Goal: Transaction & Acquisition: Purchase product/service

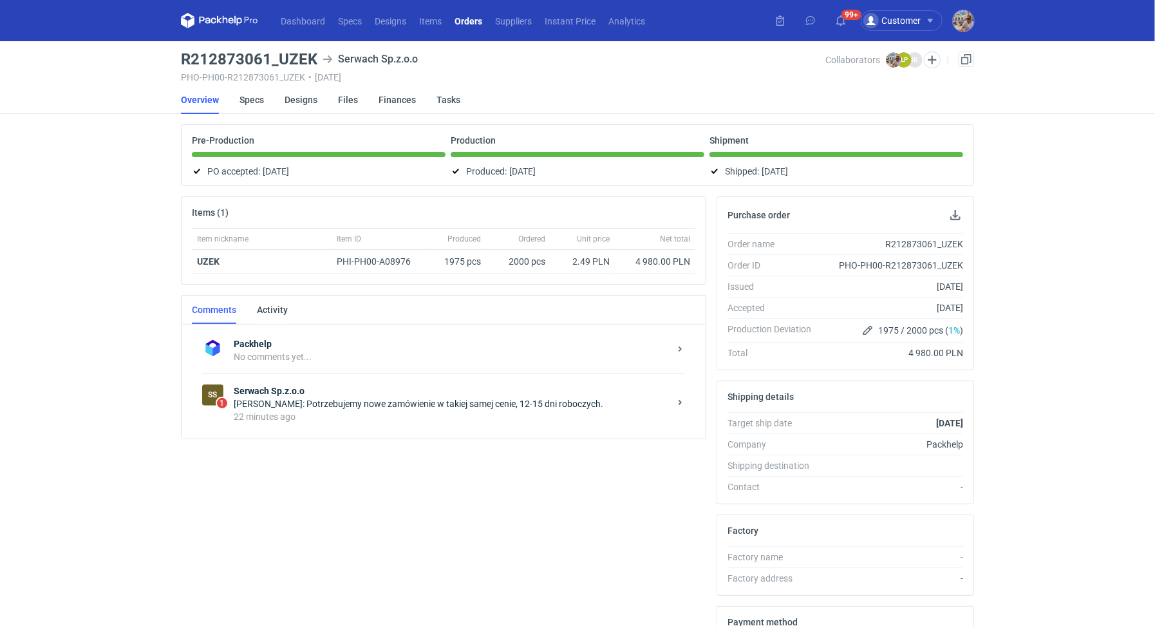
click at [399, 412] on div "22 minutes ago" at bounding box center [452, 416] width 436 height 13
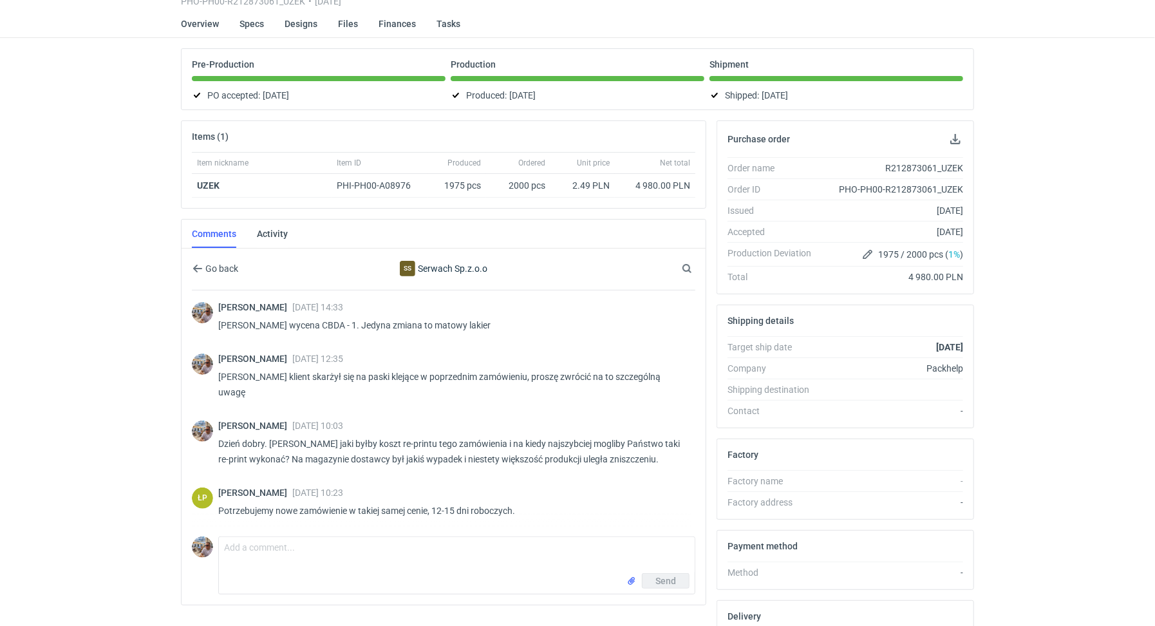
scroll to position [60, 0]
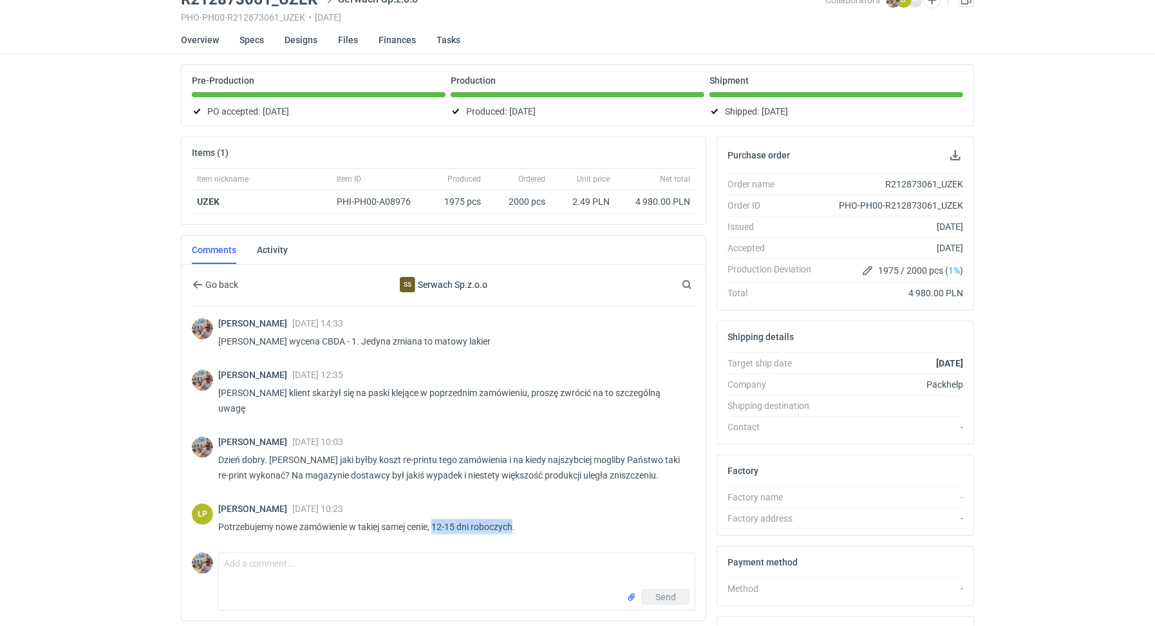
drag, startPoint x: 434, startPoint y: 505, endPoint x: 514, endPoint y: 506, distance: 79.9
click at [514, 519] on p "Potrzebujemy nowe zamówienie w takiej samej cenie, 12-15 dni roboczych." at bounding box center [451, 526] width 467 height 15
copy p "12-15 dni roboczych"
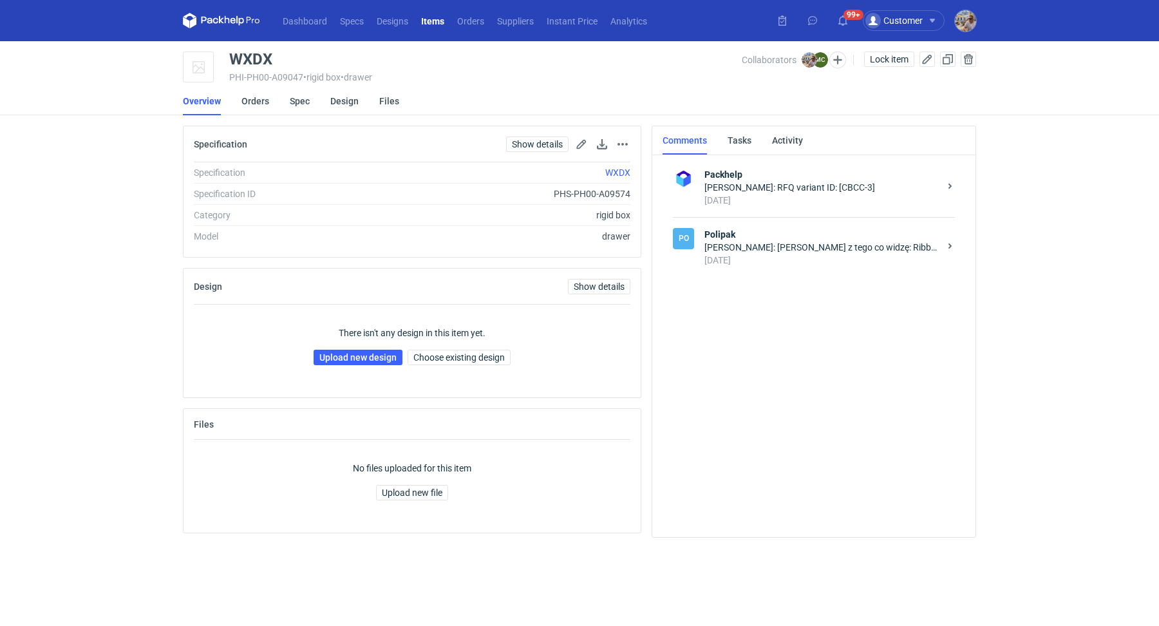
click at [813, 254] on div "13 days ago" at bounding box center [822, 260] width 235 height 13
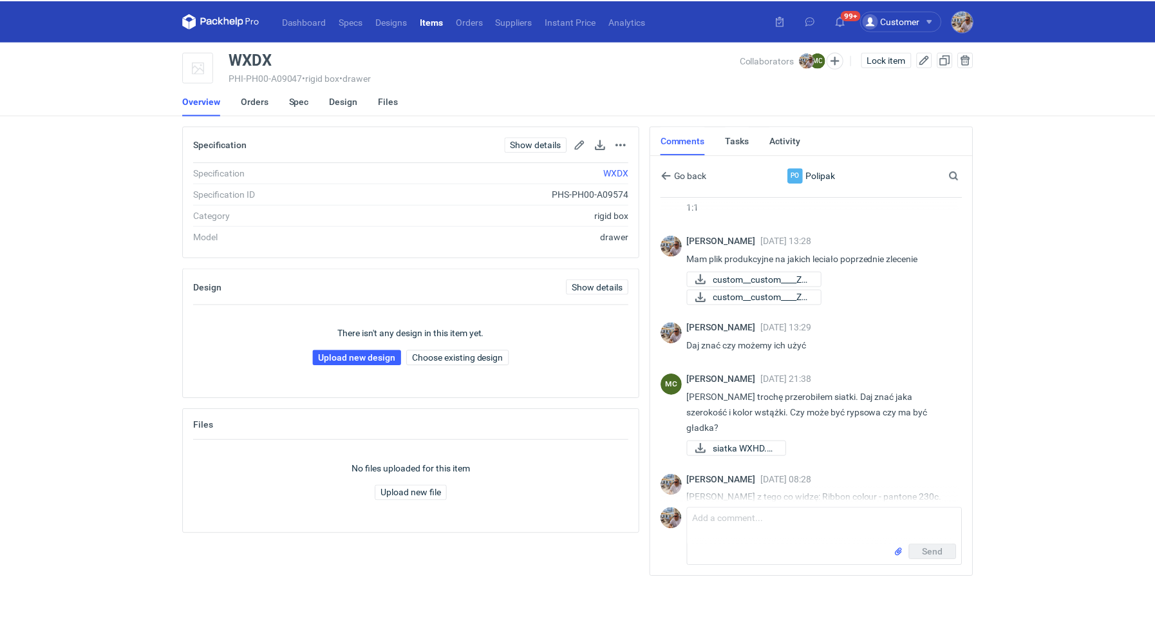
scroll to position [229, 0]
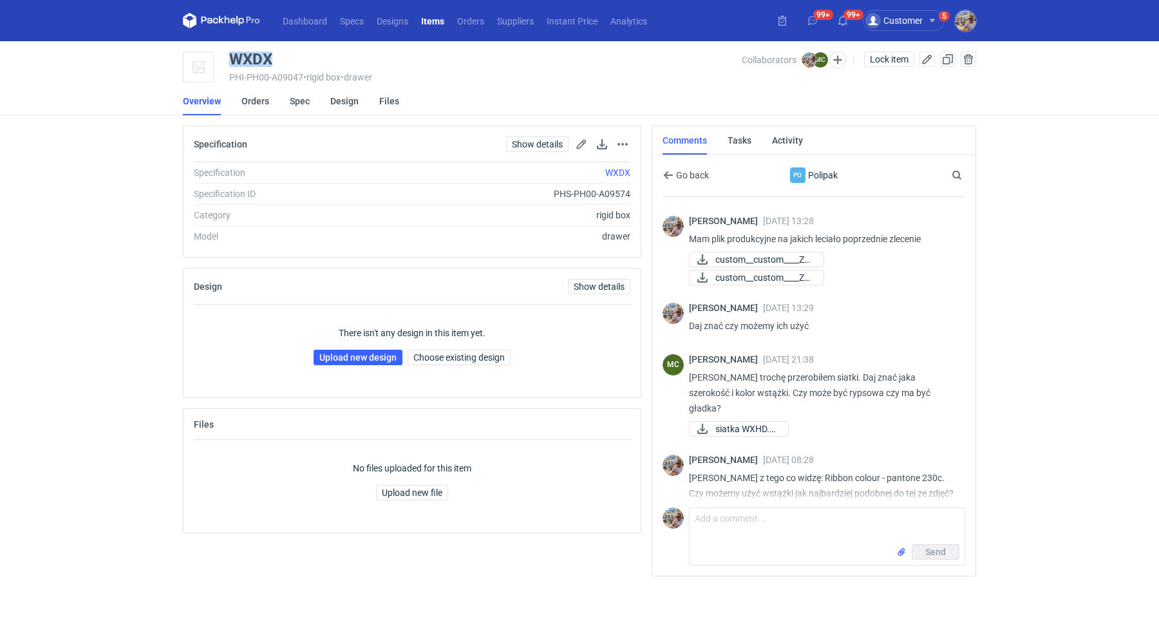
drag, startPoint x: 276, startPoint y: 59, endPoint x: 231, endPoint y: 56, distance: 45.2
click at [231, 56] on div "WXDX" at bounding box center [485, 59] width 513 height 15
copy div "WXDX"
click at [359, 359] on link "Upload new design" at bounding box center [358, 357] width 89 height 15
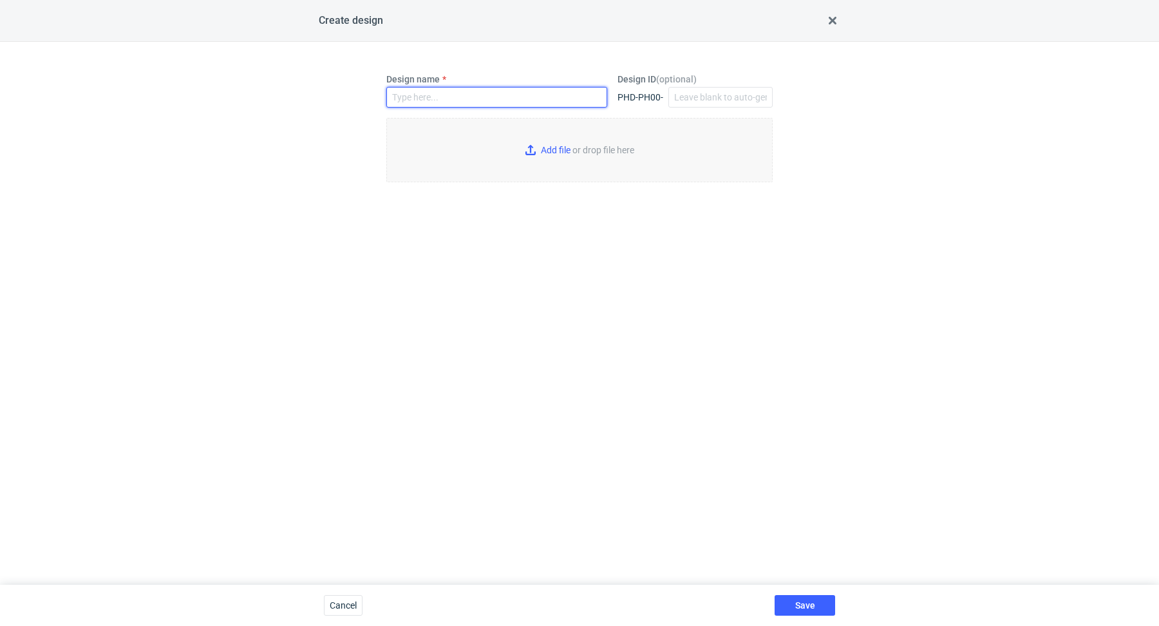
click at [494, 99] on input "Design name" at bounding box center [496, 97] width 221 height 21
paste input "WXDX"
type input "WXDX"
click at [569, 149] on input "Add file or drop file here" at bounding box center [579, 150] width 386 height 64
type input "C:\fakepath\plpk__custom____WXDX__d0__oR477595638__box.pdf"
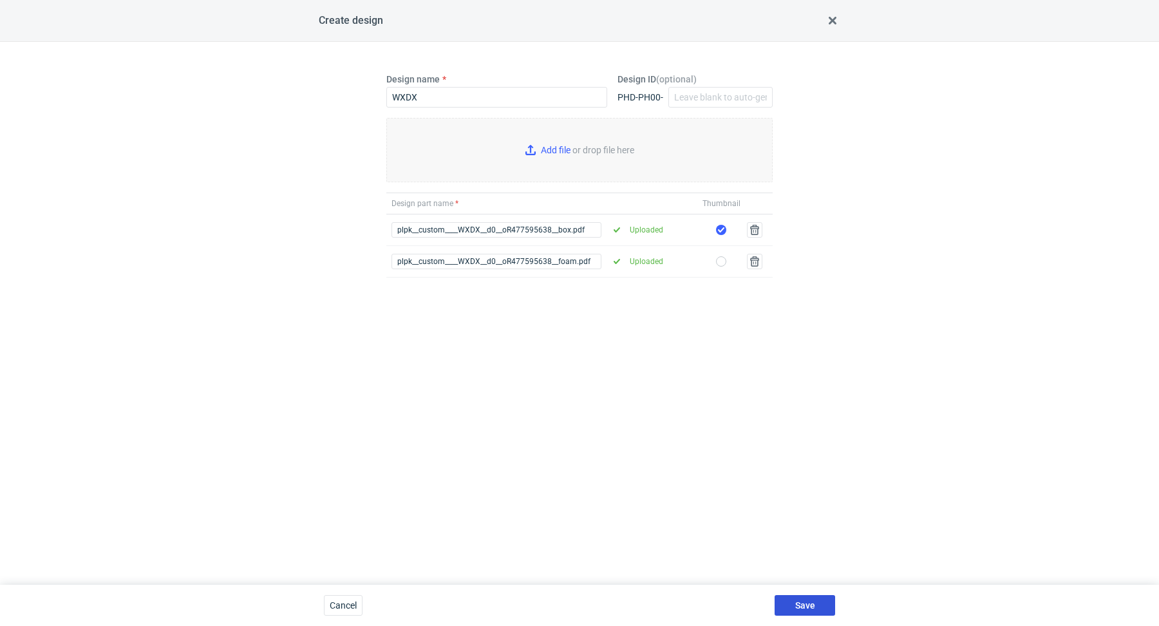
click at [820, 600] on button "Save" at bounding box center [805, 605] width 61 height 21
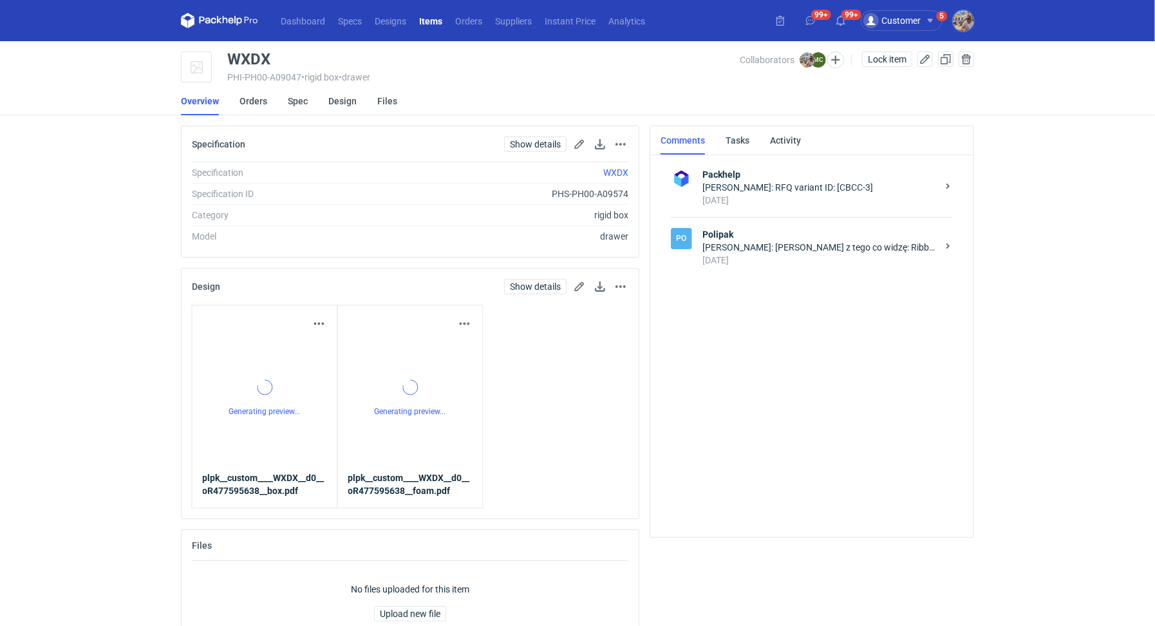
click at [786, 251] on div "Michał Palasek: Marcin z tego co widzę: Ribbon colour - pantone 230c. Czy możem…" at bounding box center [820, 247] width 235 height 13
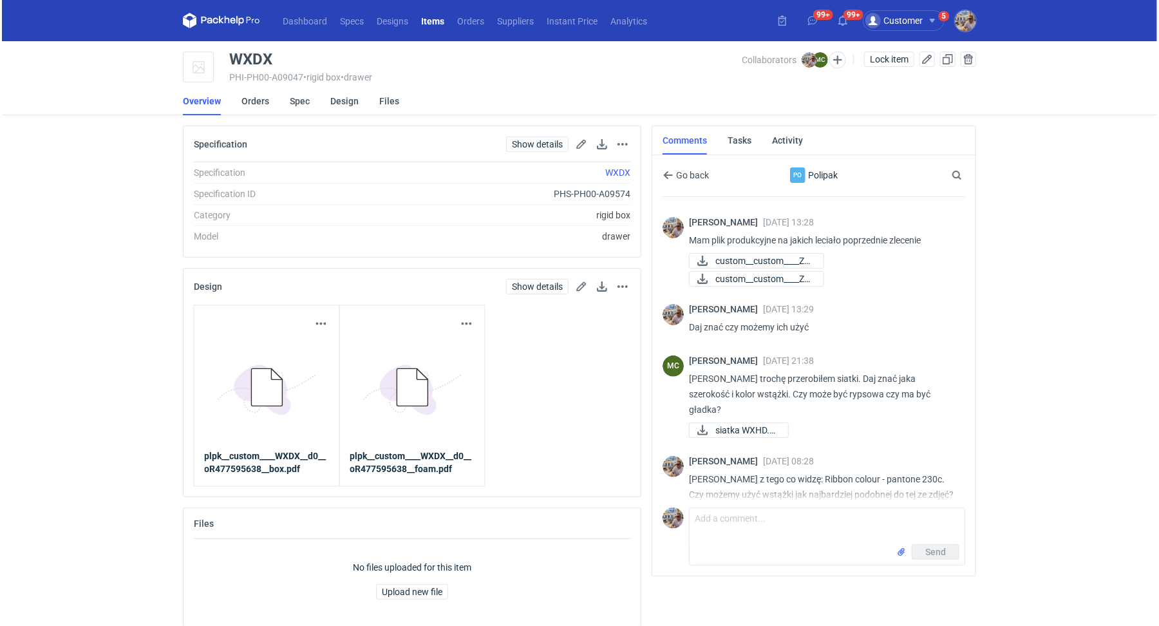
scroll to position [229, 0]
click at [754, 507] on span "84aa7d662436-img-698..." at bounding box center [764, 514] width 100 height 14
click at [753, 524] on span "b5981e3a2e8e-img-698..." at bounding box center [763, 531] width 98 height 14
click at [254, 106] on link "Orders" at bounding box center [254, 101] width 28 height 28
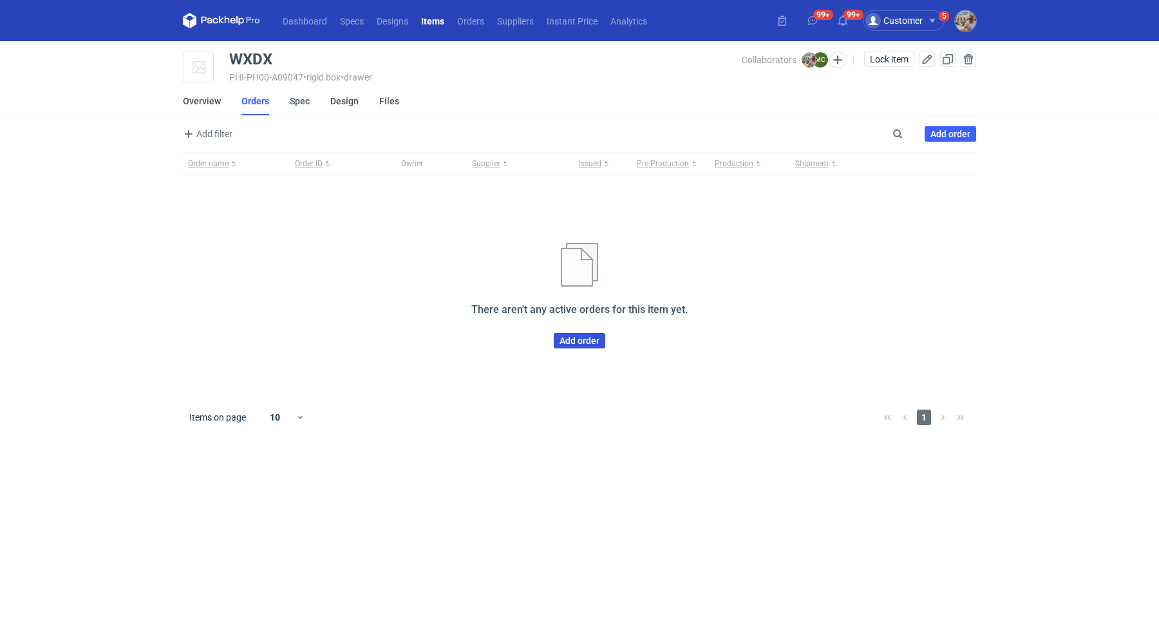
click at [558, 337] on link "Add order" at bounding box center [580, 340] width 52 height 15
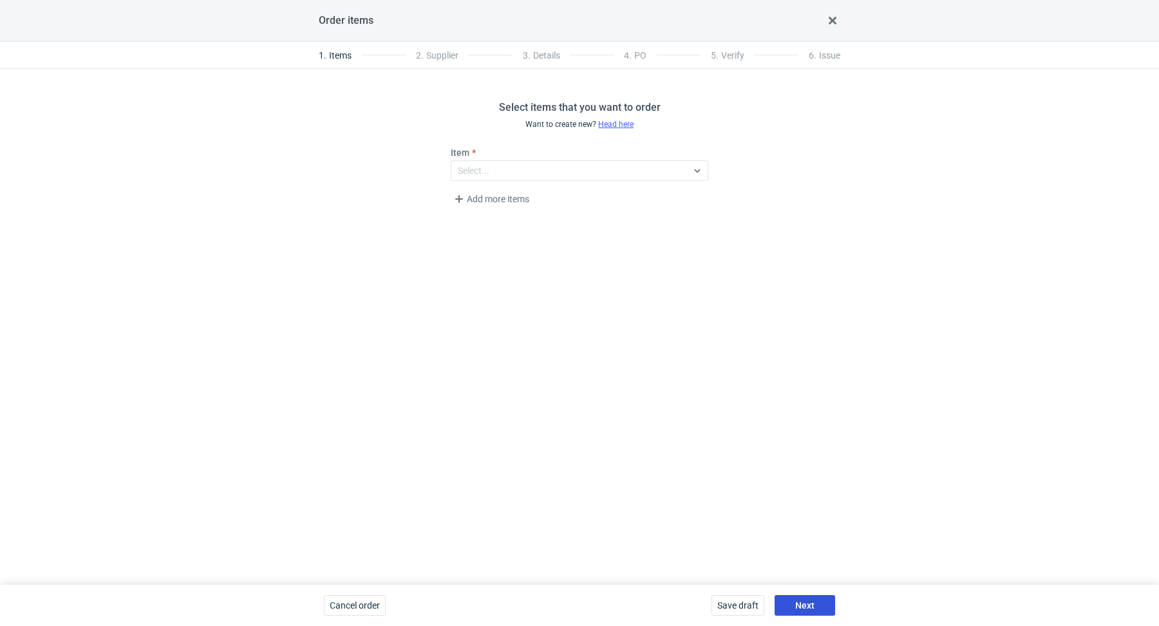
click at [801, 598] on button "Next" at bounding box center [805, 605] width 61 height 21
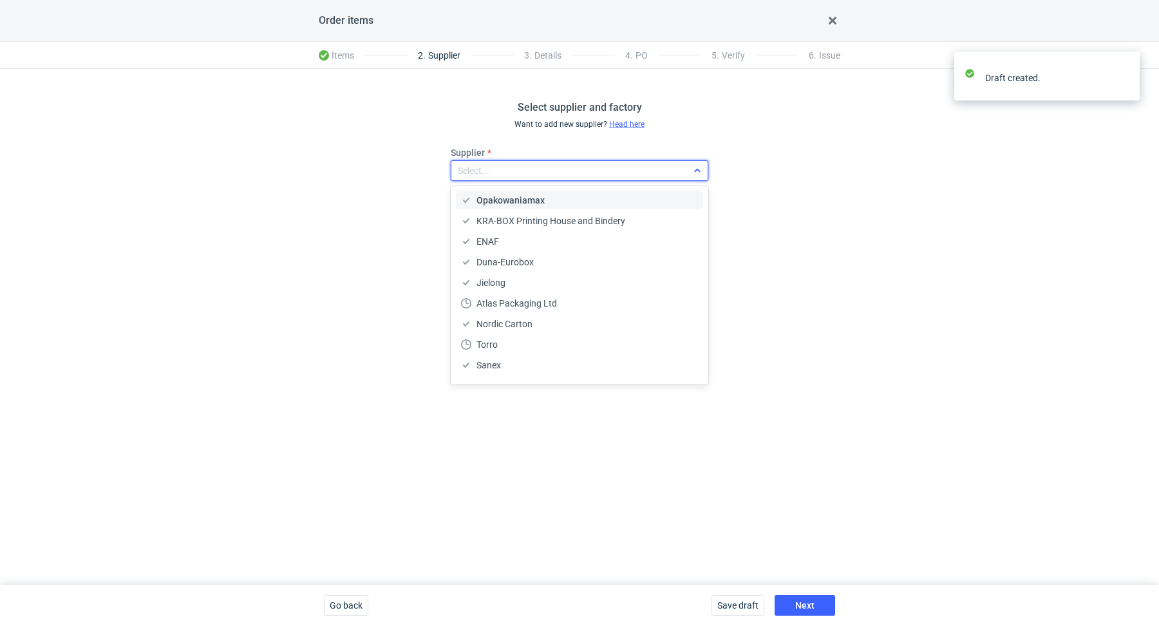
click at [517, 174] on div "Select..." at bounding box center [569, 171] width 236 height 18
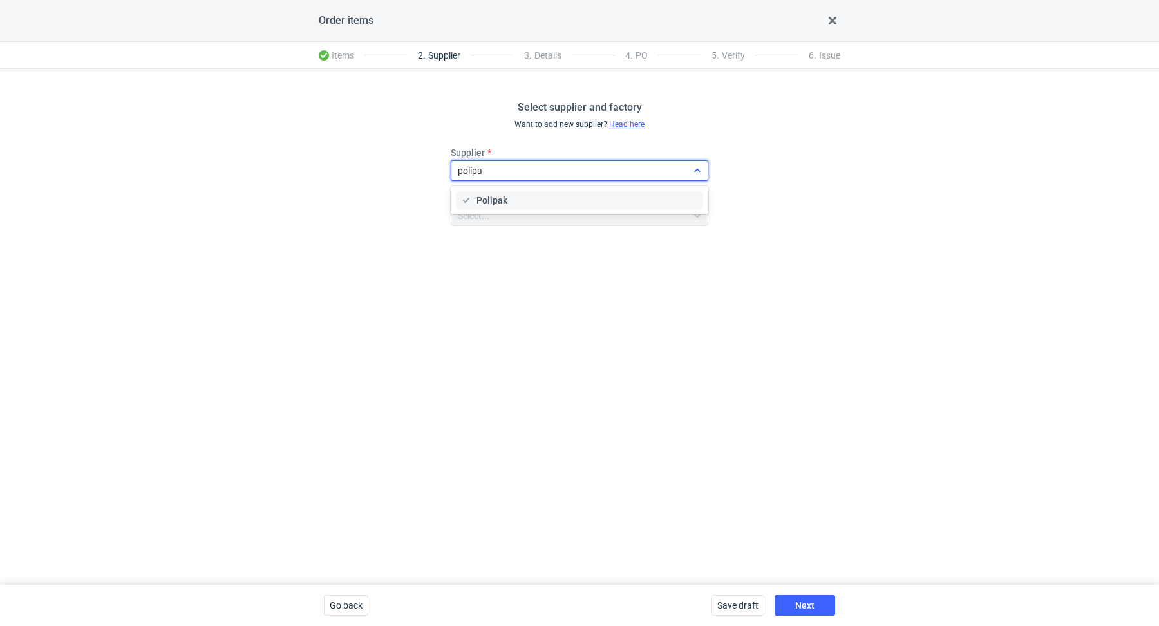
type input "polipak"
click at [527, 202] on div "Polipak" at bounding box center [579, 200] width 237 height 13
click at [816, 607] on button "Next" at bounding box center [805, 605] width 61 height 21
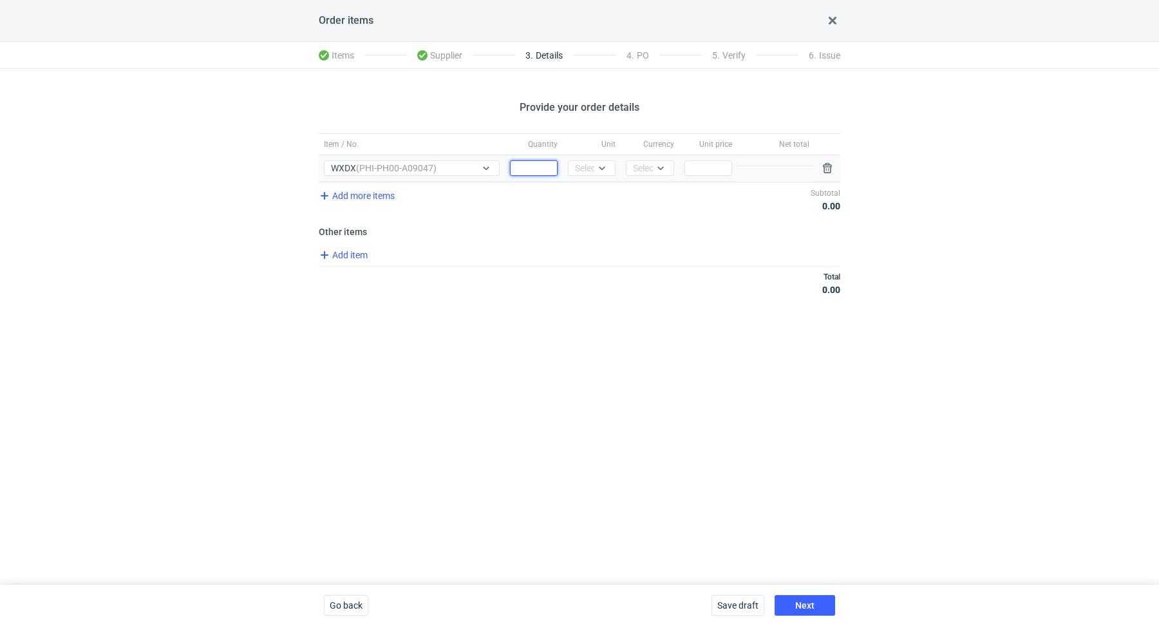
click at [542, 169] on input "Quantity" at bounding box center [534, 167] width 48 height 15
paste input "2500"
type input "2500"
click at [579, 169] on div "Select..." at bounding box center [591, 168] width 32 height 13
click at [590, 199] on span "pcs" at bounding box center [585, 194] width 14 height 13
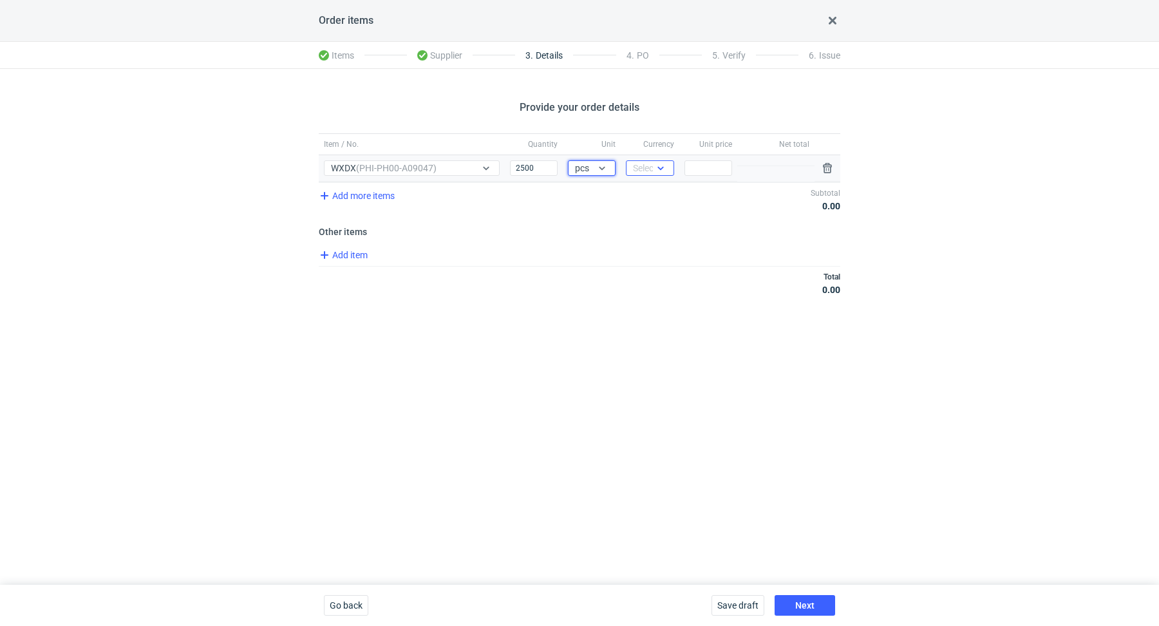
click at [649, 162] on div "Select..." at bounding box center [649, 168] width 32 height 13
click at [656, 196] on div "PLN" at bounding box center [649, 194] width 27 height 13
click at [716, 173] on input "Price" at bounding box center [709, 167] width 48 height 15
paste input "5.59"
type input "5.59"
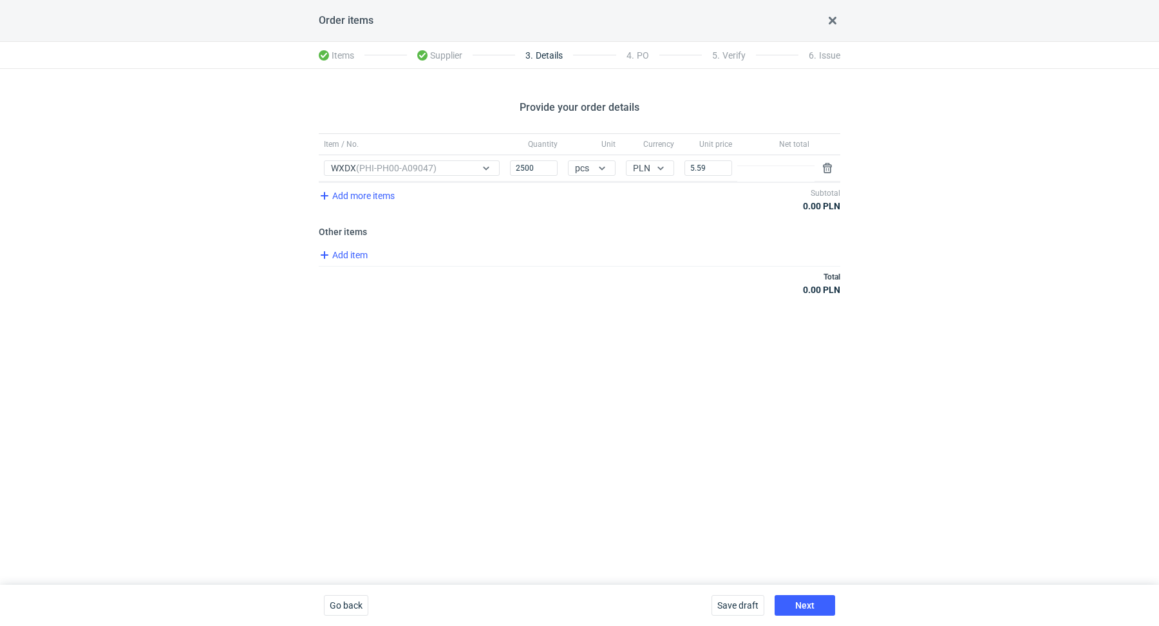
click at [634, 333] on div "Provide your order details Item / No. Quantity Unit Currency Unit price Net tot…" at bounding box center [579, 327] width 1159 height 516
click at [352, 254] on span "Add item" at bounding box center [343, 254] width 52 height 15
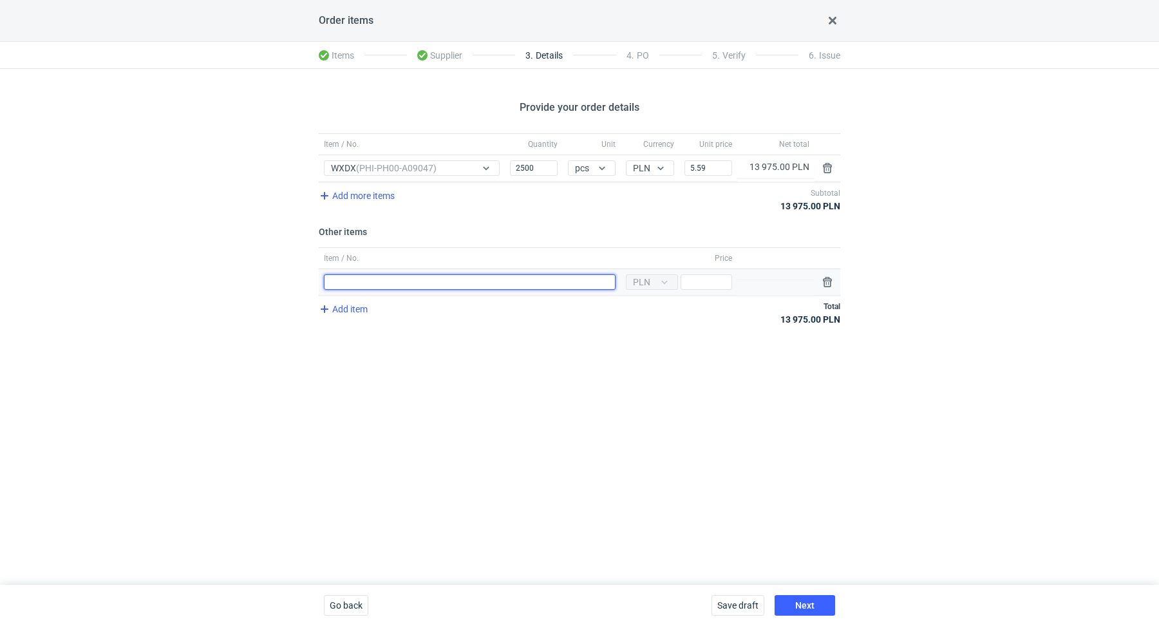
click at [365, 282] on input "Item / No." at bounding box center [470, 281] width 292 height 15
type input "Pianka"
click at [638, 359] on div "Provide your order details Item / No. Quantity Unit Currency Unit price Net tot…" at bounding box center [579, 327] width 1159 height 516
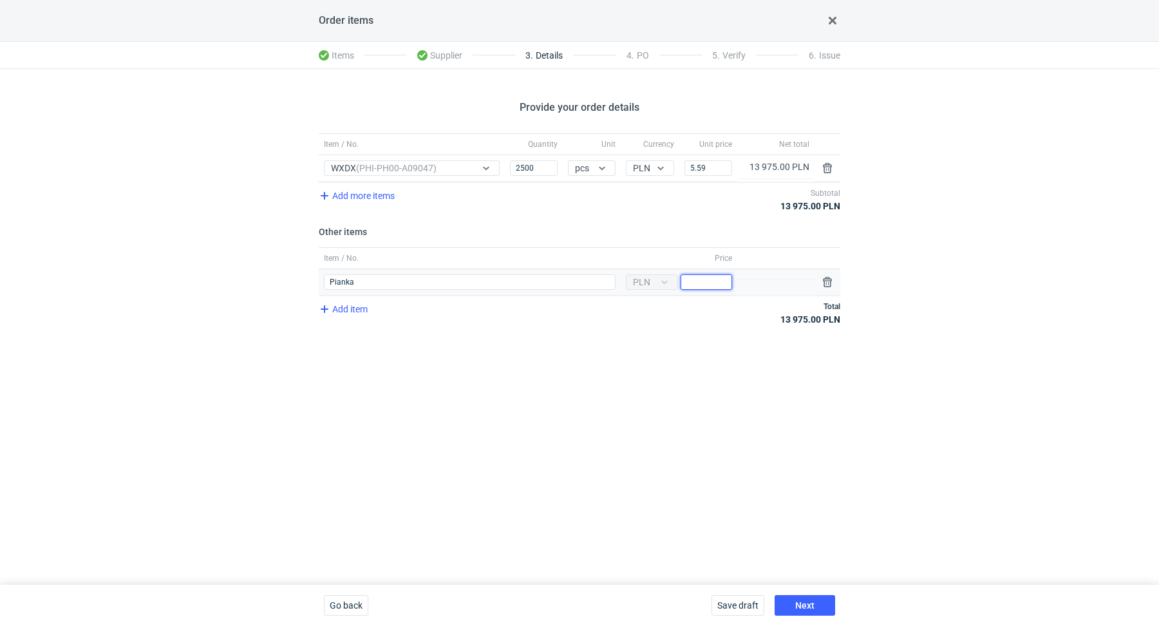
click at [710, 277] on input "Price" at bounding box center [707, 281] width 52 height 15
type input "2800"
click at [672, 350] on div "Provide your order details Item / No. Quantity Unit Currency Unit price Net tot…" at bounding box center [579, 327] width 1159 height 516
click at [808, 599] on button "Next" at bounding box center [805, 605] width 61 height 21
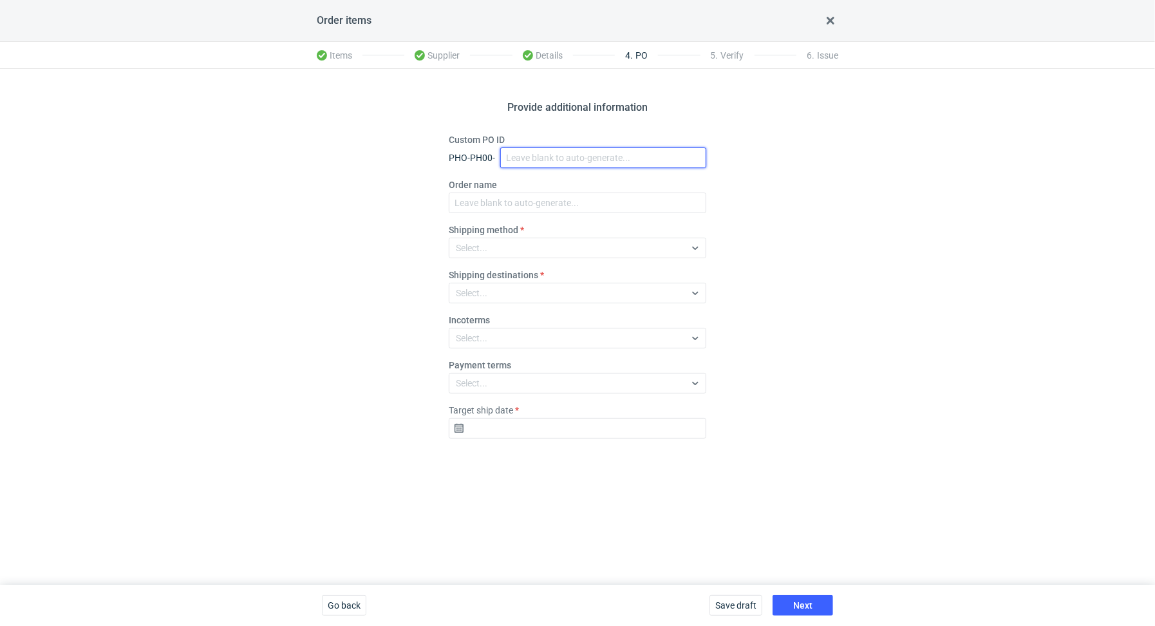
click at [602, 156] on input "Custom PO ID" at bounding box center [603, 157] width 206 height 21
paste input "R477595638"
paste input "WXDX"
drag, startPoint x: 607, startPoint y: 157, endPoint x: 515, endPoint y: 146, distance: 92.7
click at [515, 146] on div "Custom PO ID PHO-PH00- R477595638_WXDX" at bounding box center [578, 150] width 258 height 35
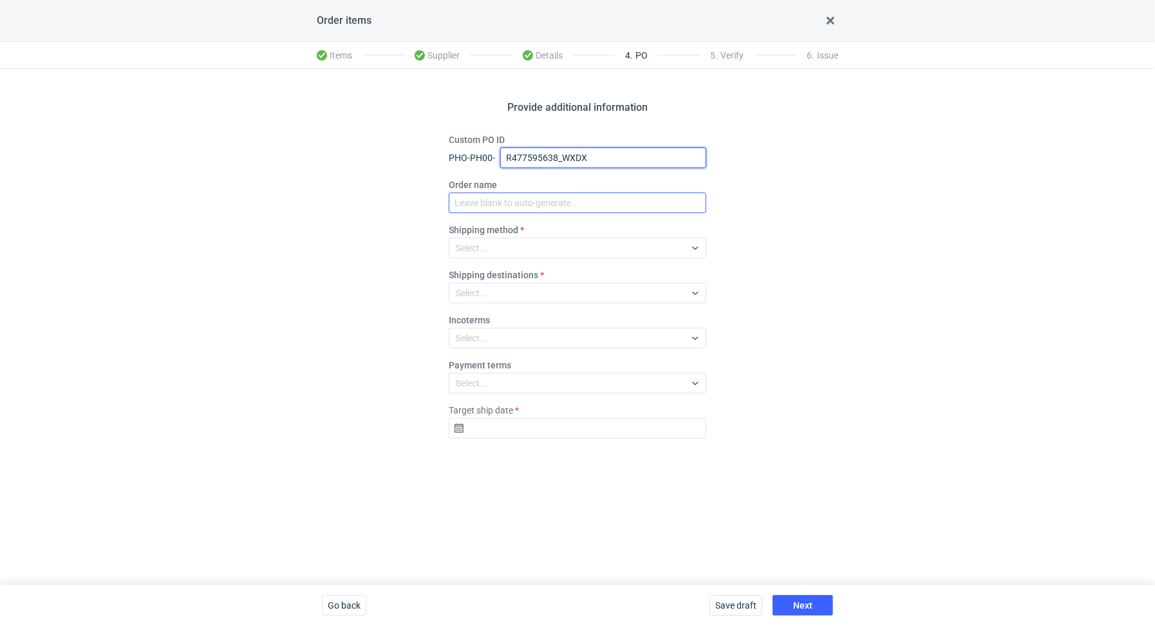
type input "R477595638_WXDX"
click at [516, 198] on input "Order name" at bounding box center [578, 203] width 258 height 21
paste input "R477595638_WXDX"
type input "R477595638_WXDX"
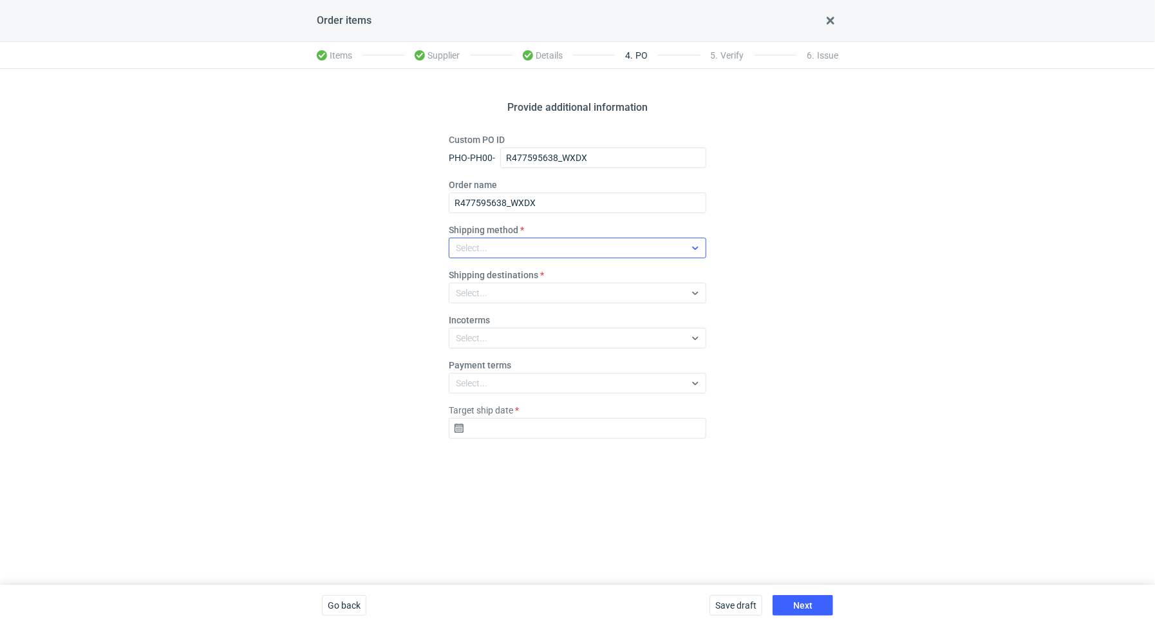
click at [507, 241] on div "Select..." at bounding box center [568, 248] width 236 height 18
click at [522, 366] on div "Pickup" at bounding box center [577, 360] width 237 height 13
click at [359, 345] on div "Provide additional information Custom PO ID PHO-PH00- R477595638_WXDX Order nam…" at bounding box center [577, 327] width 1155 height 516
click at [467, 437] on input "Target ship date" at bounding box center [578, 428] width 258 height 21
click at [649, 246] on icon "Go forward 1 month" at bounding box center [645, 247] width 10 height 10
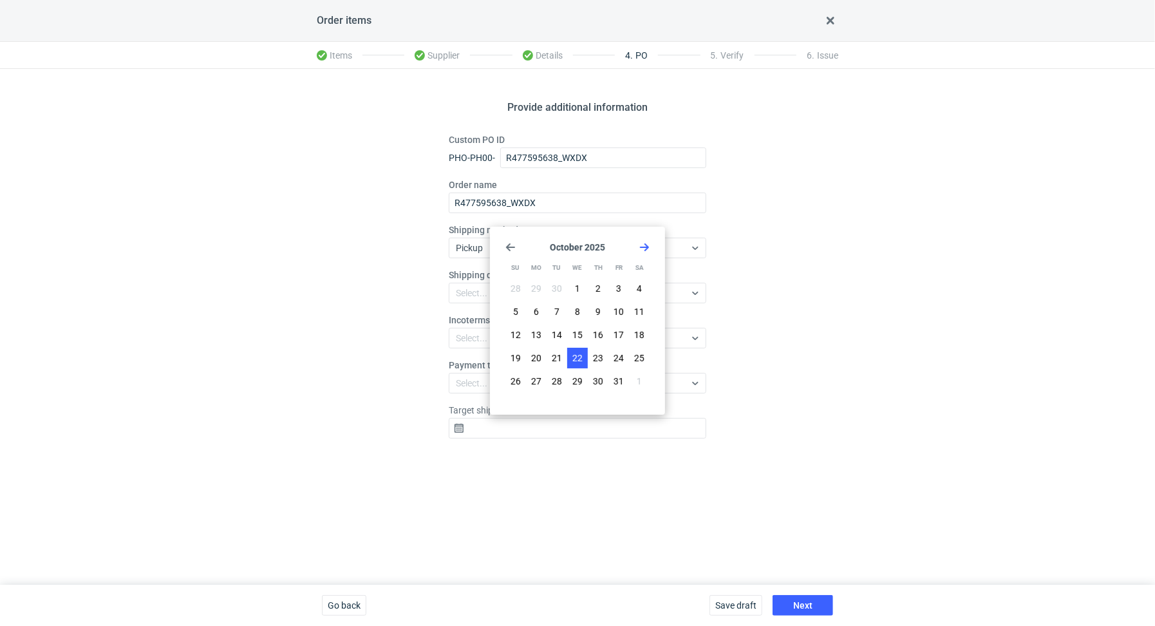
click at [580, 357] on span "22" at bounding box center [578, 358] width 10 height 13
type input "2025-10-22"
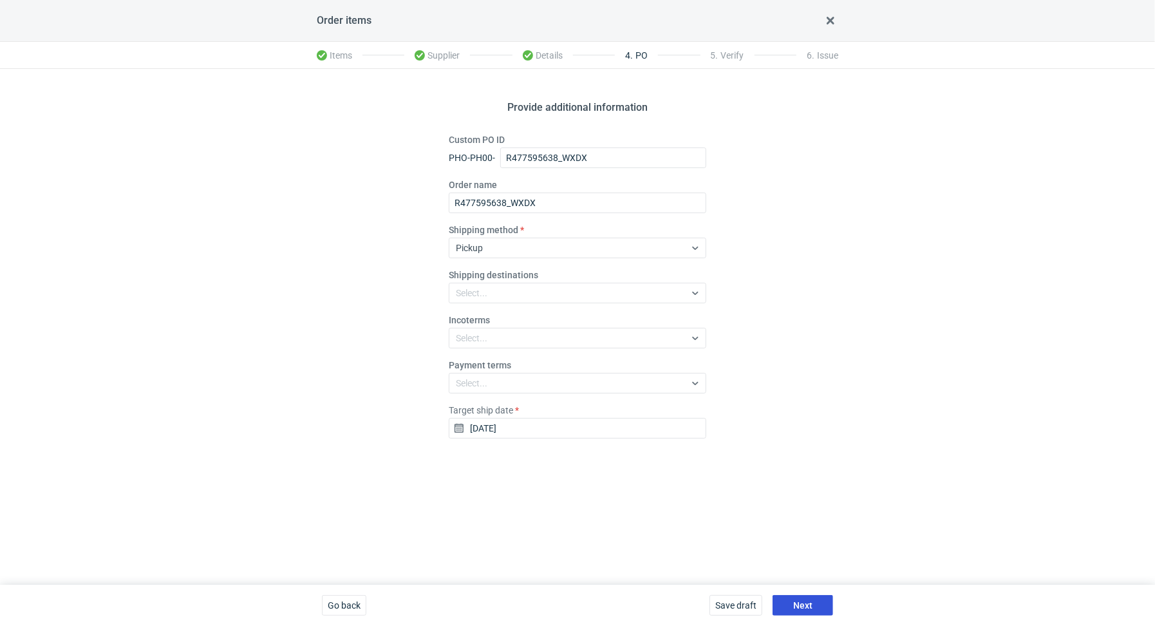
click at [808, 603] on span "Next" at bounding box center [802, 605] width 19 height 9
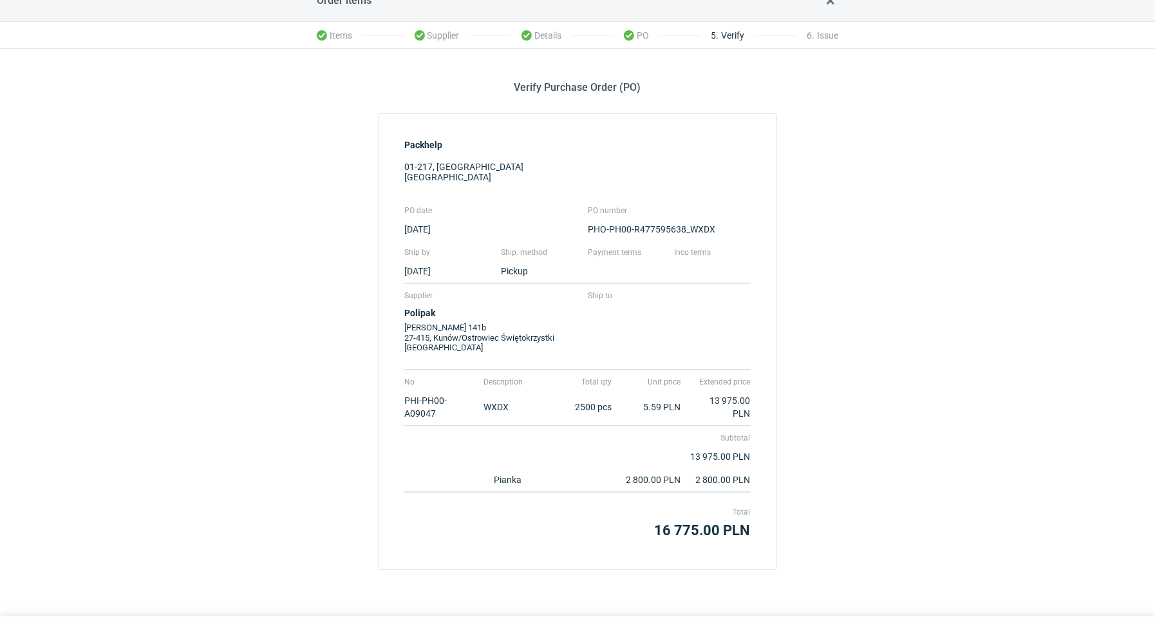
scroll to position [50, 0]
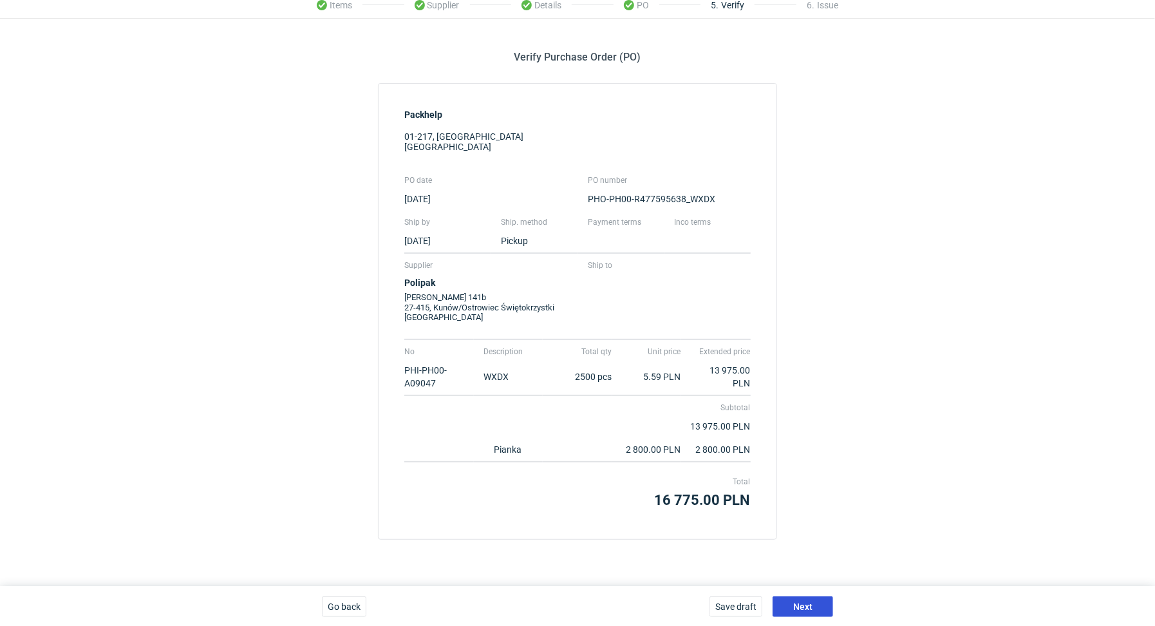
click at [825, 603] on button "Next" at bounding box center [803, 606] width 61 height 21
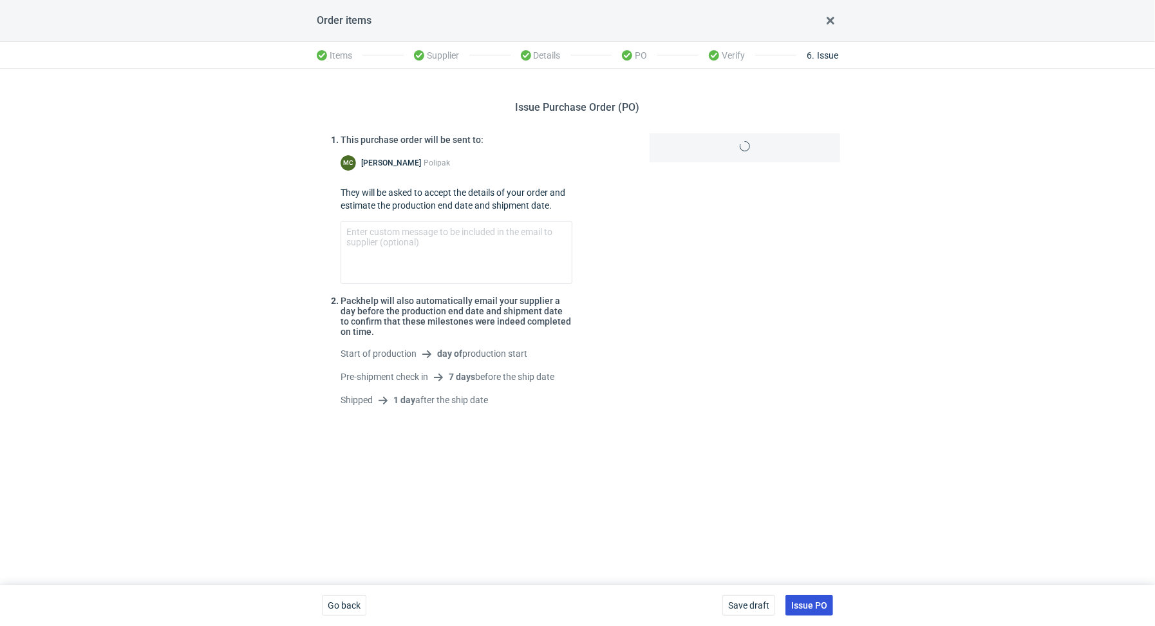
click at [825, 603] on span "Issue PO" at bounding box center [810, 605] width 36 height 9
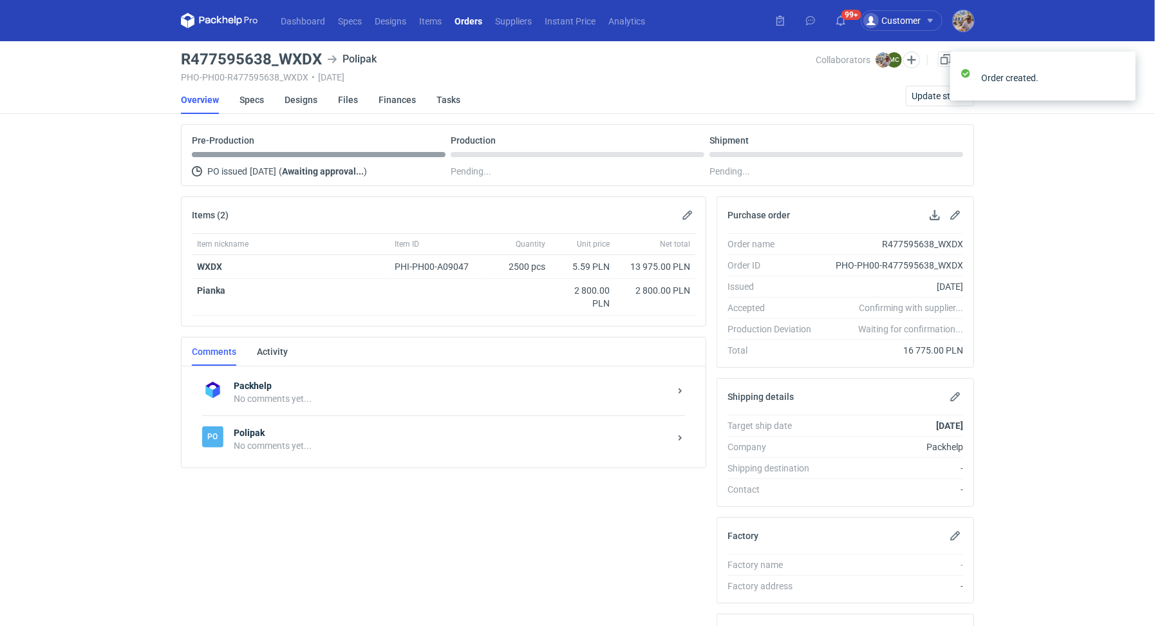
click at [362, 428] on strong "Polipak" at bounding box center [452, 432] width 436 height 13
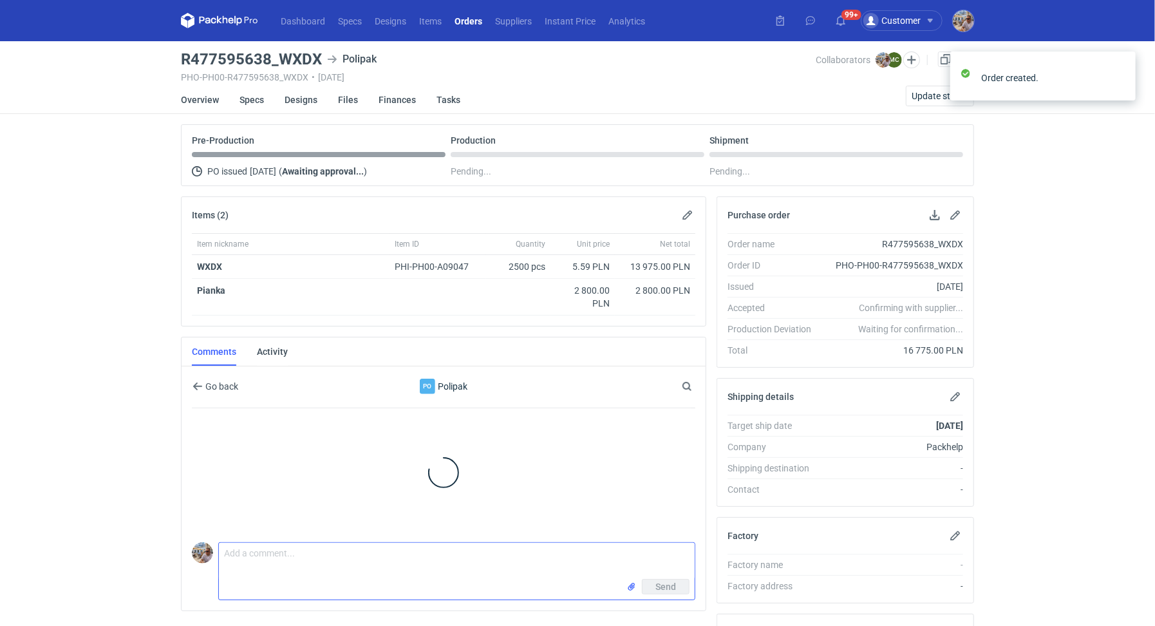
click at [290, 571] on textarea "Comment message" at bounding box center [457, 561] width 476 height 36
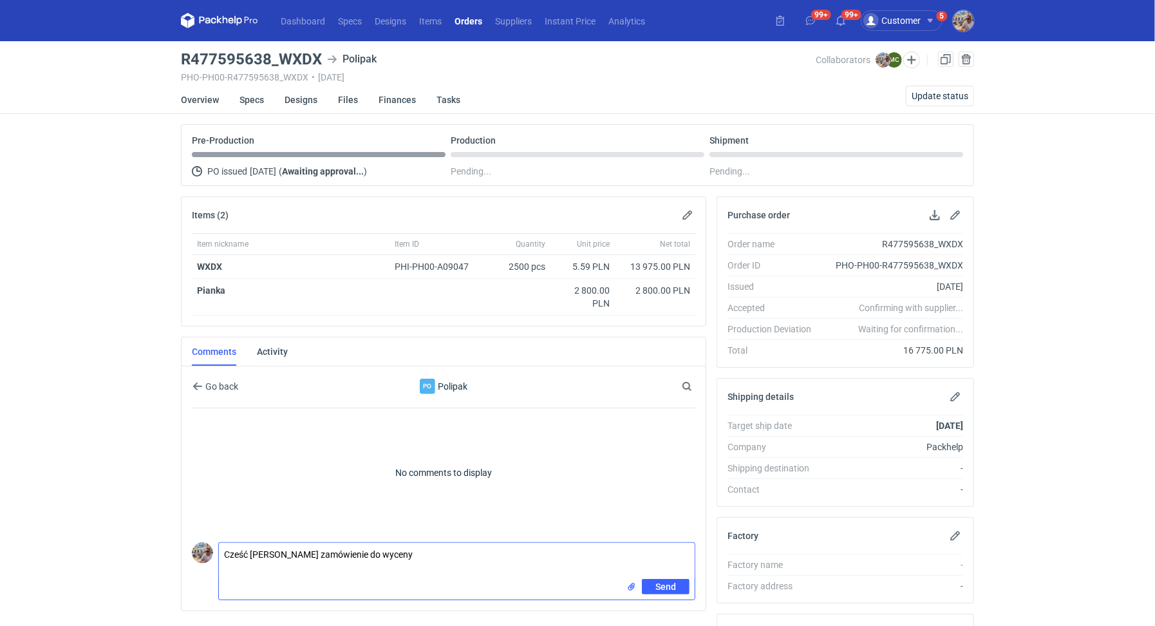
paste textarea "CBCC - 3"
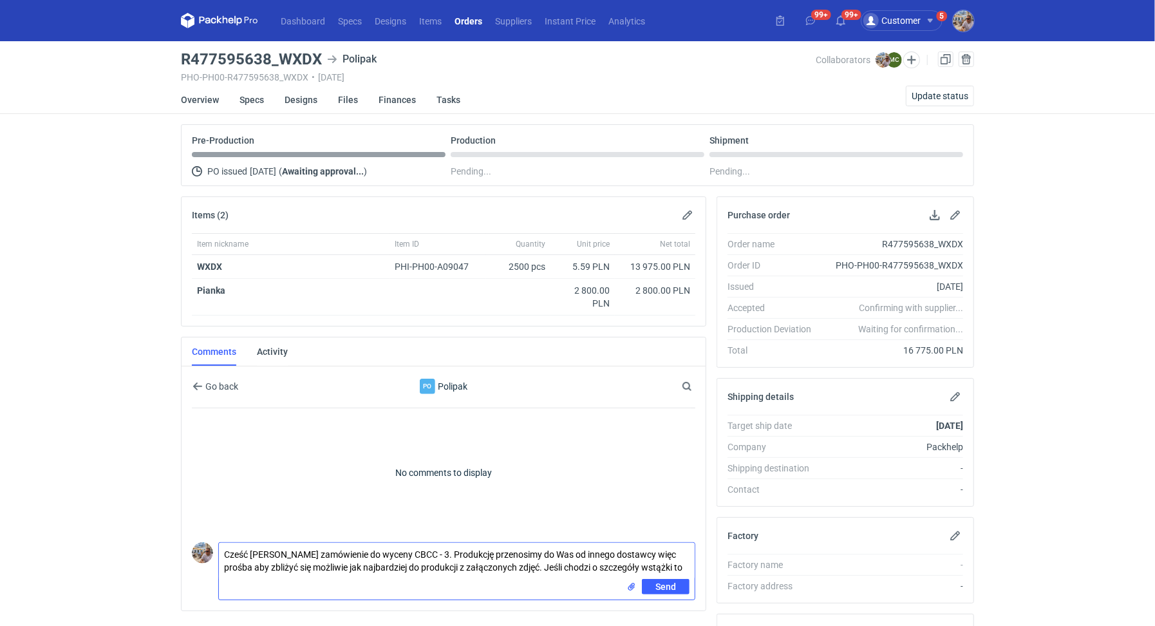
click at [454, 550] on textarea "Cześć Marcin zamówienie do wyceny CBCC - 3. Produkcję przenosimy do Was od inne…" at bounding box center [457, 561] width 476 height 36
paste textarea "Ribbon colour - pantone 230c"
click at [442, 576] on textarea "Cześć Marcin zamówienie do wyceny CBCC - 3. Produkcję pudełka i białej pianki z…" at bounding box center [457, 565] width 476 height 44
type textarea "Cześć Marcin zamówienie do wyceny CBCC - 3. Produkcję pudełka i białej pianki z…"
click at [631, 589] on input "file" at bounding box center [632, 596] width 10 height 14
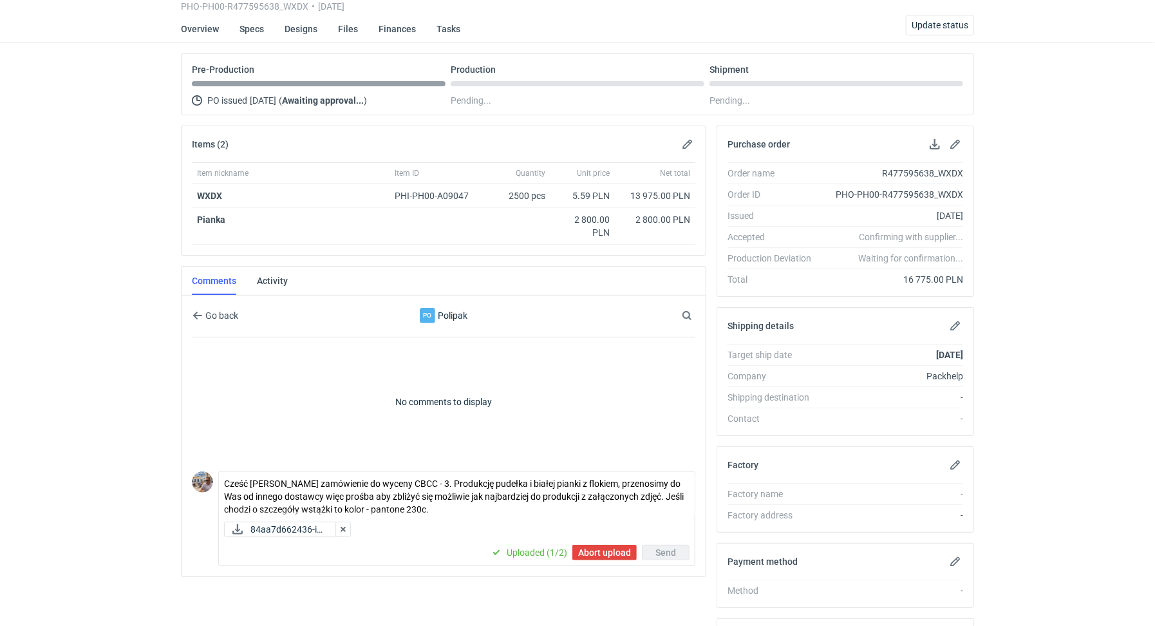
scroll to position [131, 0]
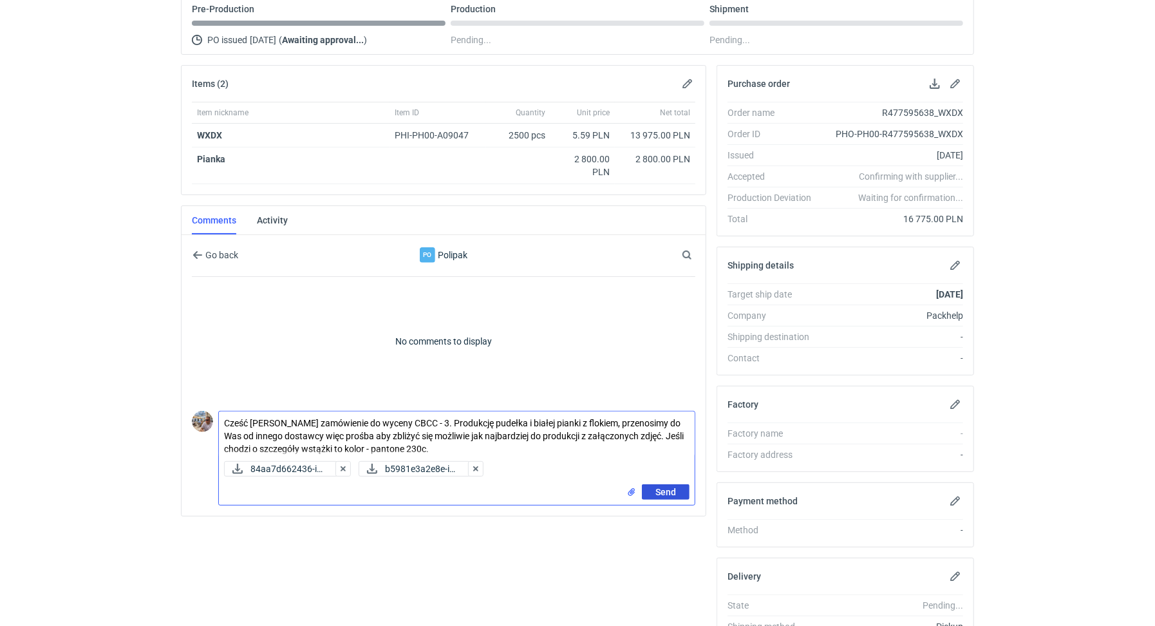
click at [669, 488] on span "Send" at bounding box center [666, 492] width 21 height 9
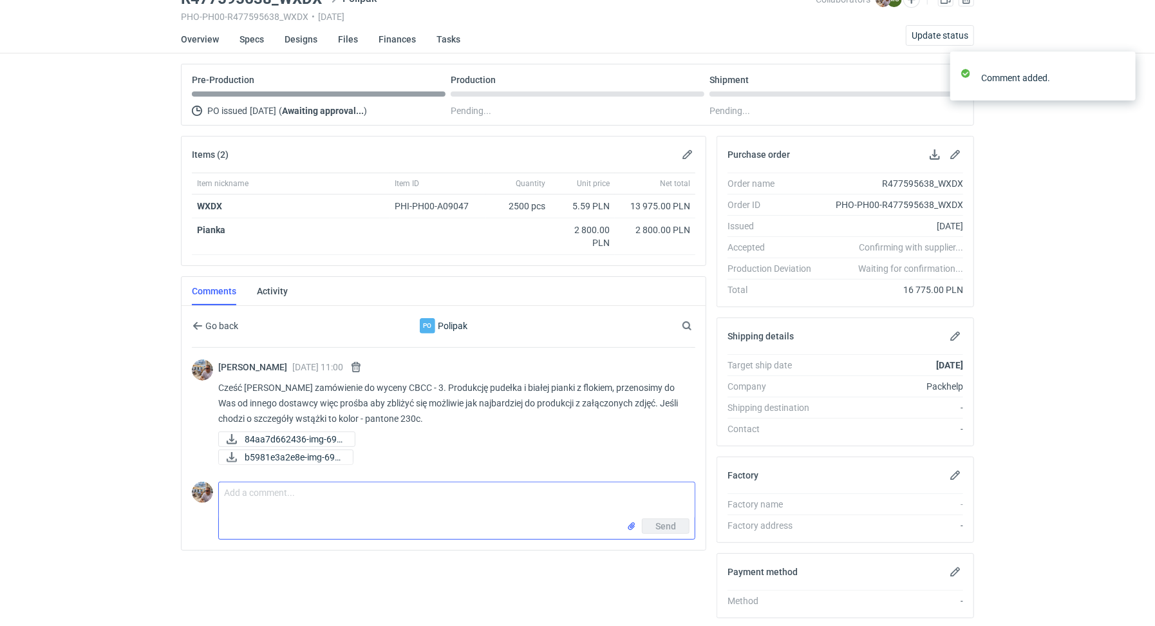
scroll to position [0, 0]
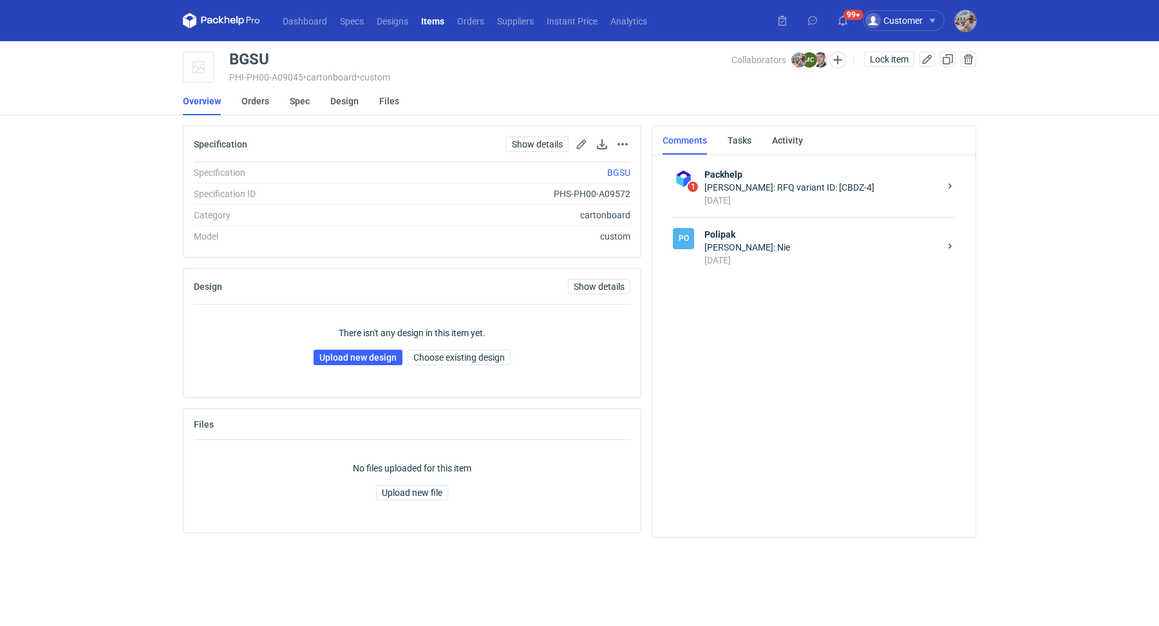
click at [757, 235] on strong "Polipak" at bounding box center [822, 234] width 235 height 13
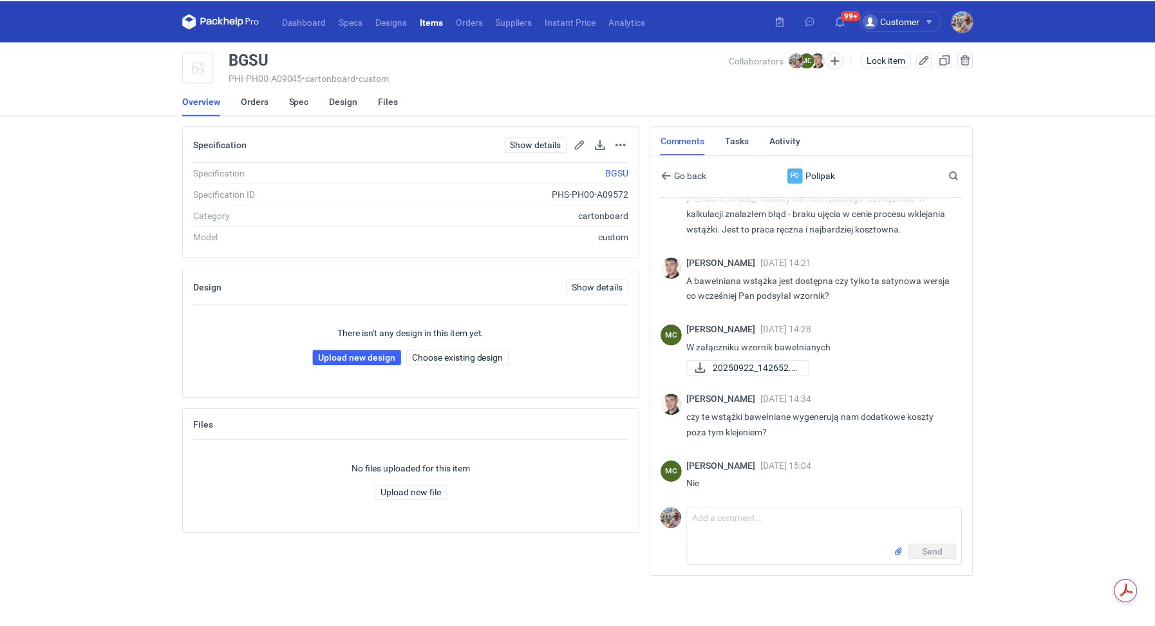
scroll to position [1078, 0]
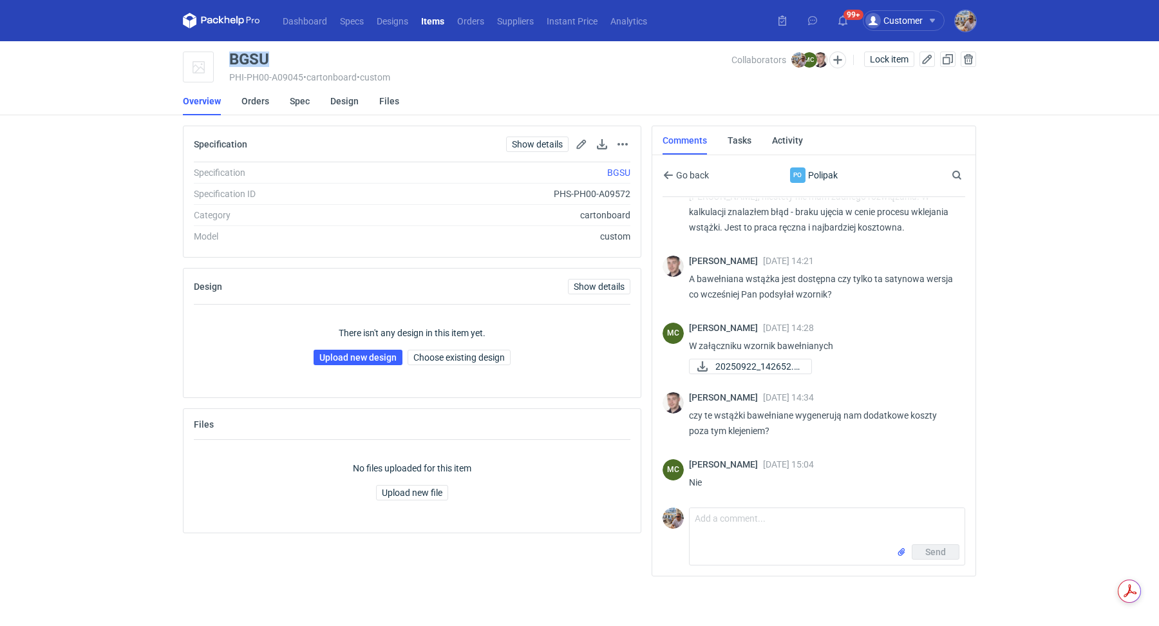
drag, startPoint x: 275, startPoint y: 61, endPoint x: 231, endPoint y: 63, distance: 43.8
click at [231, 63] on div "BGSU" at bounding box center [480, 59] width 502 height 15
copy div "BGSU"
click at [359, 356] on link "Upload new design" at bounding box center [358, 357] width 89 height 15
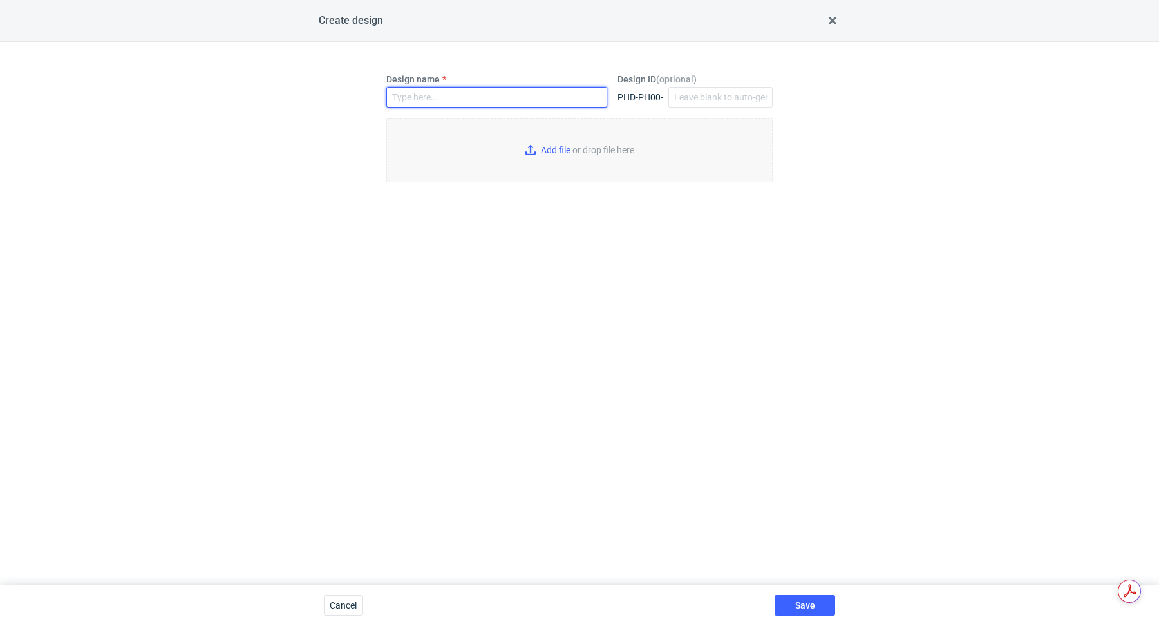
click at [460, 92] on input "Design name" at bounding box center [496, 97] width 221 height 21
paste input "BGSU"
type input "BGSU"
click at [553, 151] on input "Add file or drop file here" at bounding box center [579, 150] width 386 height 64
type input "C:\fakepath\plpk__custom____BGSU__d0__oR554824014__box_and_inaly.pdf"
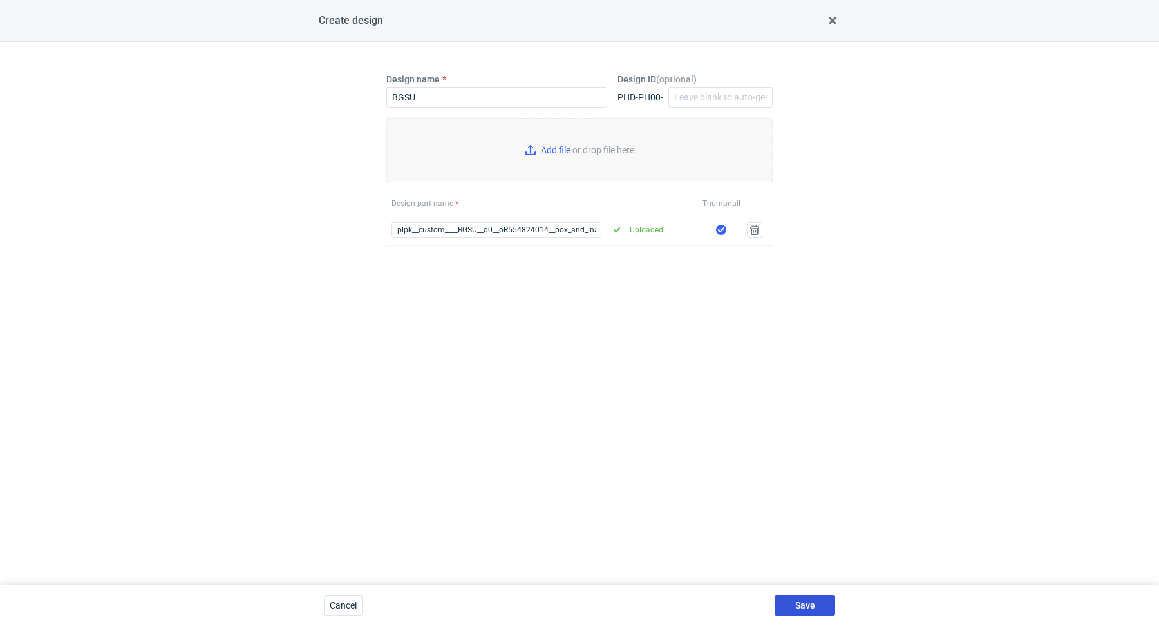
click at [804, 608] on span "Save" at bounding box center [805, 605] width 20 height 9
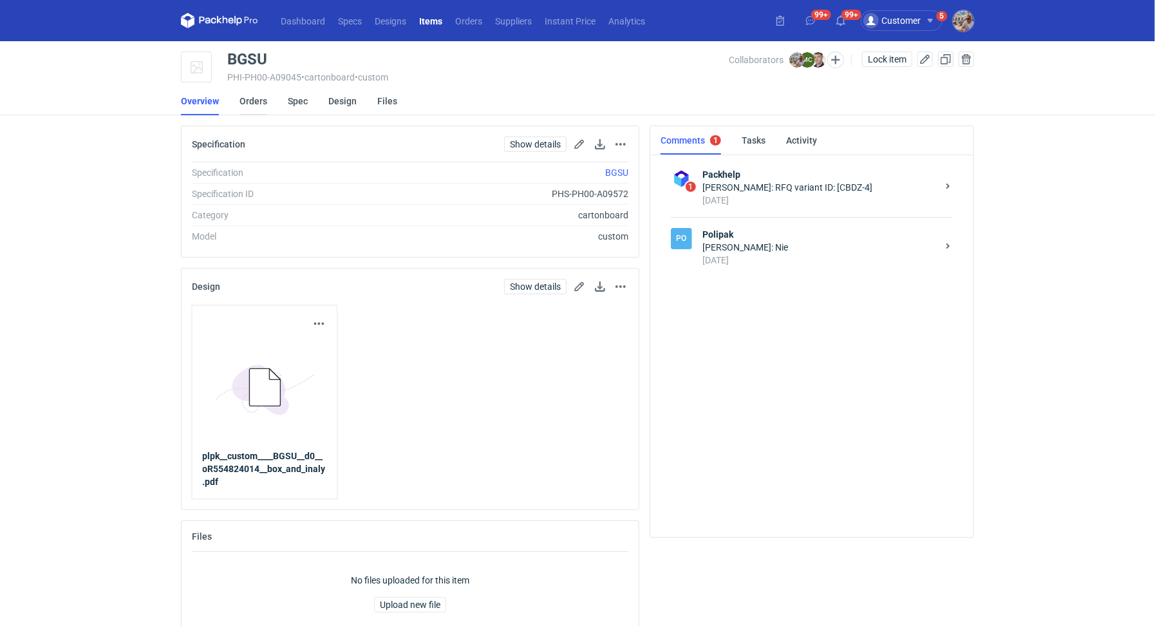
click at [254, 102] on link "Orders" at bounding box center [254, 101] width 28 height 28
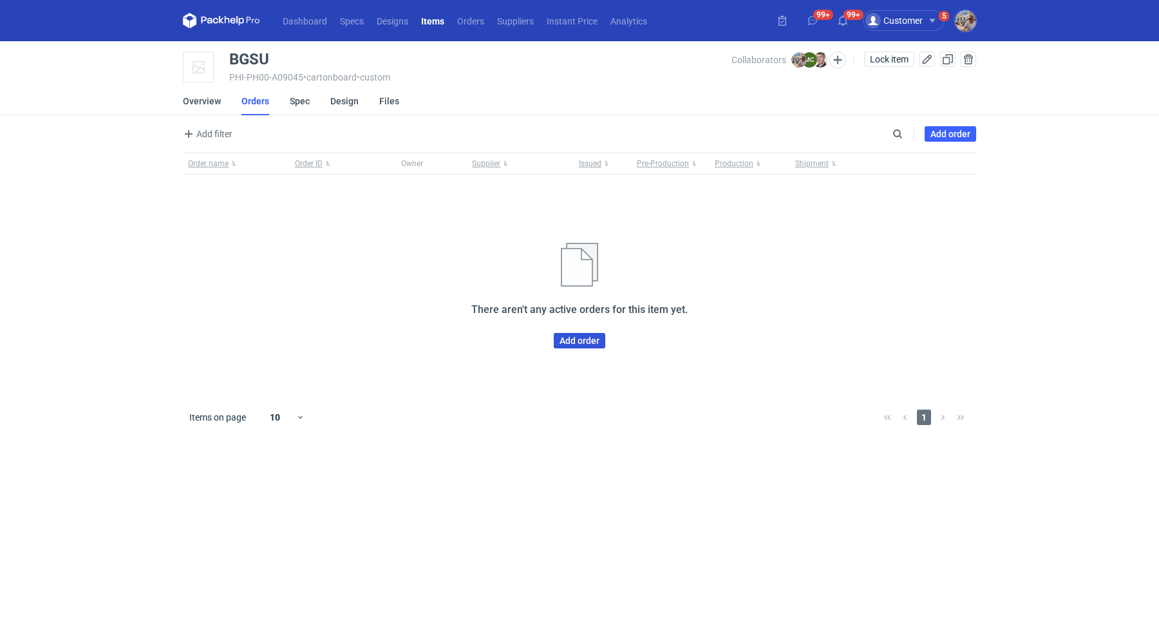
click at [594, 343] on link "Add order" at bounding box center [580, 340] width 52 height 15
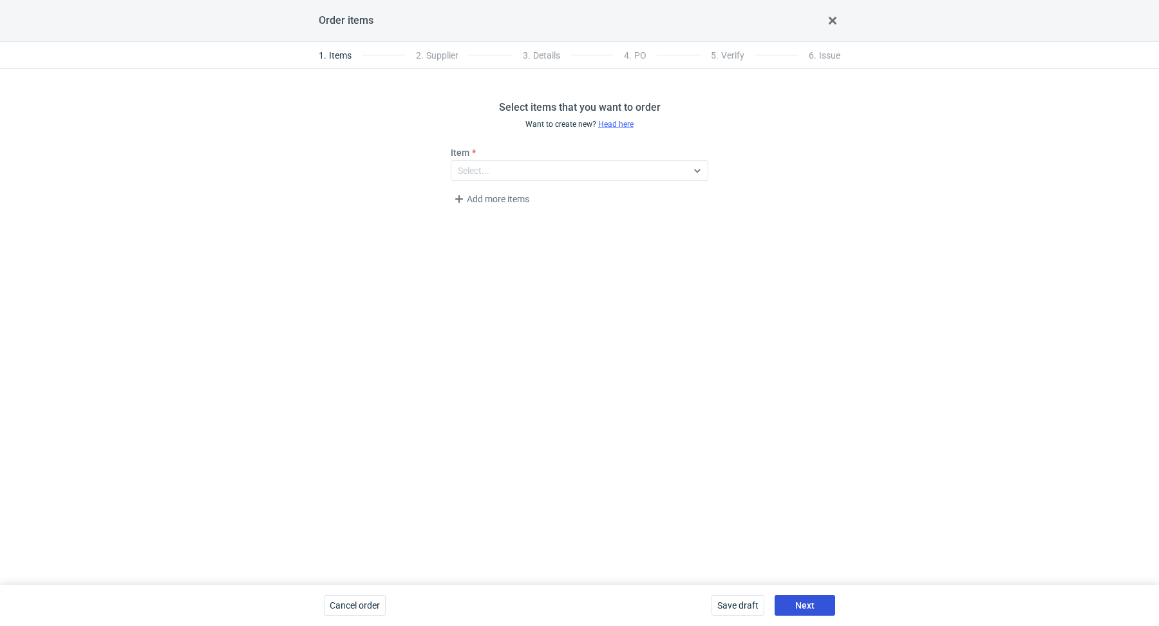
click at [808, 611] on button "Next" at bounding box center [805, 605] width 61 height 21
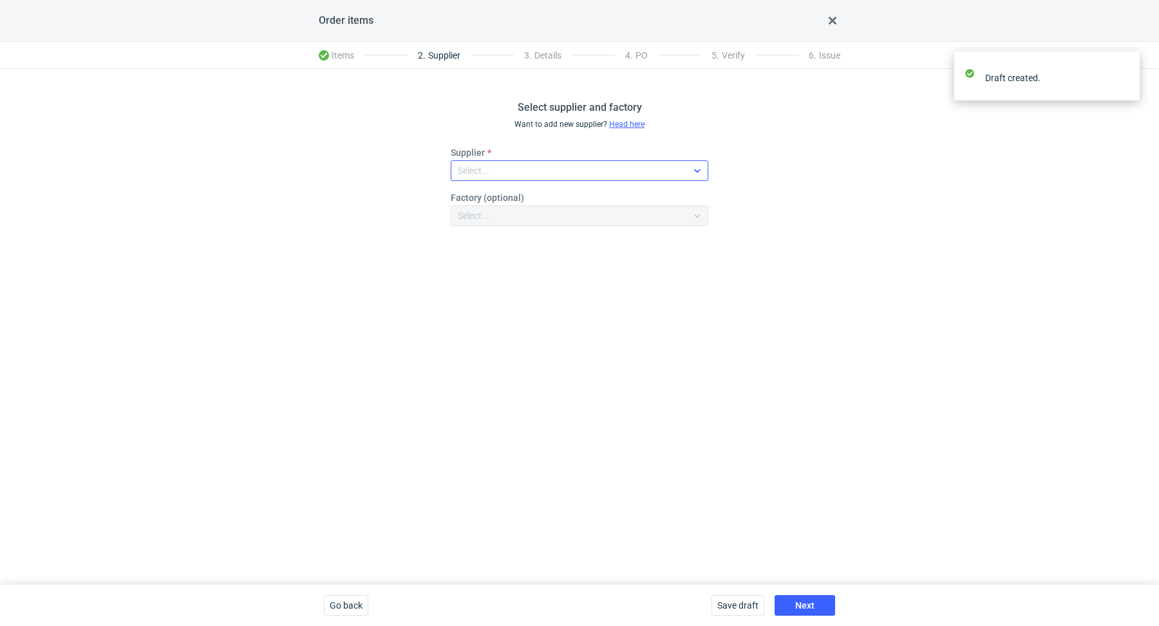
click at [507, 172] on div "Select..." at bounding box center [569, 171] width 236 height 18
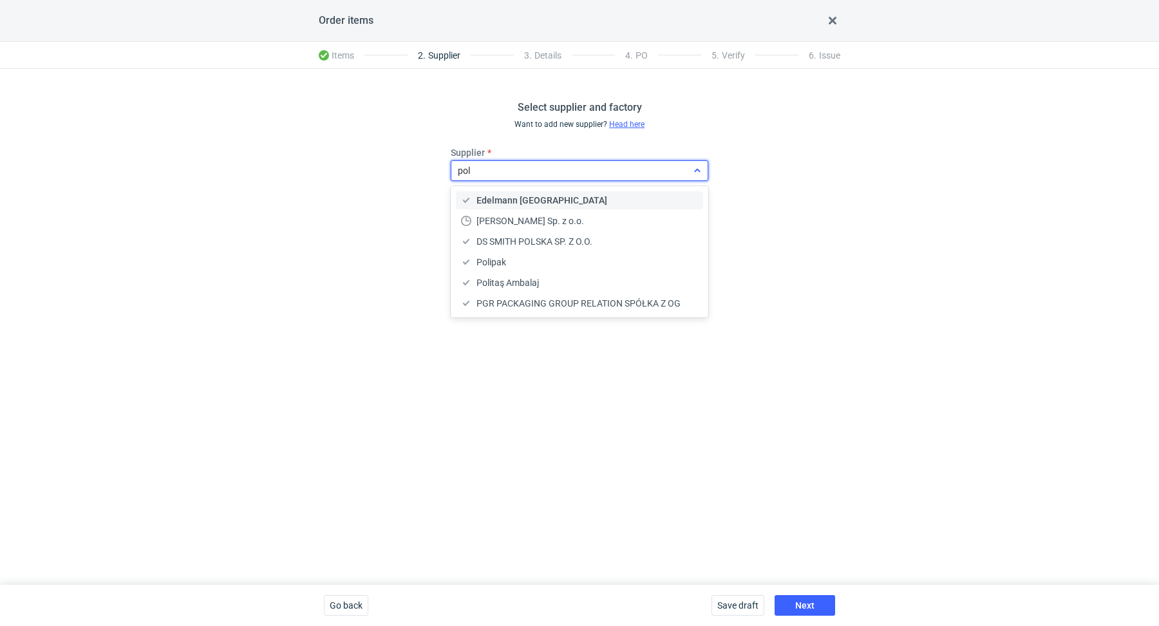
type input "poli"
click at [540, 204] on div "Polipak" at bounding box center [579, 200] width 237 height 13
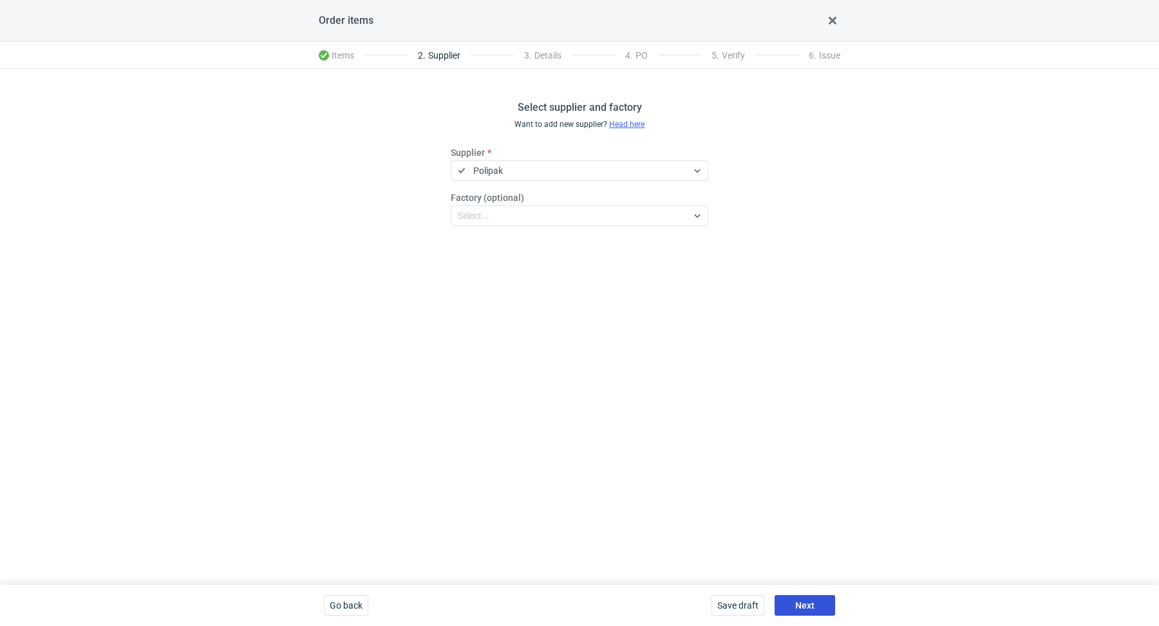
click at [809, 601] on span "Next" at bounding box center [804, 605] width 19 height 9
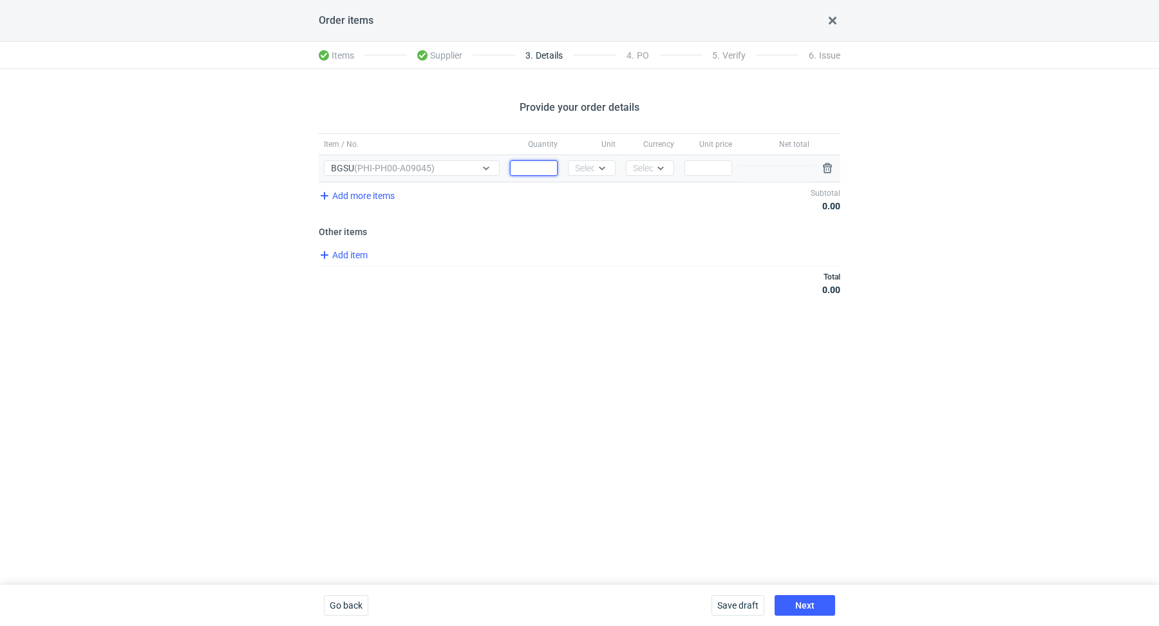
click at [538, 172] on input "Quantity" at bounding box center [534, 167] width 48 height 15
paste input "3000"
type input "3000"
click at [582, 166] on div "Select..." at bounding box center [591, 168] width 32 height 13
click at [595, 196] on div "pcs" at bounding box center [591, 194] width 27 height 13
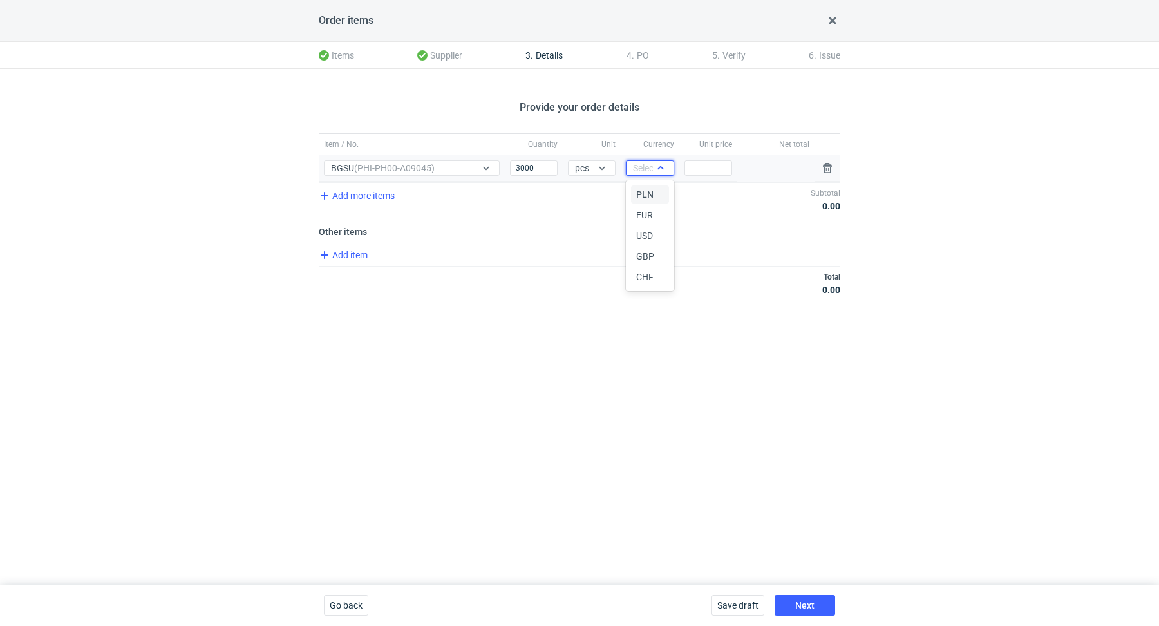
click at [641, 172] on div "Select..." at bounding box center [649, 168] width 32 height 13
click at [649, 196] on span "PLN" at bounding box center [644, 194] width 17 height 13
click at [723, 171] on input "Price" at bounding box center [709, 167] width 48 height 15
paste input "1.77"
type input "1.77"
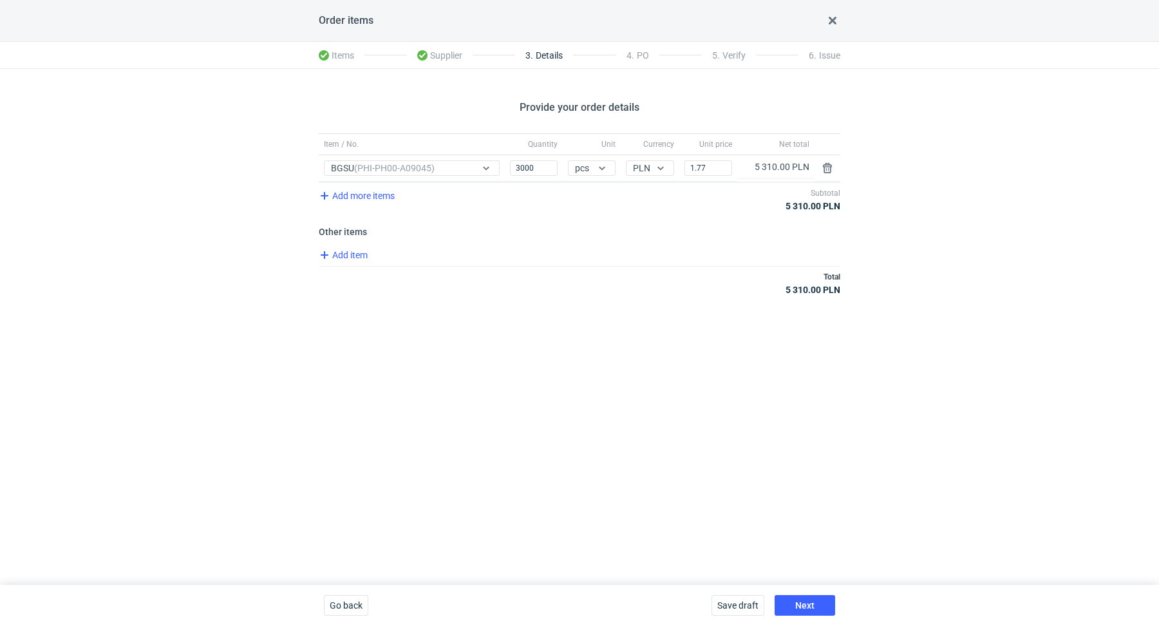
click at [600, 378] on div "Provide your order details Item / No. Quantity Unit Currency Unit price Net tot…" at bounding box center [579, 327] width 1159 height 516
click at [343, 261] on div "Add item" at bounding box center [578, 256] width 524 height 19
click at [351, 257] on span "Add item" at bounding box center [343, 254] width 52 height 15
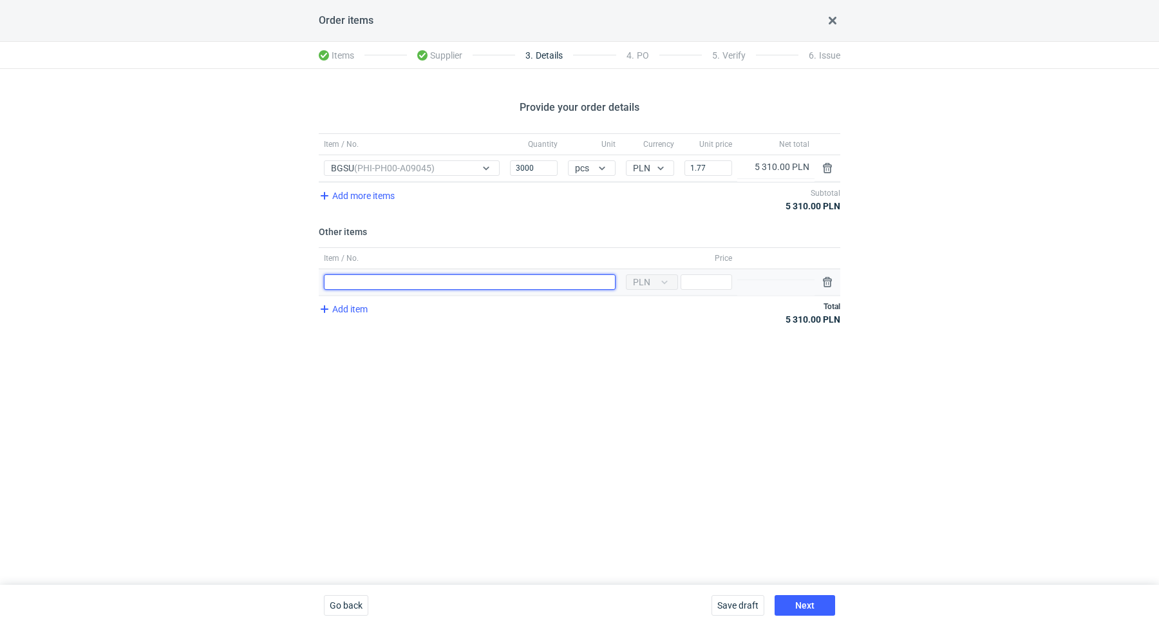
click at [352, 274] on input "Item / No." at bounding box center [470, 281] width 292 height 15
type input "Wykrojnik"
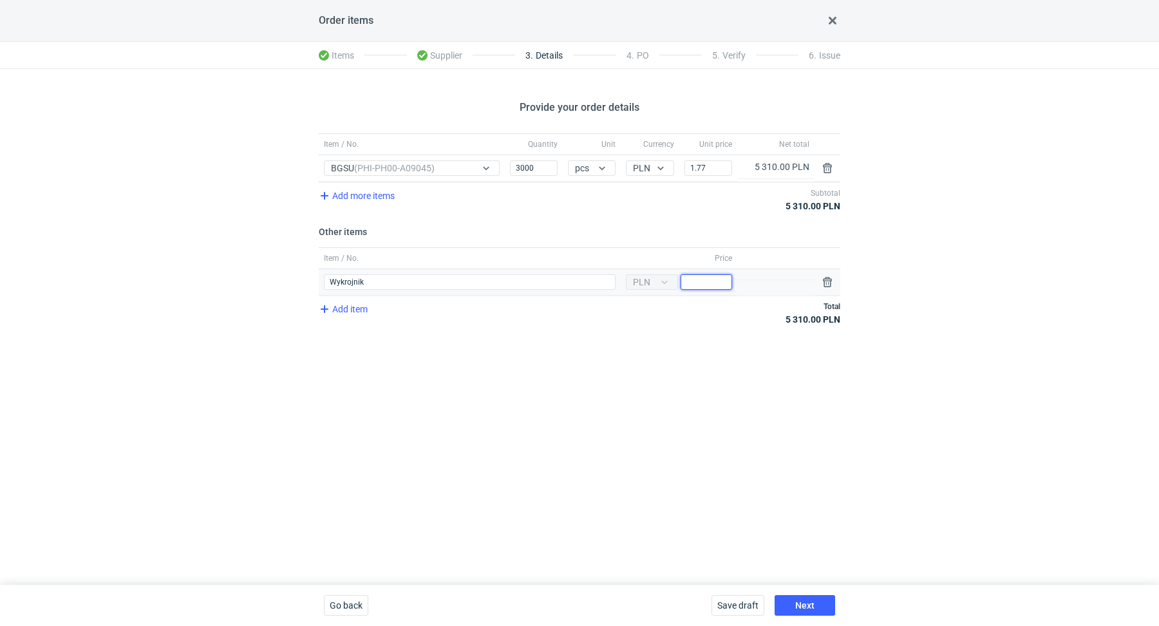
click at [725, 278] on input "Price" at bounding box center [707, 281] width 52 height 15
type input "1100"
click at [692, 433] on div "Provide your order details Item / No. Quantity Unit Currency Unit price Net tot…" at bounding box center [579, 327] width 1159 height 516
click at [346, 308] on span "Add item" at bounding box center [343, 308] width 52 height 15
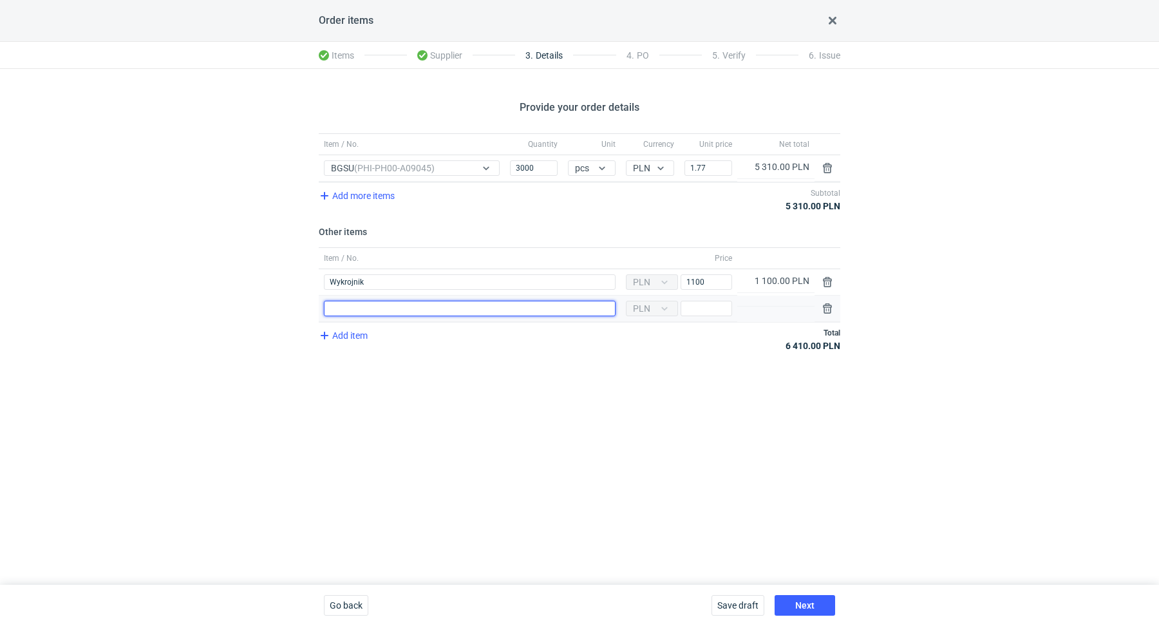
click at [357, 306] on input "Item / No." at bounding box center [470, 308] width 292 height 15
type input "Wklejanie wstążki"
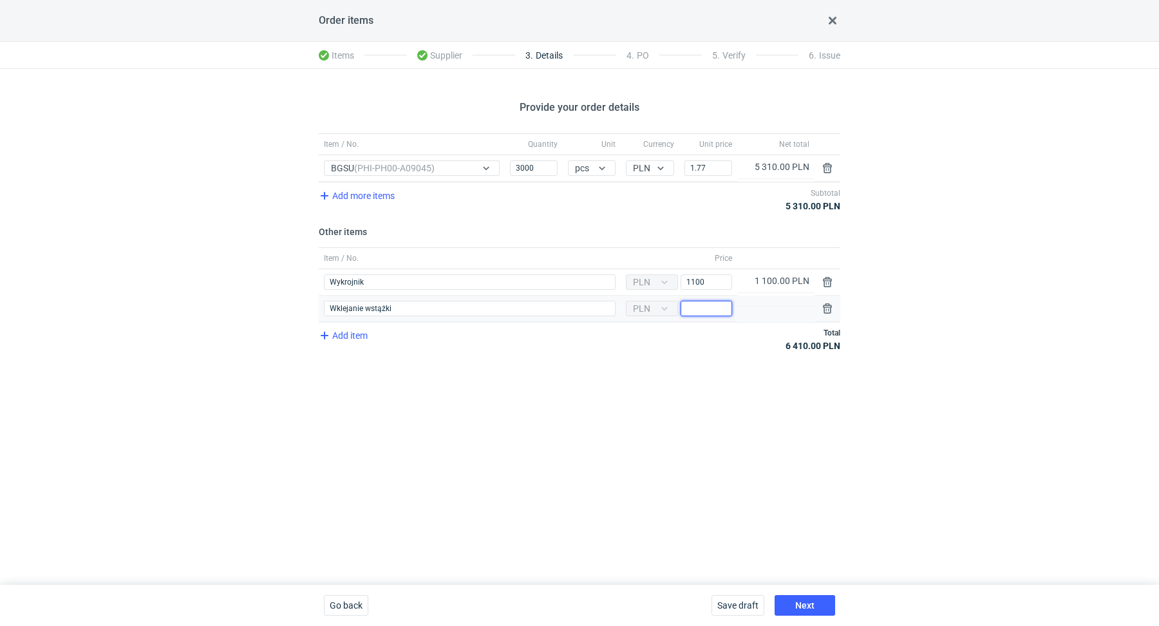
click at [690, 310] on input "Price" at bounding box center [707, 308] width 52 height 15
type input "2100"
click at [510, 414] on div "Provide your order details Item / No. Quantity Unit Currency Unit price Net tot…" at bounding box center [579, 327] width 1159 height 516
click at [824, 602] on button "Next" at bounding box center [805, 605] width 61 height 21
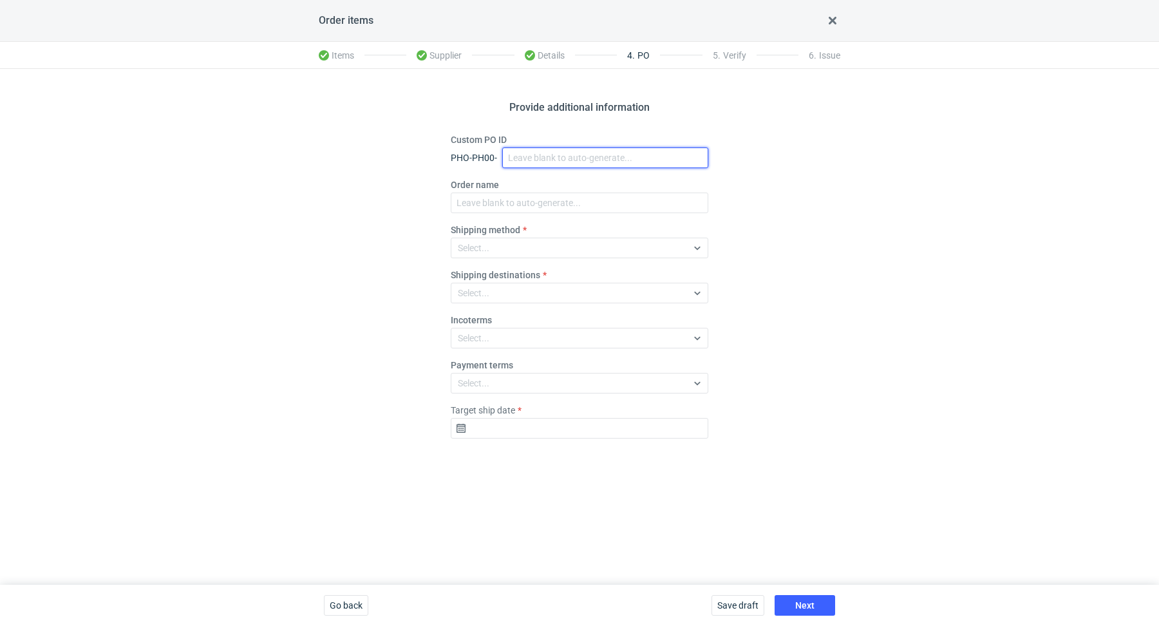
click at [584, 151] on input "Custom PO ID" at bounding box center [605, 157] width 206 height 21
paste input "R554824014"
paste input "BGSU"
drag, startPoint x: 609, startPoint y: 156, endPoint x: 508, endPoint y: 126, distance: 105.5
click at [508, 125] on div "Provide additional information Custom PO ID PHO-PH00- R554824014_BGSU Order nam…" at bounding box center [579, 327] width 1159 height 516
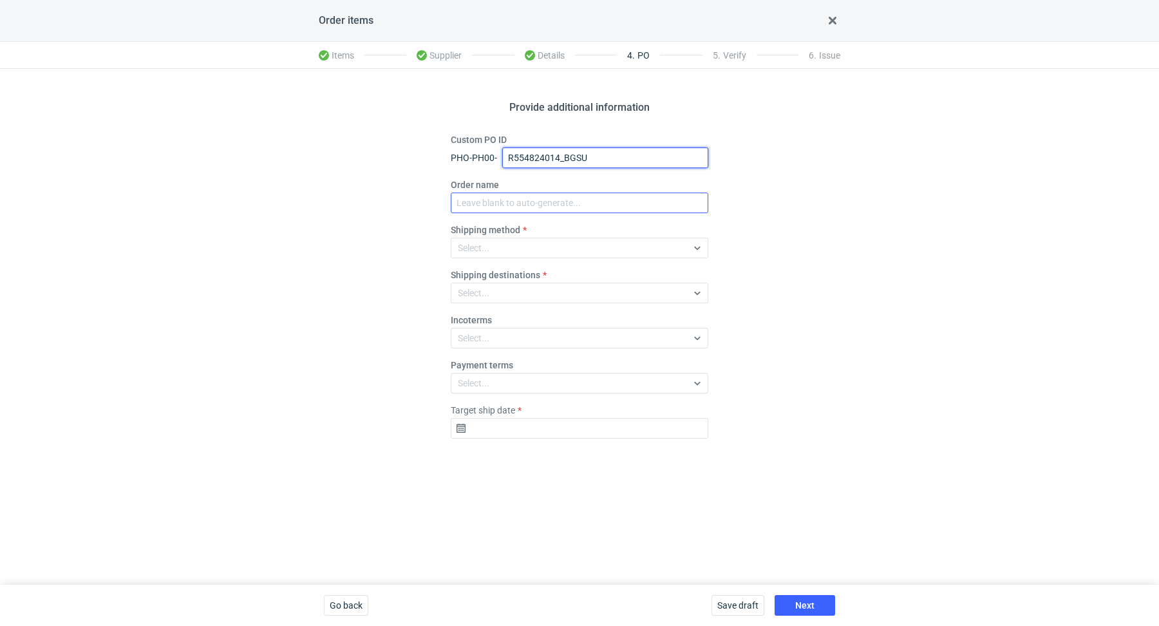
type input "R554824014_BGSU"
click at [543, 204] on input "Order name" at bounding box center [580, 203] width 258 height 21
paste input "R554824014_BGSU"
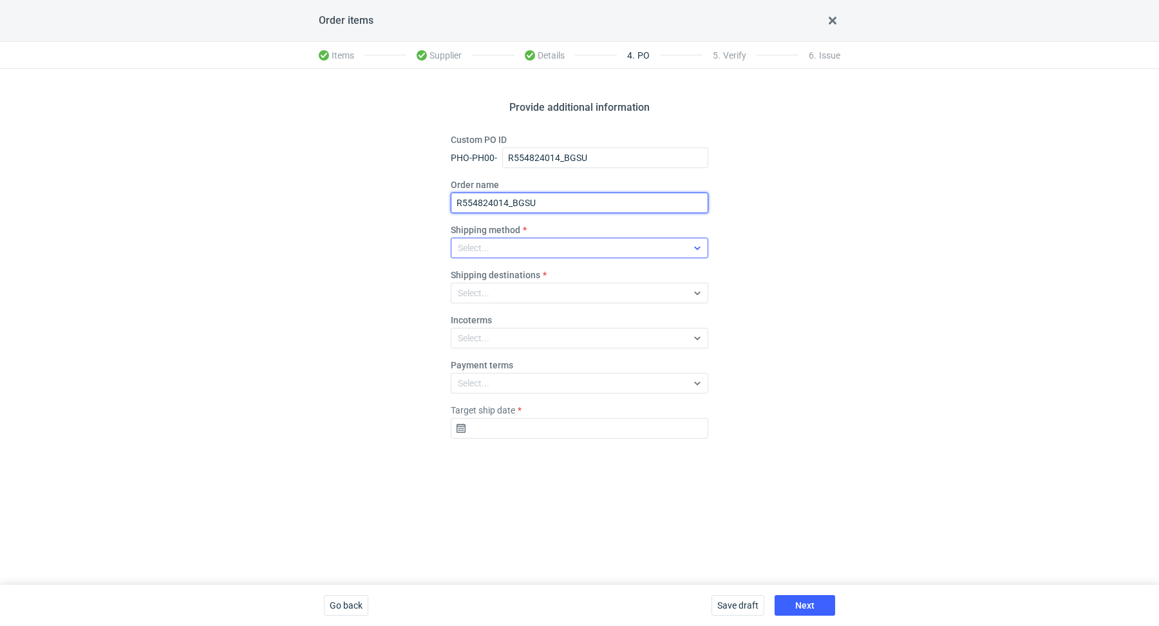
type input "R554824014_BGSU"
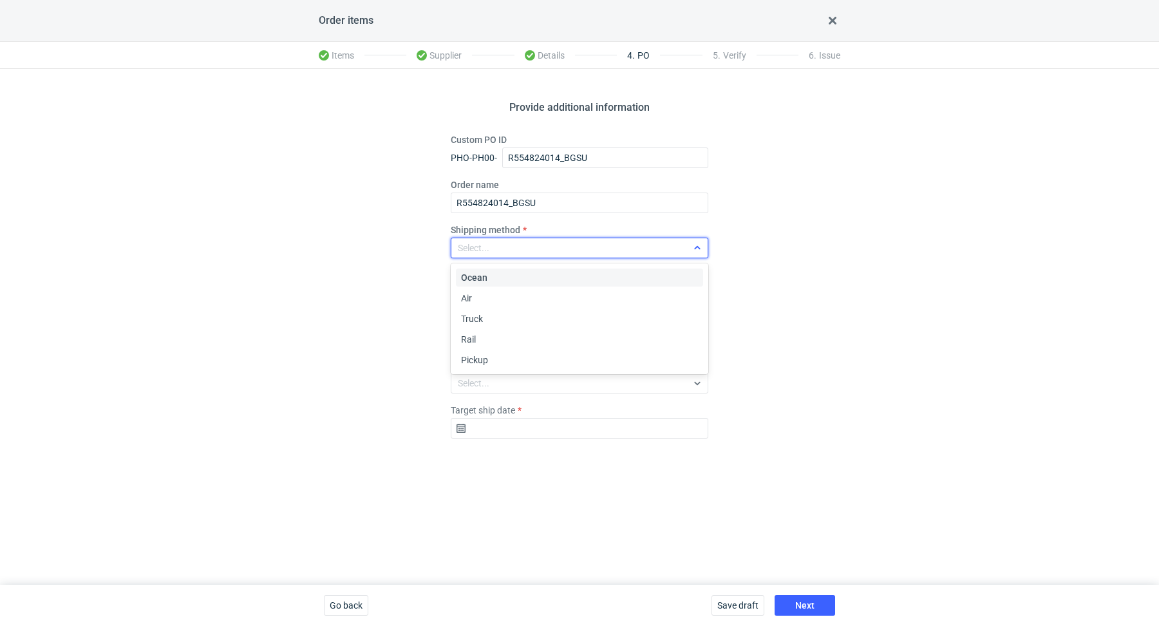
click at [517, 241] on div "Select..." at bounding box center [569, 248] width 236 height 18
click at [510, 357] on div "Pickup" at bounding box center [579, 360] width 237 height 13
click at [521, 424] on input "Target ship date" at bounding box center [580, 428] width 258 height 21
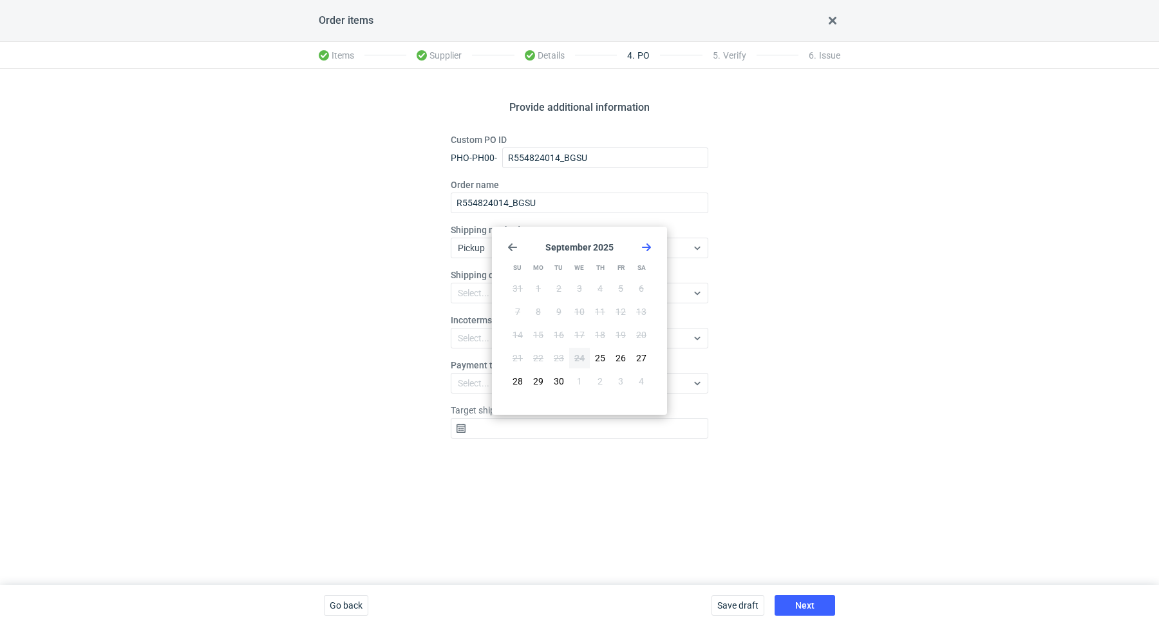
click at [650, 247] on use "Go forward 1 month" at bounding box center [646, 247] width 9 height 8
click at [587, 355] on button "22" at bounding box center [579, 358] width 21 height 21
type input "2025-10-22"
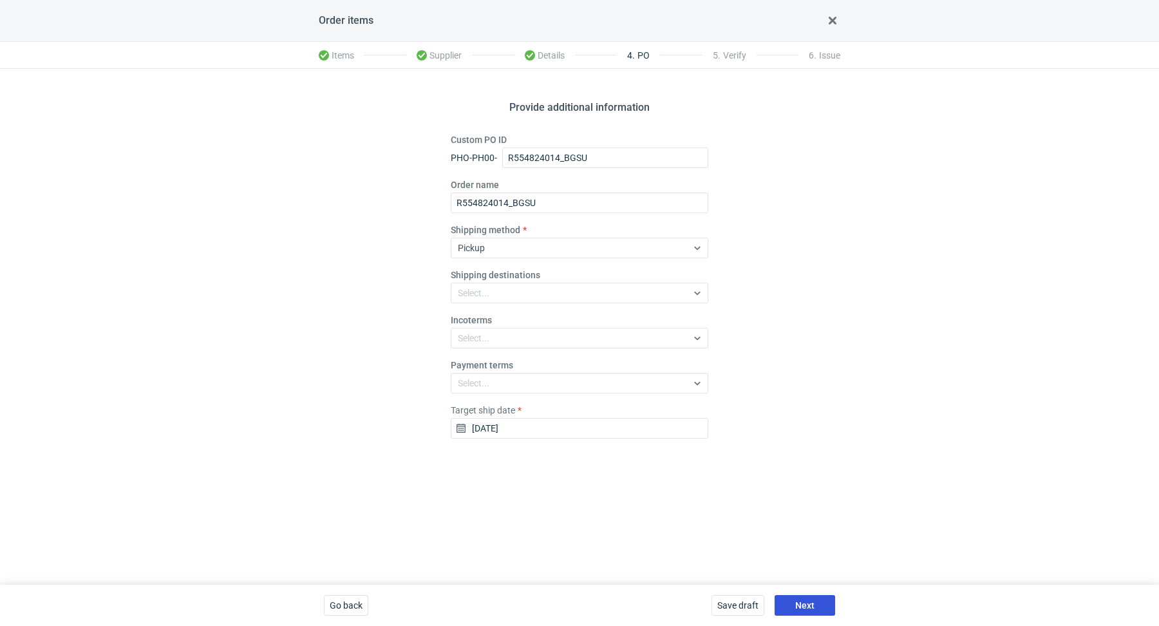
click at [819, 611] on button "Next" at bounding box center [805, 605] width 61 height 21
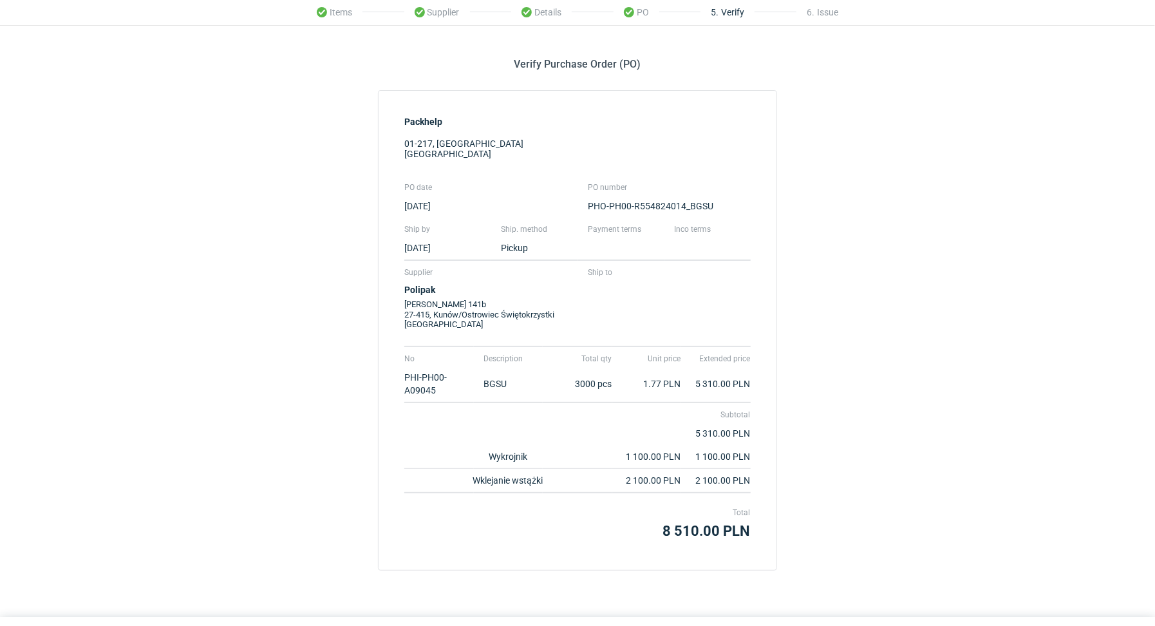
scroll to position [73, 0]
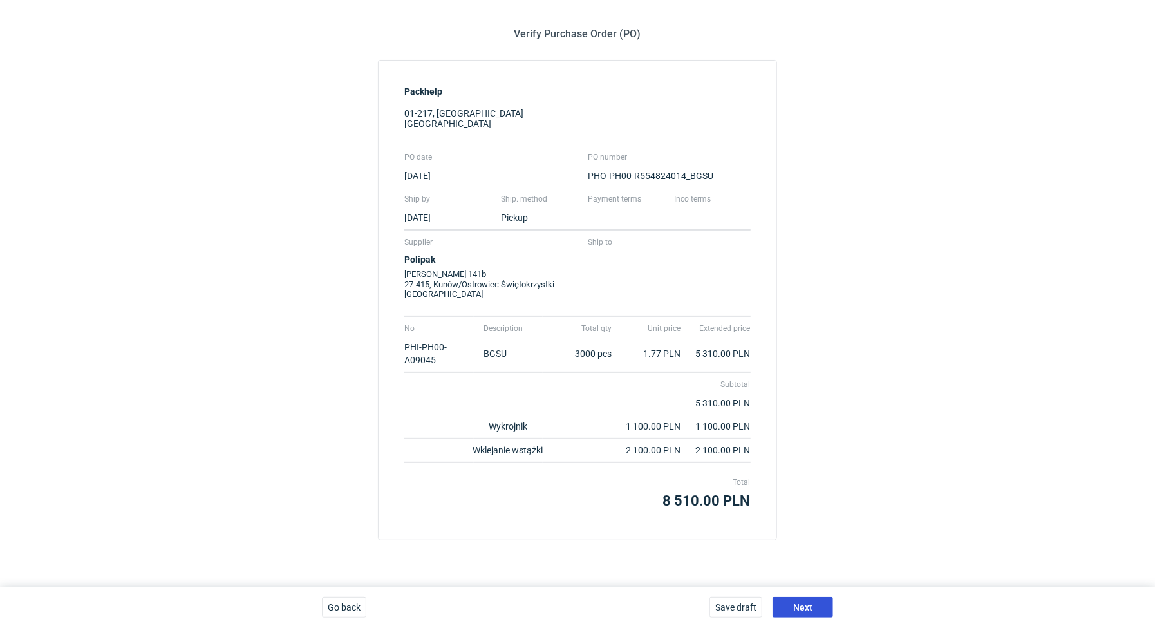
click at [829, 609] on button "Next" at bounding box center [803, 607] width 61 height 21
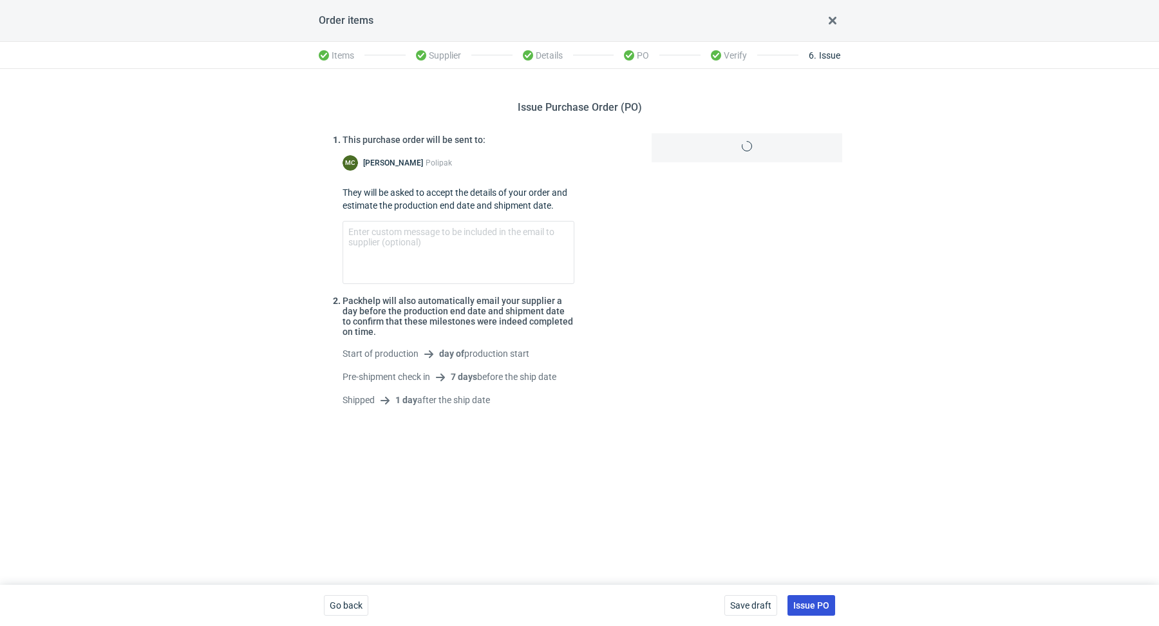
click at [829, 609] on span "Issue PO" at bounding box center [811, 605] width 36 height 9
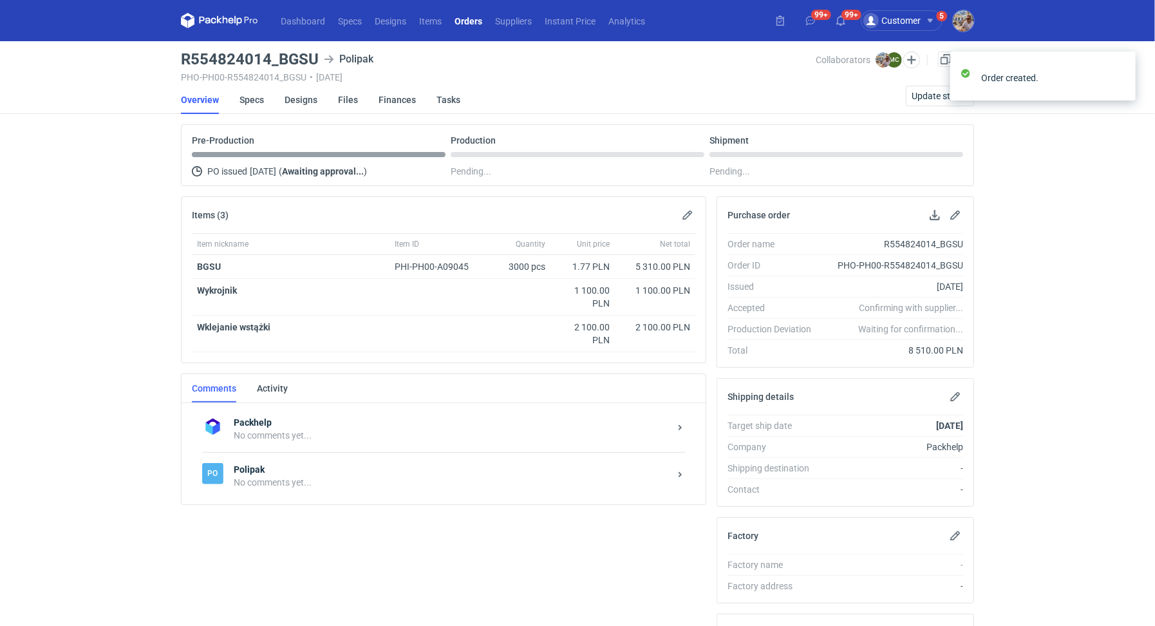
click at [320, 485] on div "No comments yet..." at bounding box center [452, 482] width 436 height 13
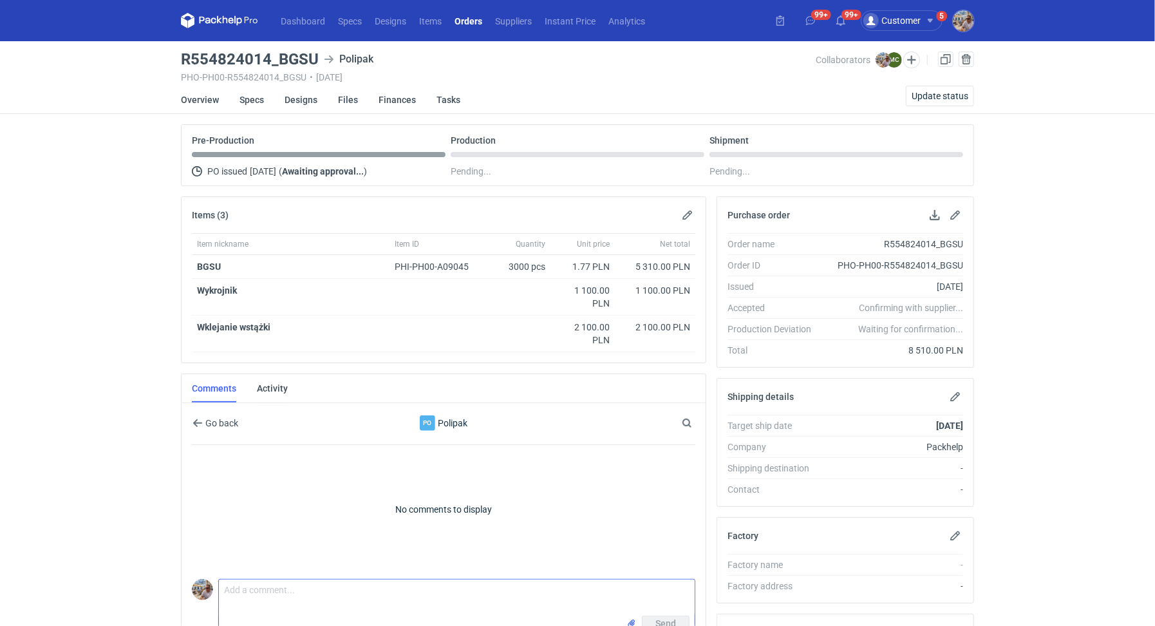
click at [275, 603] on textarea "Comment message" at bounding box center [457, 598] width 476 height 36
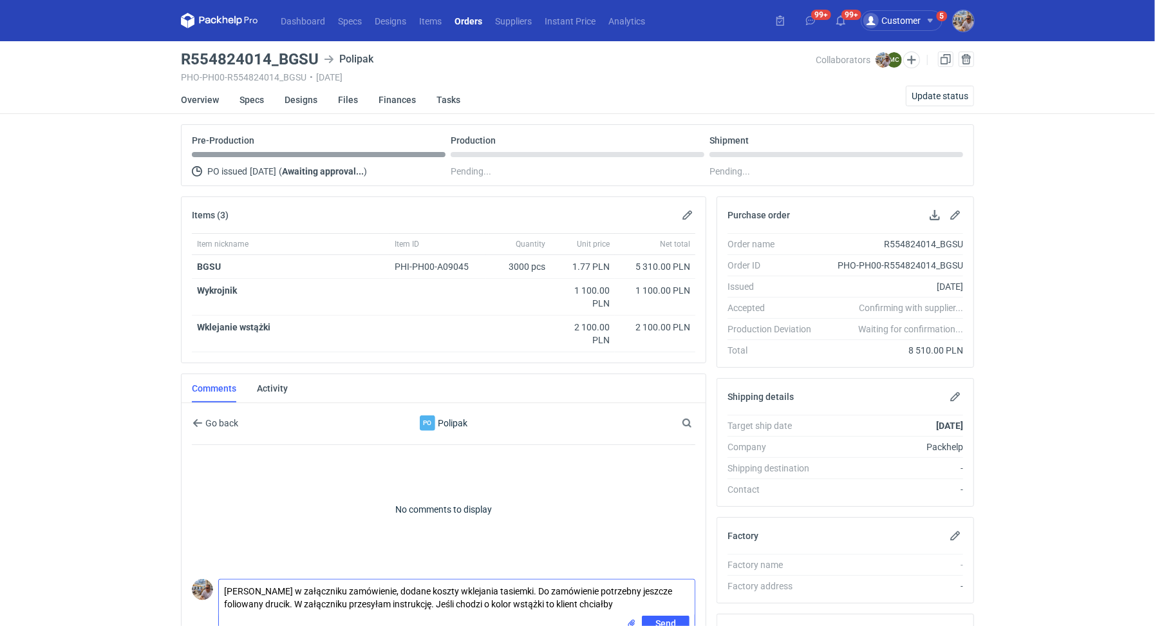
paste textarea "REZ 00"
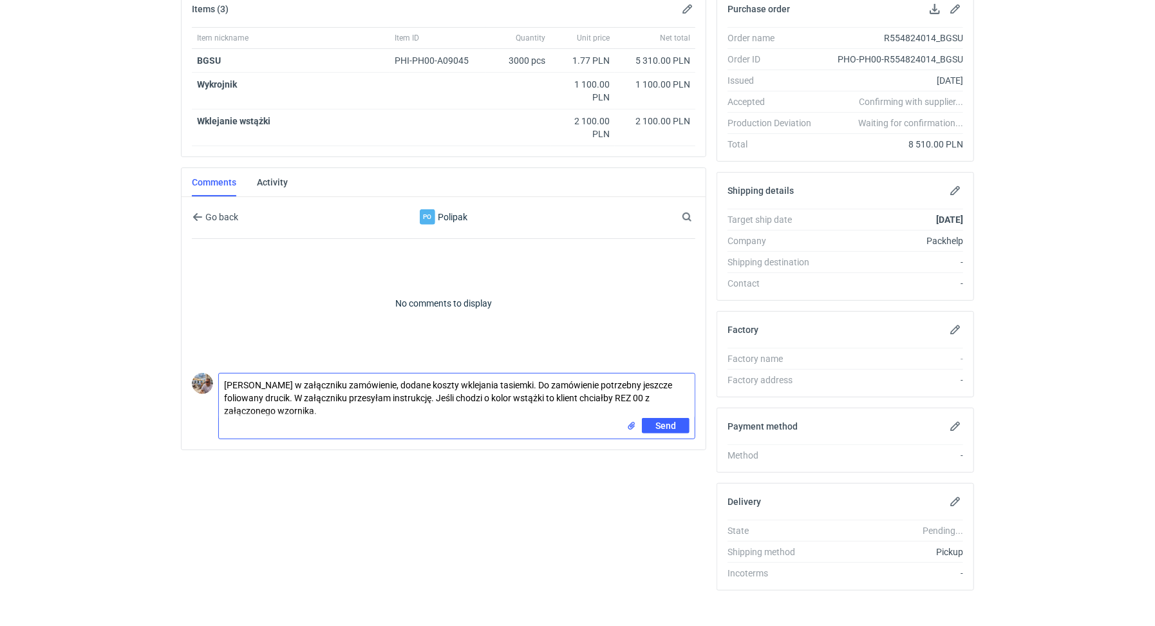
scroll to position [214, 0]
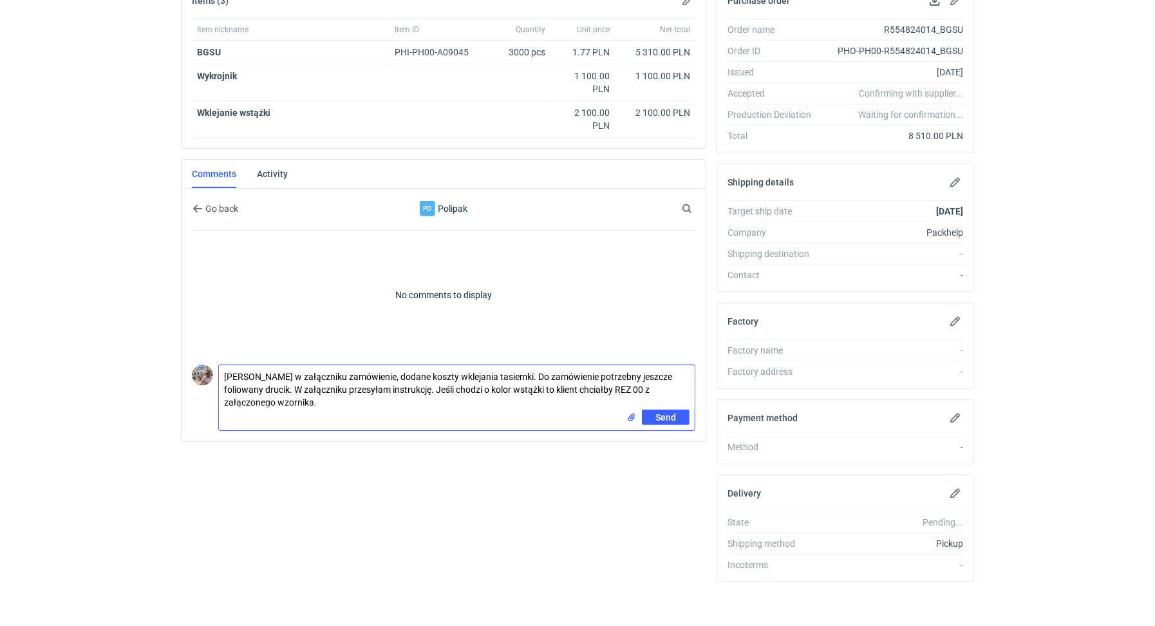
type textarea "Marcin w załączniku zamówienie, dodane koszty wklejania tasiemki. Do zamówienie…"
click at [631, 411] on input "file" at bounding box center [632, 418] width 10 height 14
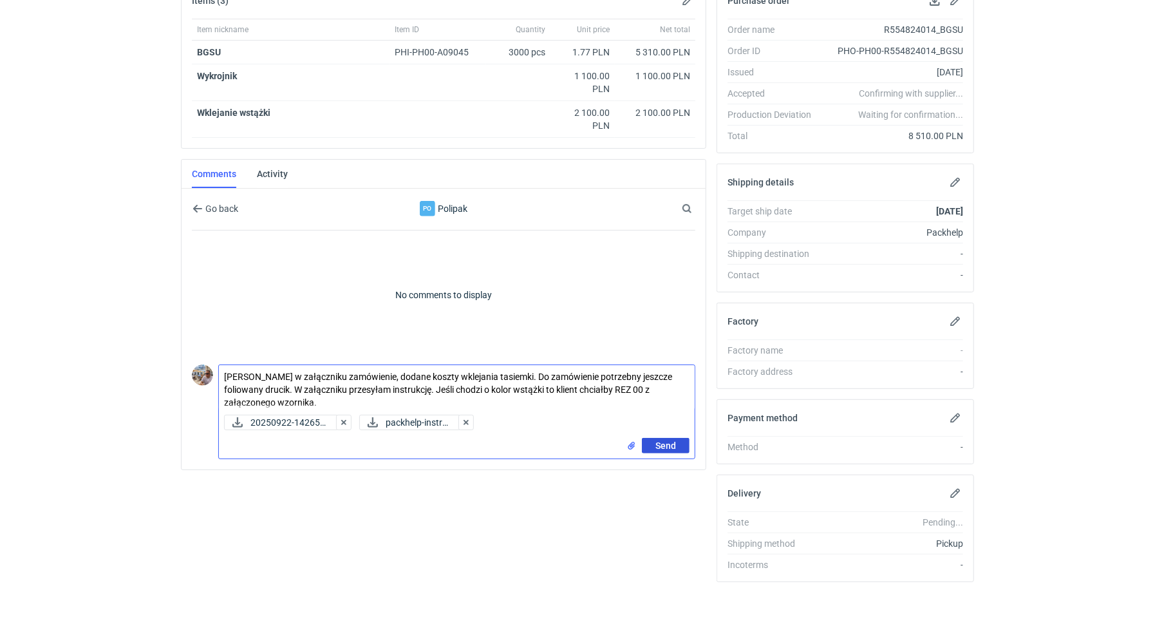
click at [657, 444] on span "Send" at bounding box center [666, 445] width 21 height 9
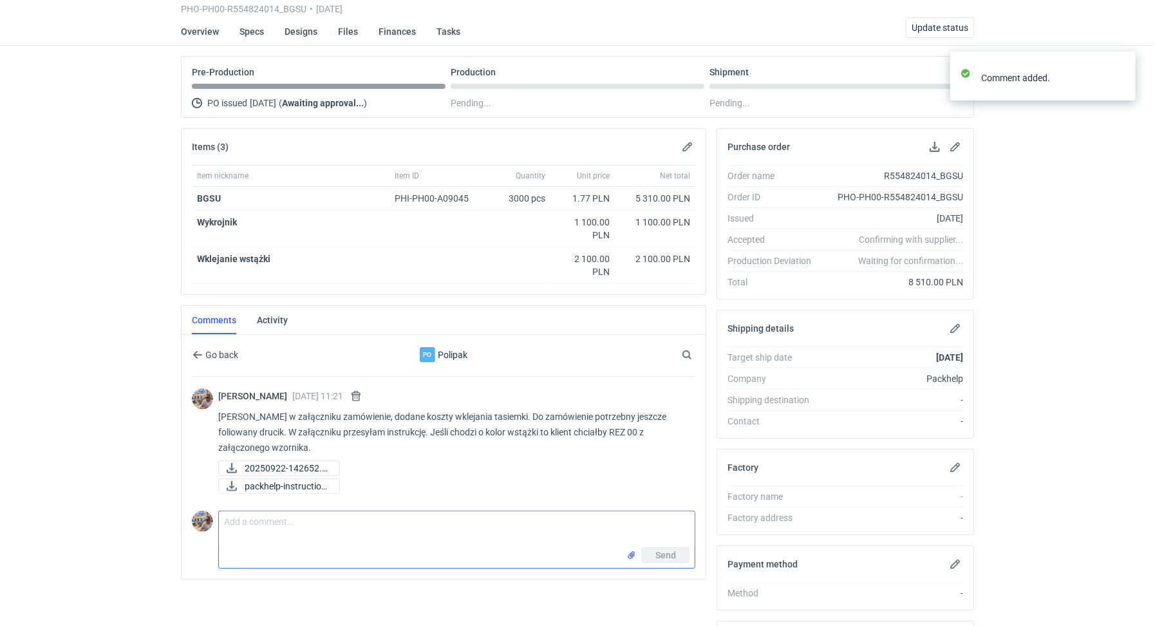
scroll to position [0, 0]
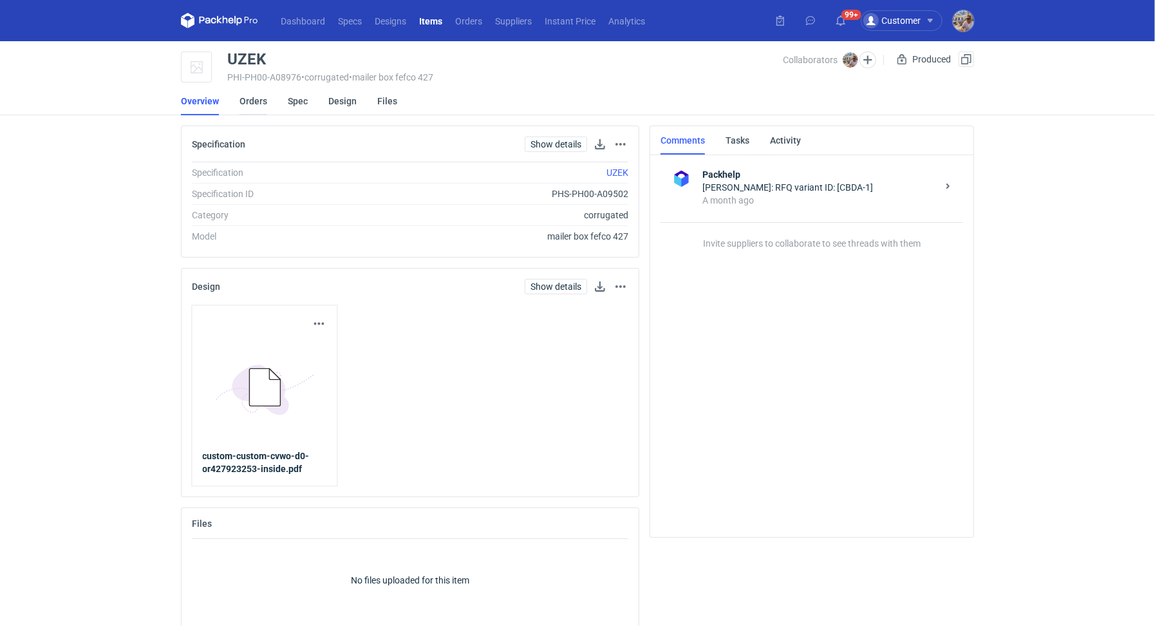
click at [257, 100] on link "Orders" at bounding box center [254, 101] width 28 height 28
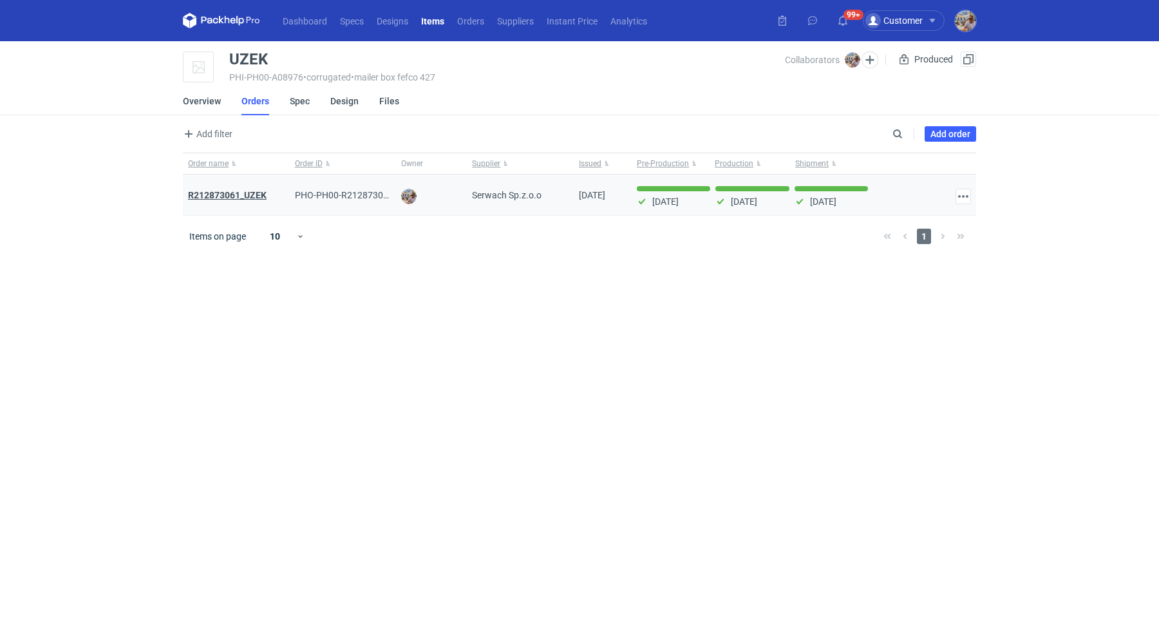
click at [257, 195] on strong "R212873061_UZEK" at bounding box center [227, 195] width 79 height 10
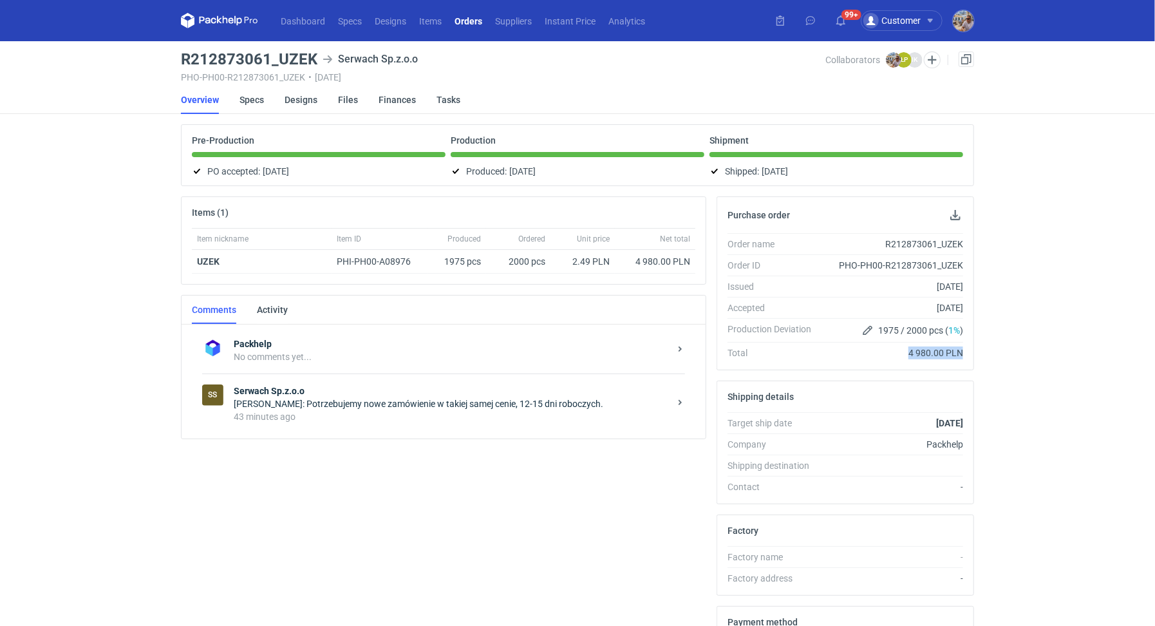
drag, startPoint x: 909, startPoint y: 352, endPoint x: 966, endPoint y: 350, distance: 56.7
click at [966, 350] on div "Order name R212873061_UZEK Order ID PHO-PH00-R212873061_UZEK Issued 26/08/2025 …" at bounding box center [845, 301] width 256 height 137
copy div "4 980.00 PLN"
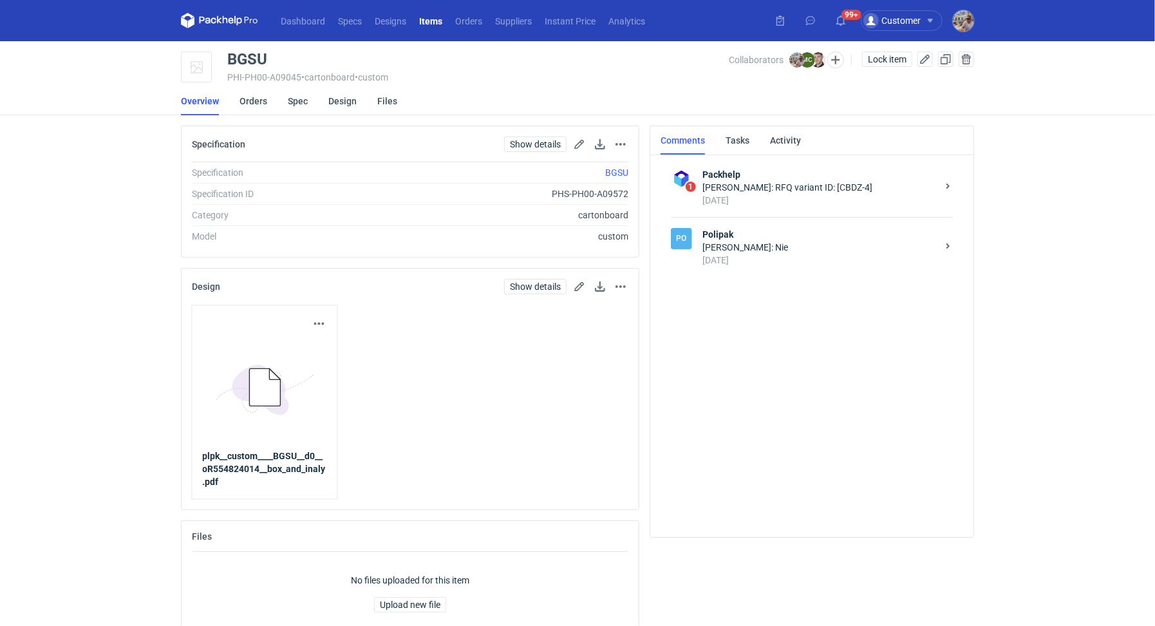
click at [752, 242] on div "[PERSON_NAME]: Nie" at bounding box center [820, 247] width 235 height 13
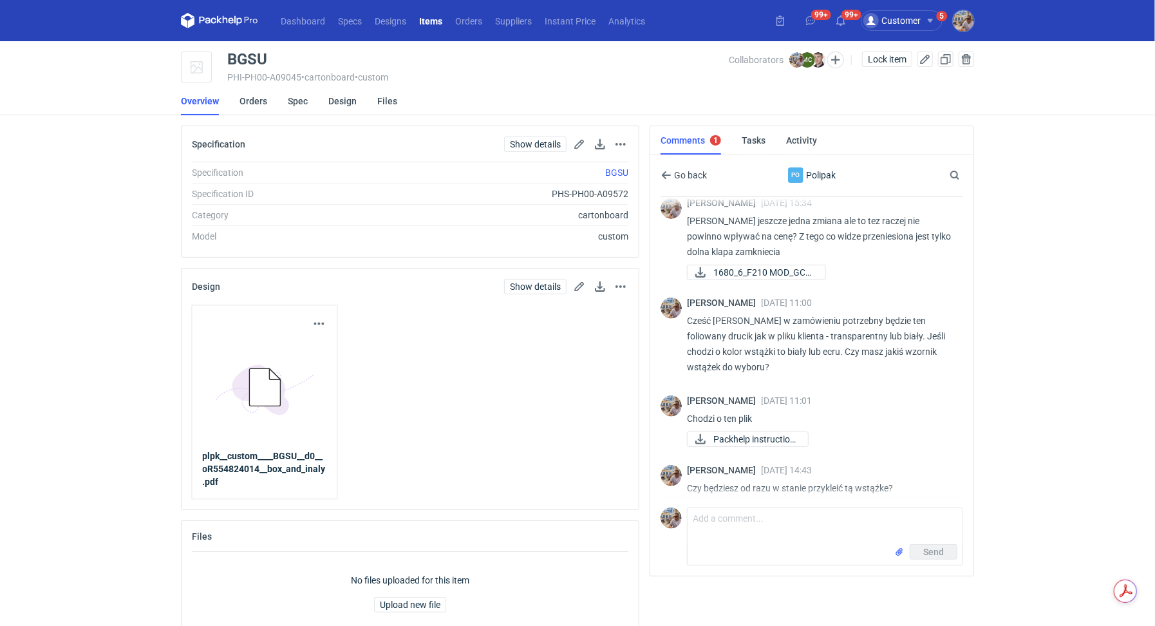
scroll to position [425, 0]
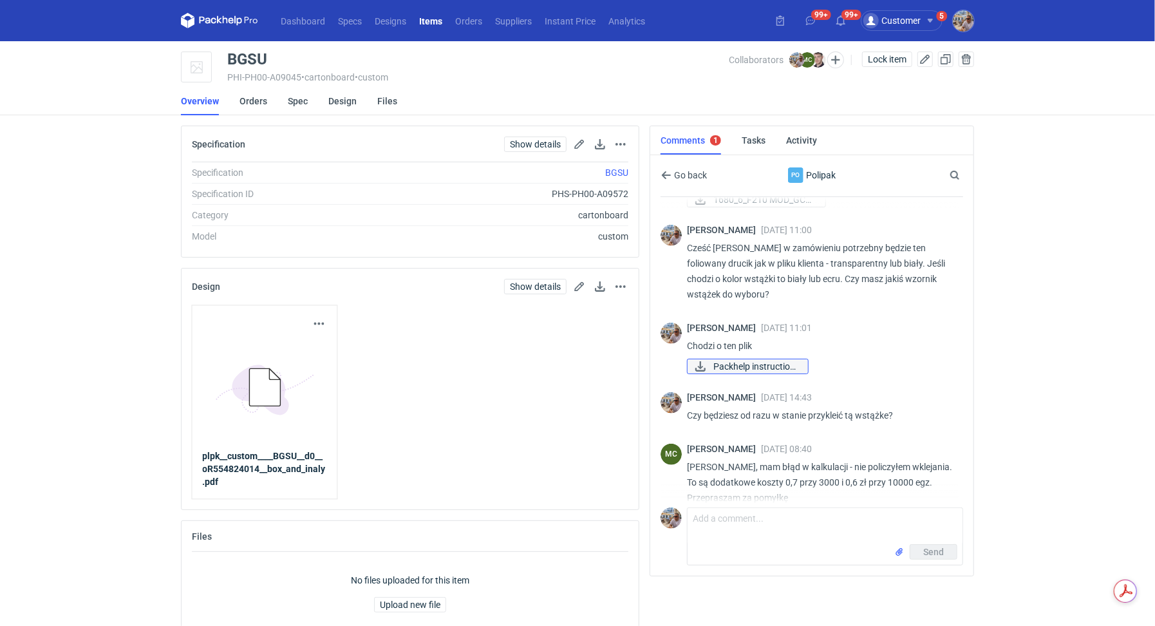
click at [752, 365] on span "Packhelp instruction..." at bounding box center [756, 366] width 84 height 14
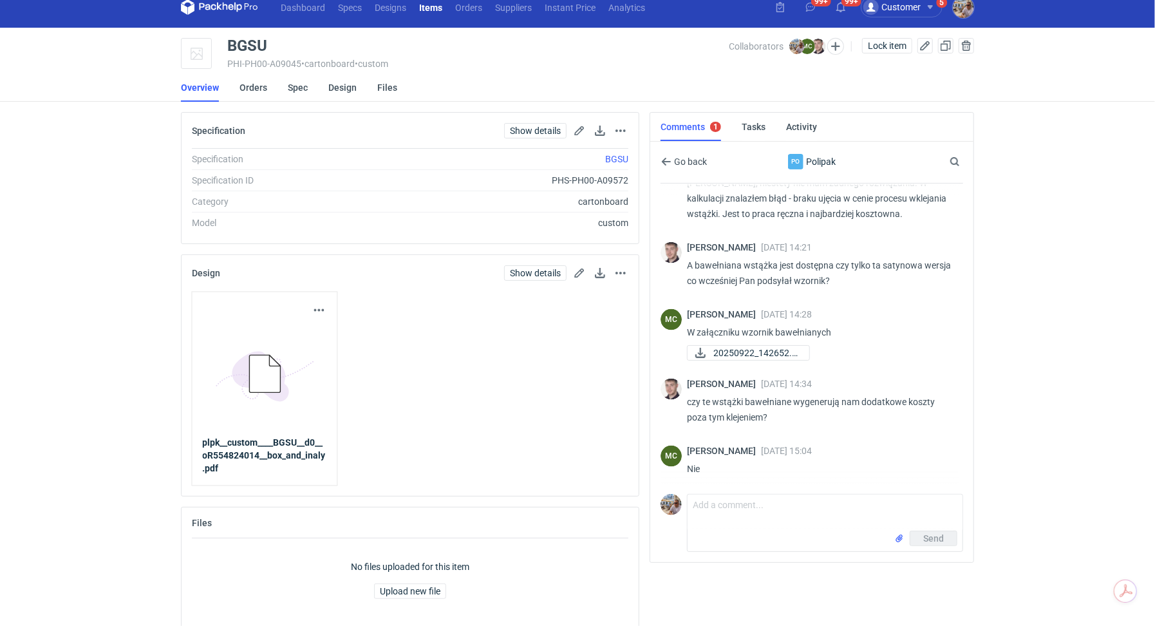
scroll to position [26, 0]
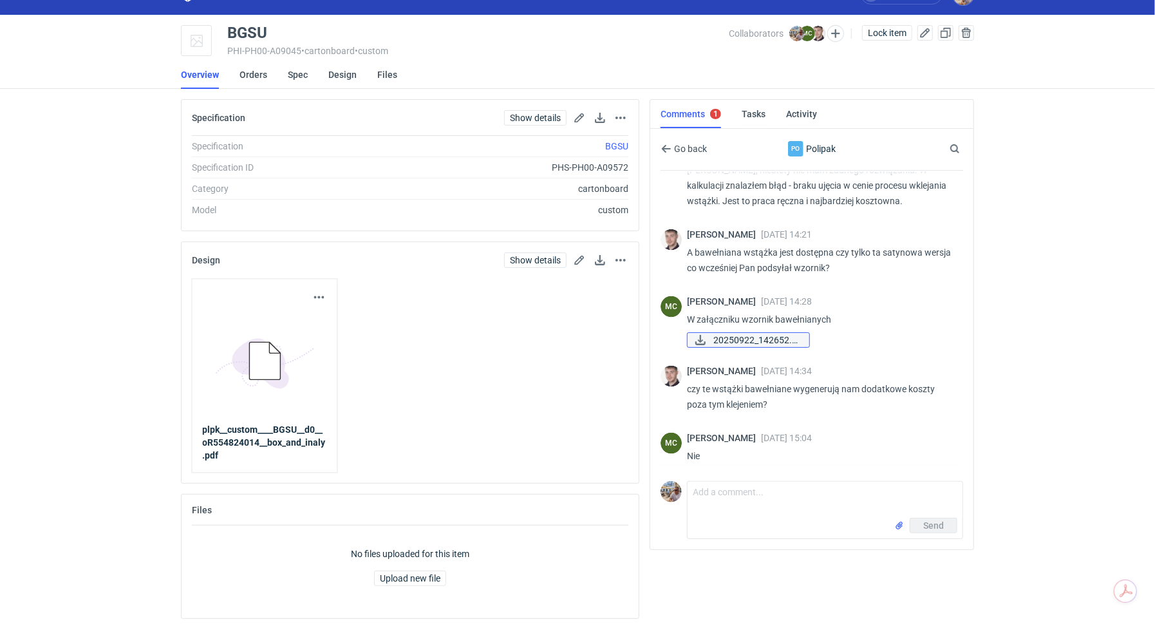
click at [751, 336] on span "20250922_142652.jpg" at bounding box center [757, 340] width 86 height 14
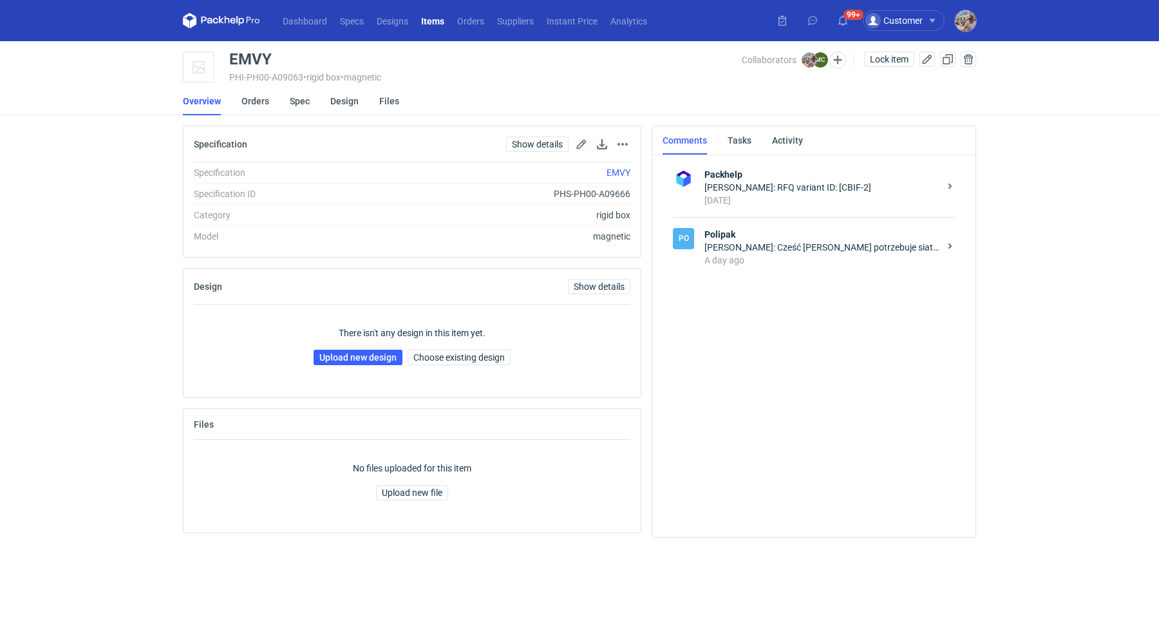
click at [833, 258] on div "A day ago" at bounding box center [822, 260] width 235 height 13
click at [793, 244] on div "Michał Palasek: Cześć Marcin potrzebuje siatek na nowe wymiary. Prośba o przesł…" at bounding box center [822, 247] width 235 height 13
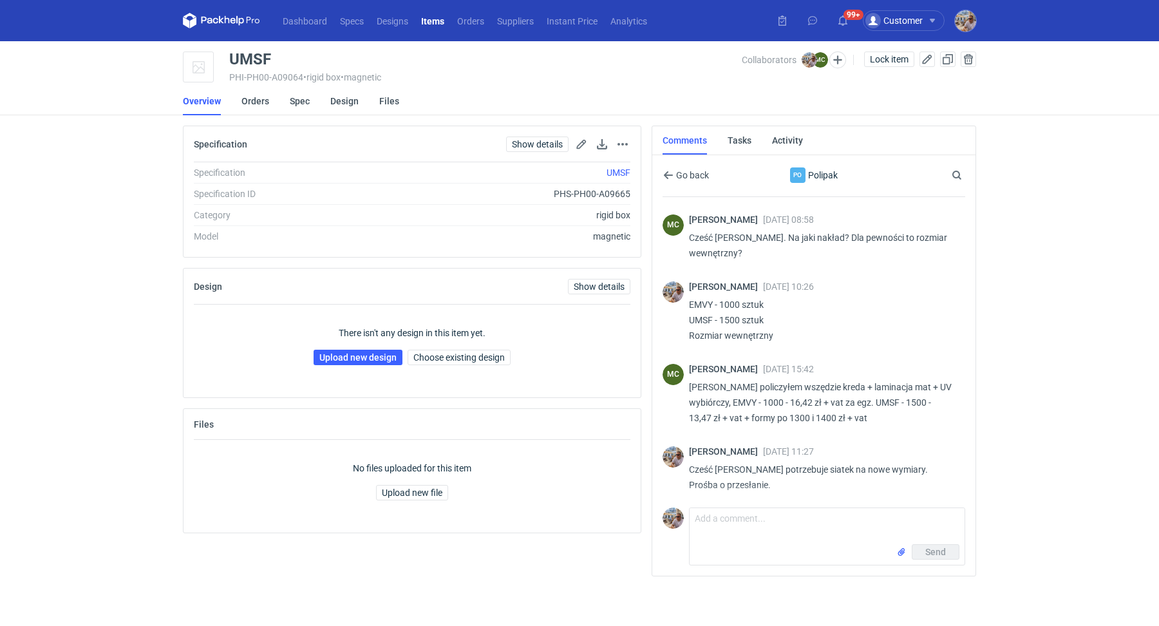
scroll to position [231, 0]
click at [740, 527] on textarea "Comment message" at bounding box center [827, 526] width 275 height 36
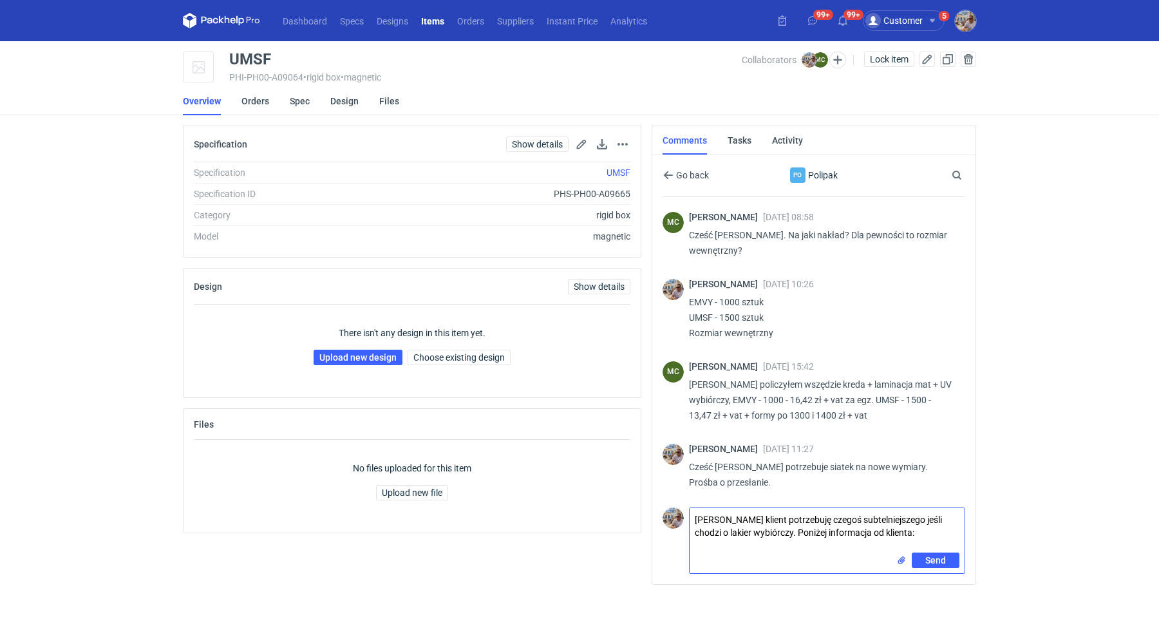
paste textarea "Podoba nam się lakier punktowy, ale obawiamy się, że błyszcząca konsystencja ni…"
click at [694, 545] on textarea "Marcin klient potrzebuję czegoś subtelniejszego jeśli chodzi o lakier wybiórczy…" at bounding box center [827, 536] width 275 height 57
paste textarea "Pomyśleliśmy także o różnych stopniach krycia dla pojedynczego atramentu, tak a…"
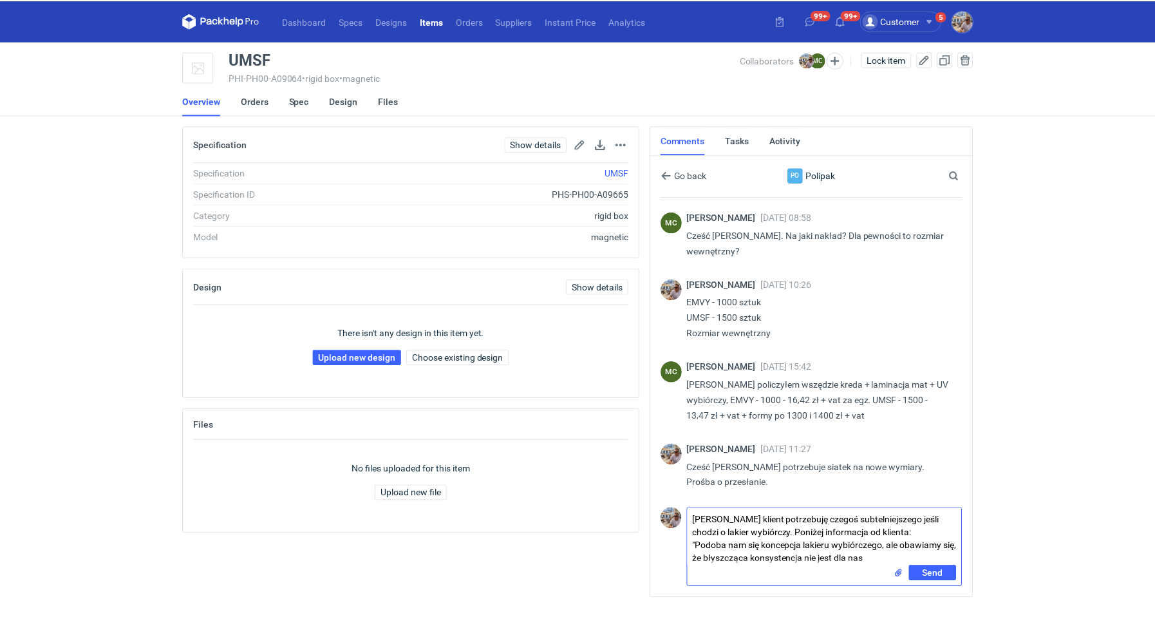
scroll to position [0, 0]
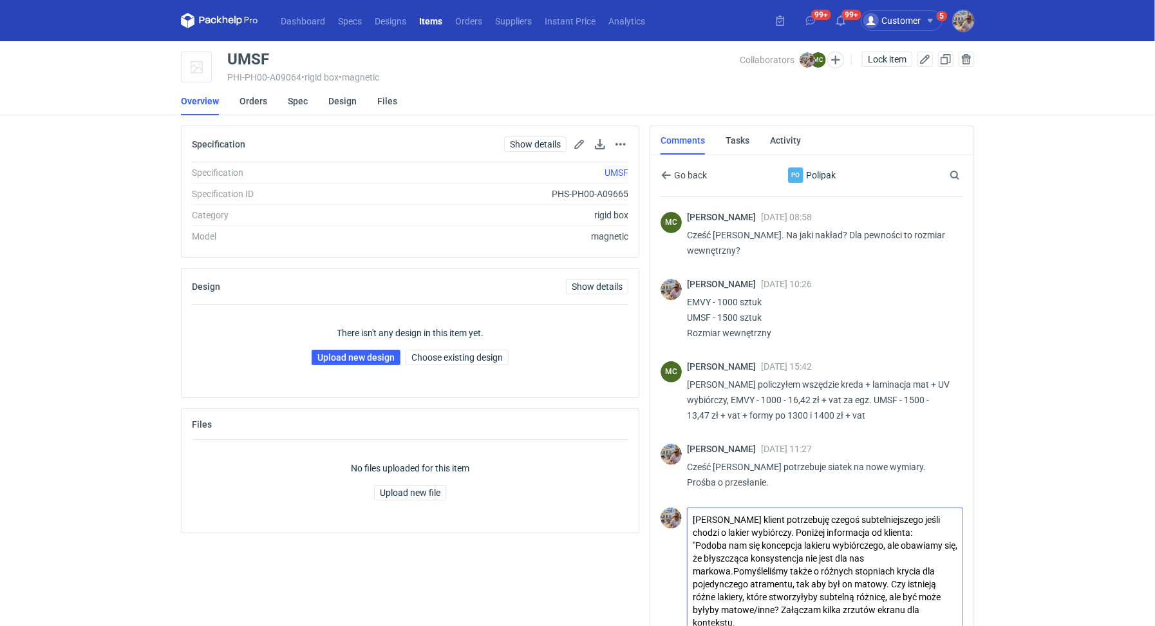
click at [734, 570] on textarea "Marcin klient potrzebuję czegoś subtelniejszego jeśli chodzi o lakier wybiórczy…" at bounding box center [825, 569] width 275 height 122
click at [732, 582] on textarea "Marcin klient potrzebuję czegoś subtelniejszego jeśli chodzi o lakier wybiórczy…" at bounding box center [825, 569] width 275 height 122
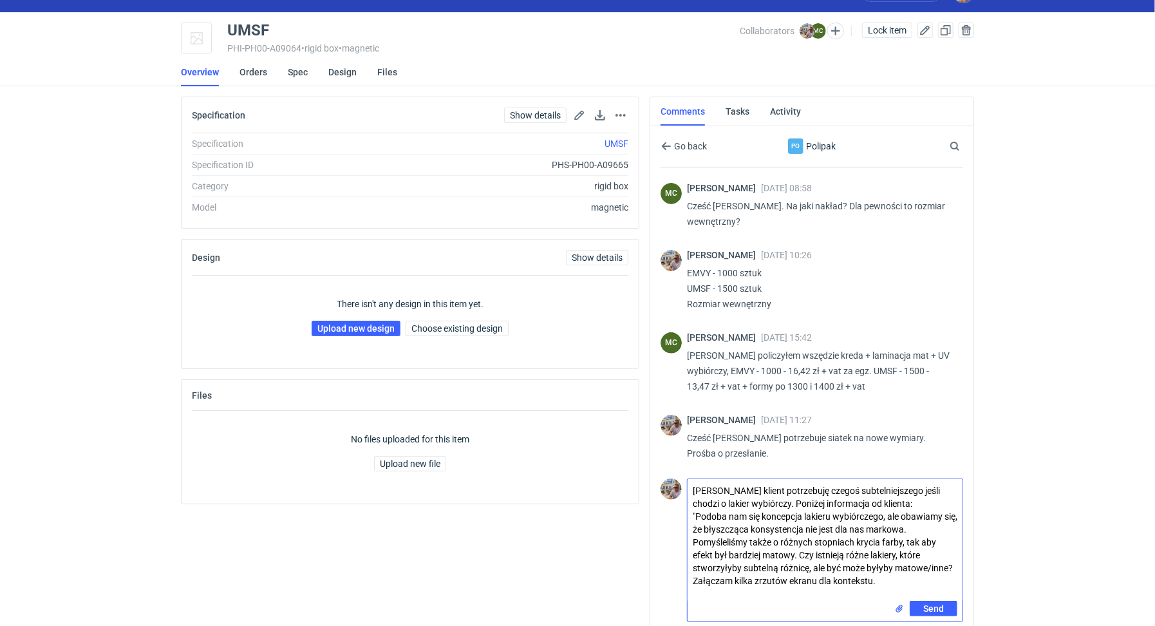
scroll to position [33, 0]
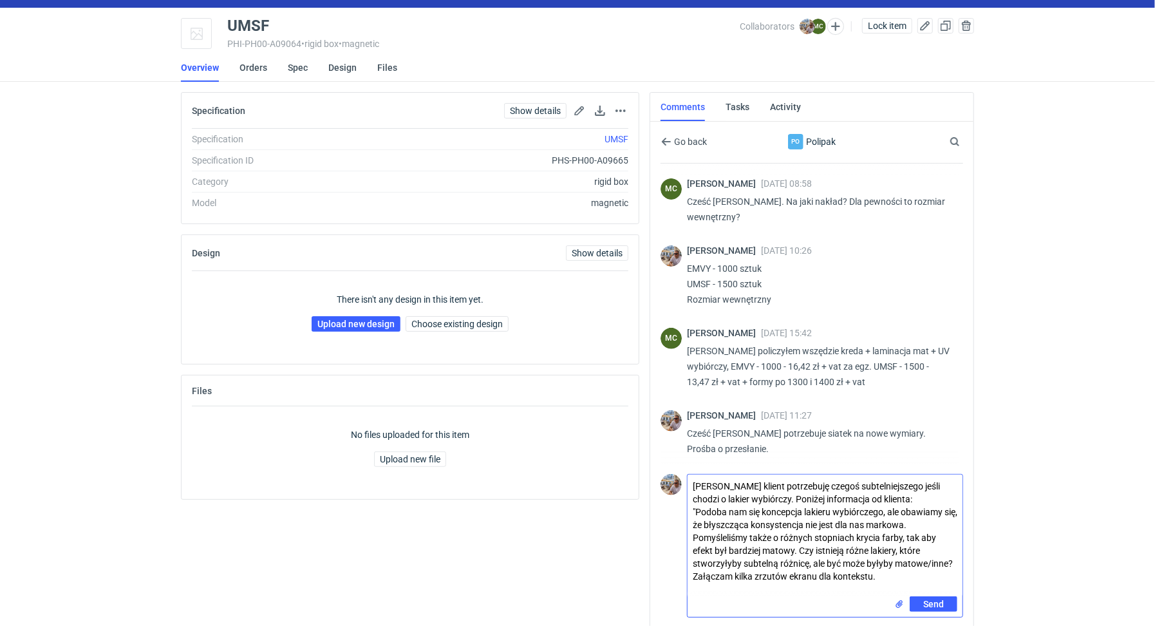
click at [884, 581] on textarea "Marcin klient potrzebuję czegoś subtelniejszego jeśli chodzi o lakier wybiórczy…" at bounding box center [825, 536] width 275 height 122
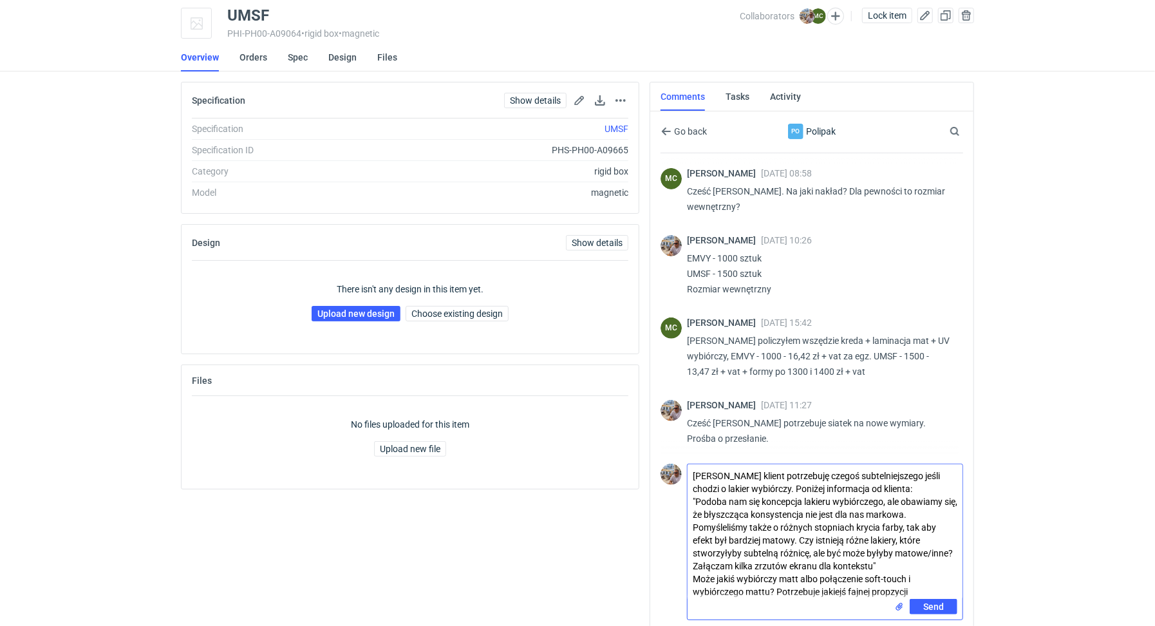
scroll to position [46, 0]
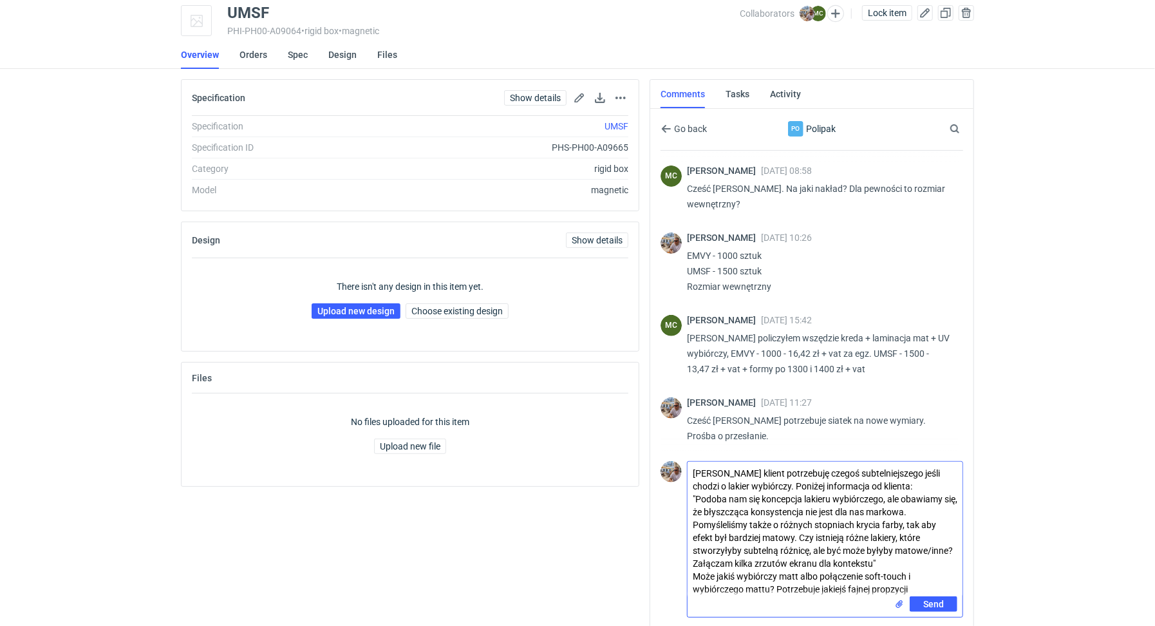
click at [890, 591] on textarea "Marcin klient potrzebuję czegoś subtelniejszego jeśli chodzi o lakier wybiórczy…" at bounding box center [825, 529] width 275 height 135
click at [899, 598] on input "file" at bounding box center [900, 605] width 10 height 14
click at [930, 580] on textarea "Marcin klient potrzebuję czegoś subtelniejszego jeśli chodzi o lakier wybiórczy…" at bounding box center [825, 529] width 275 height 135
click at [933, 584] on textarea "Marcin klient potrzebuję czegoś subtelniejszego jeśli chodzi o lakier wybiórczy…" at bounding box center [825, 529] width 275 height 135
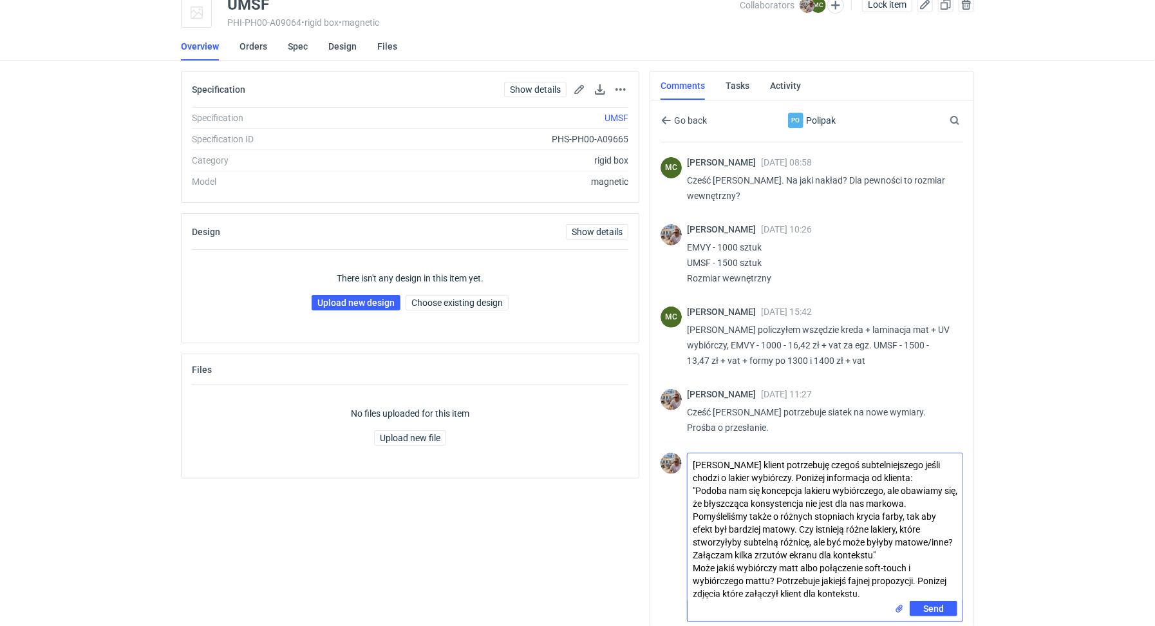
scroll to position [59, 0]
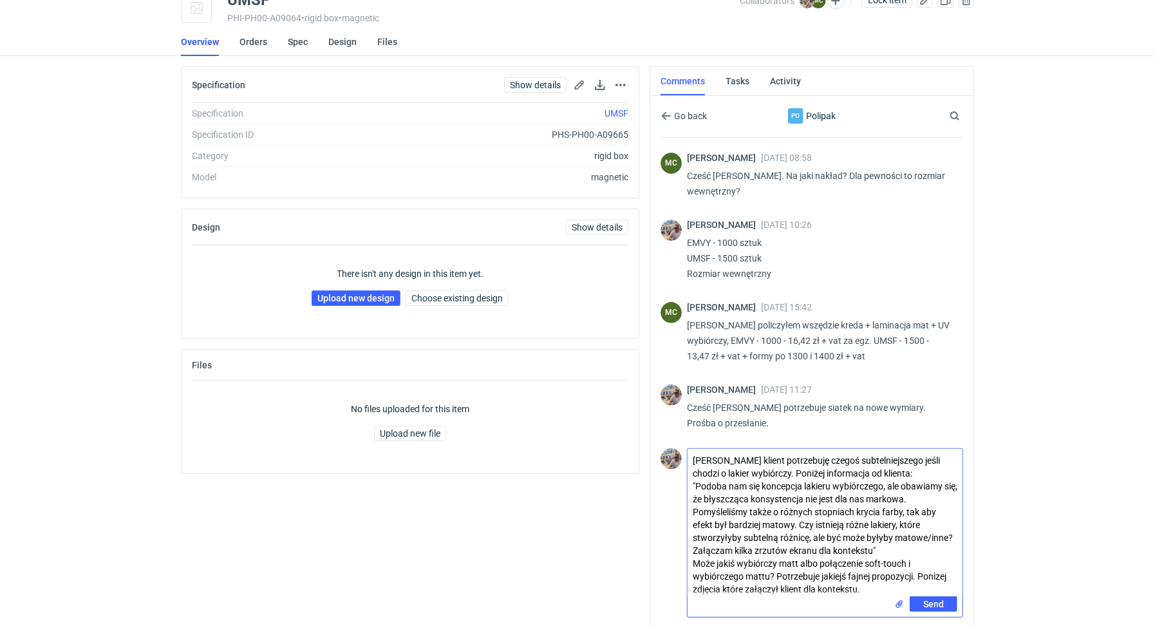
type textarea "Marcin klient potrzebuję czegoś subtelniejszego jeśli chodzi o lakier wybiórczy…"
click at [899, 603] on input "file" at bounding box center [900, 605] width 10 height 14
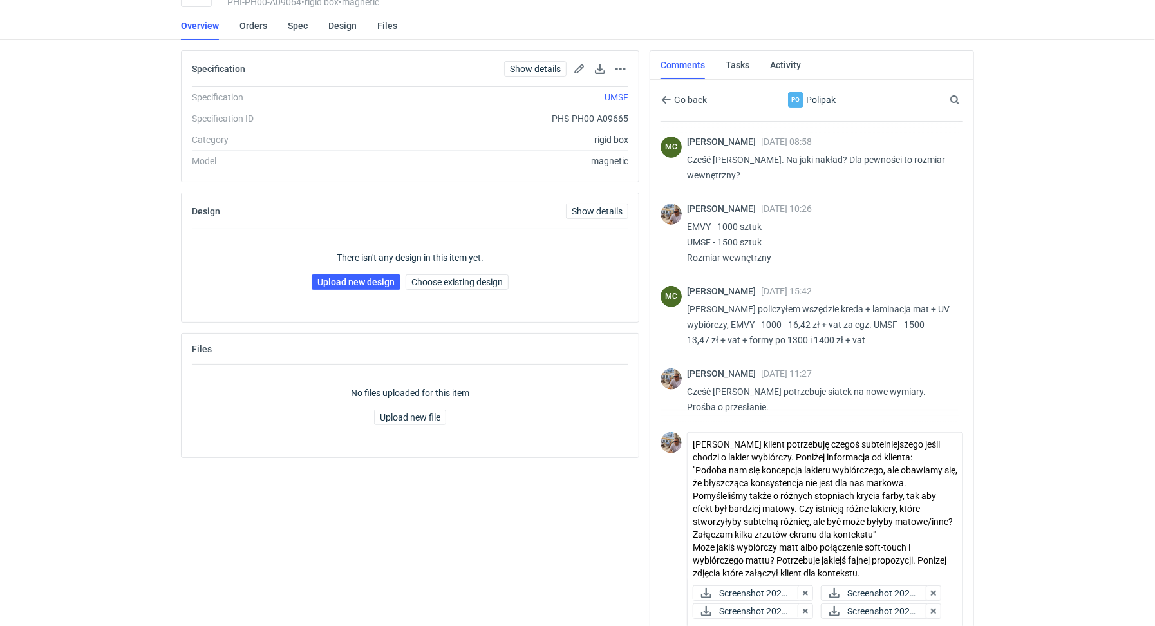
scroll to position [105, 0]
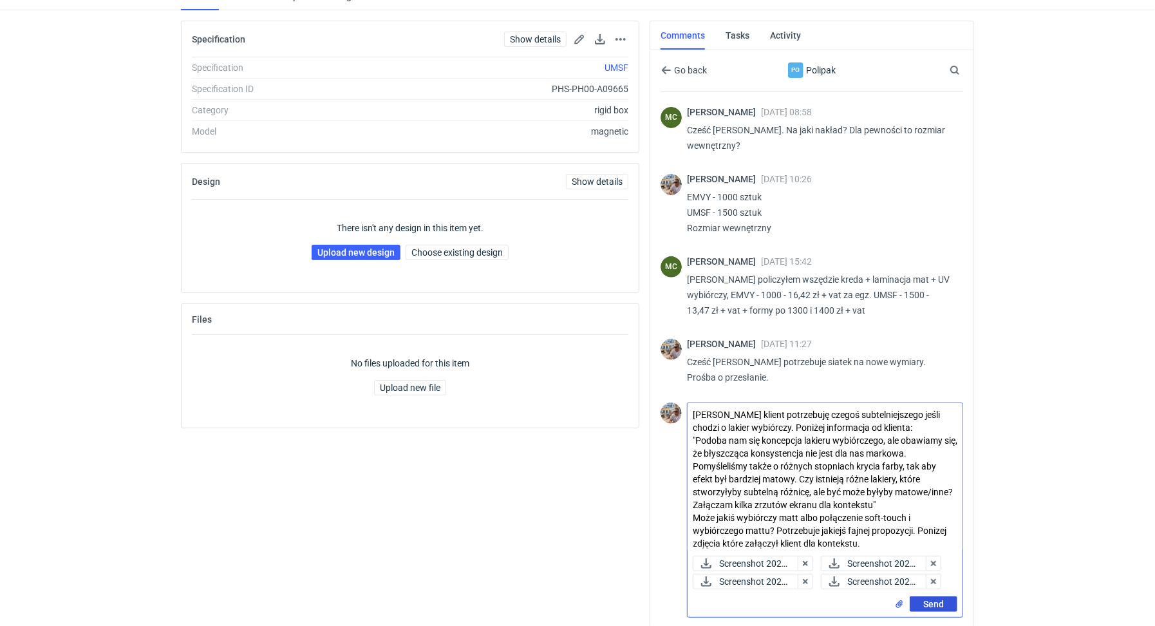
click at [938, 602] on span "Send" at bounding box center [934, 604] width 21 height 9
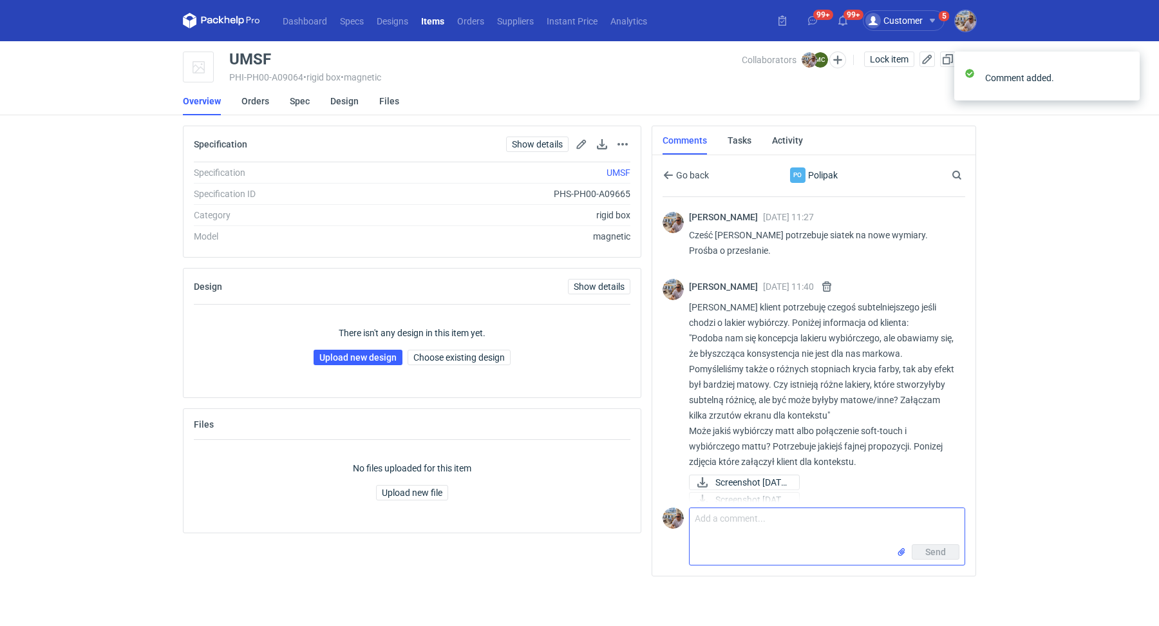
scroll to position [513, 0]
